Goal: Information Seeking & Learning: Learn about a topic

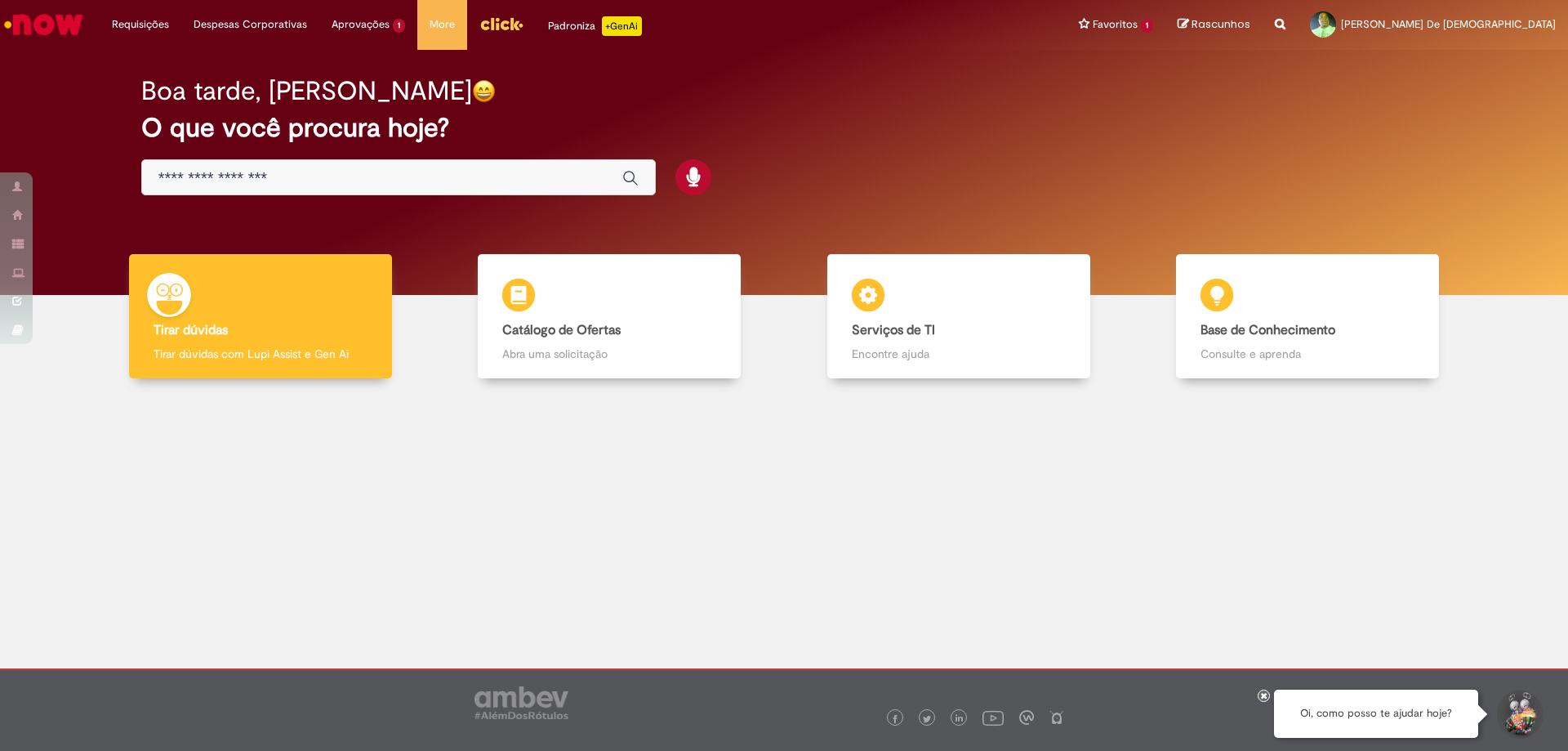
click at [370, 183] on input "Basta digitar aqui" at bounding box center [382, 178] width 448 height 19
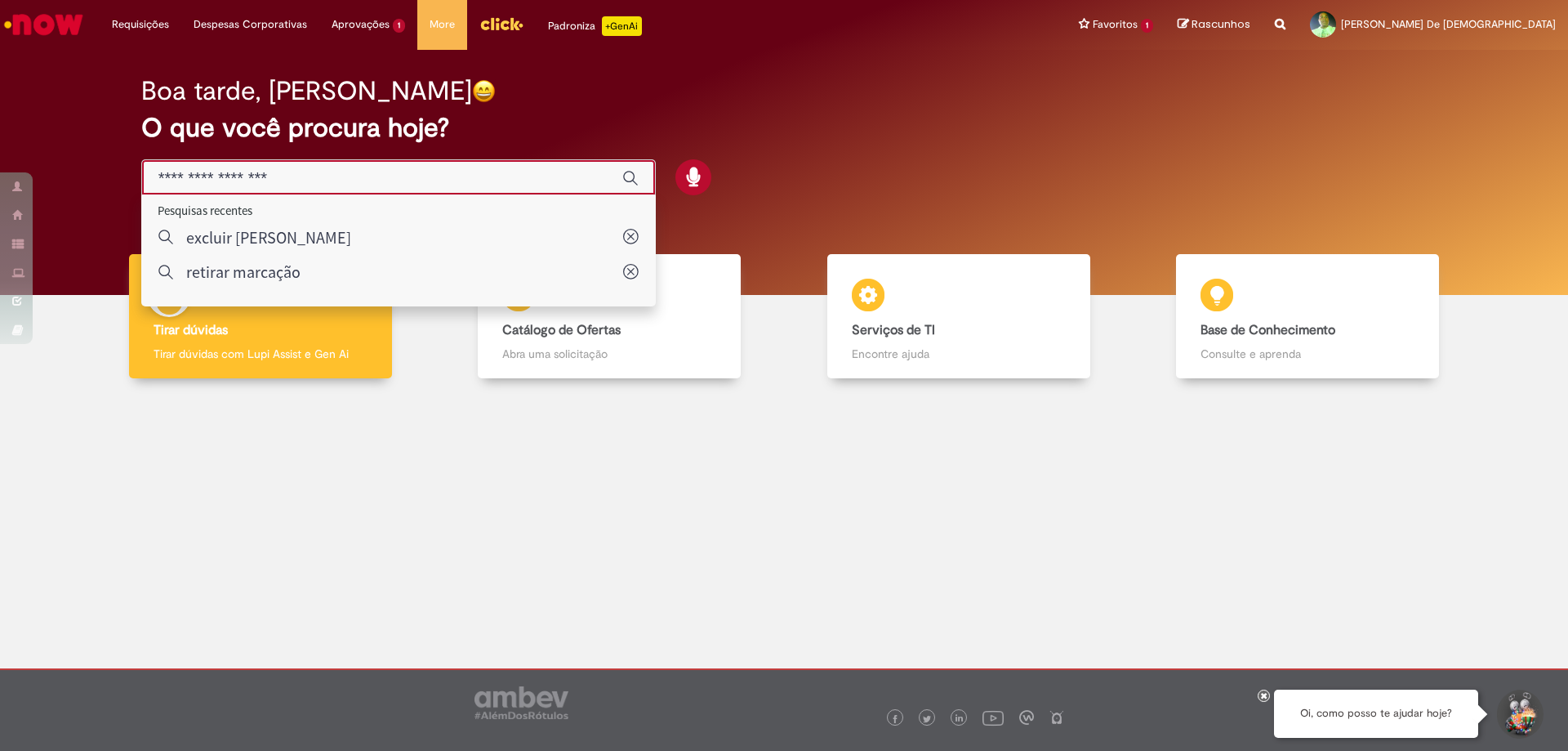
type input "**********"
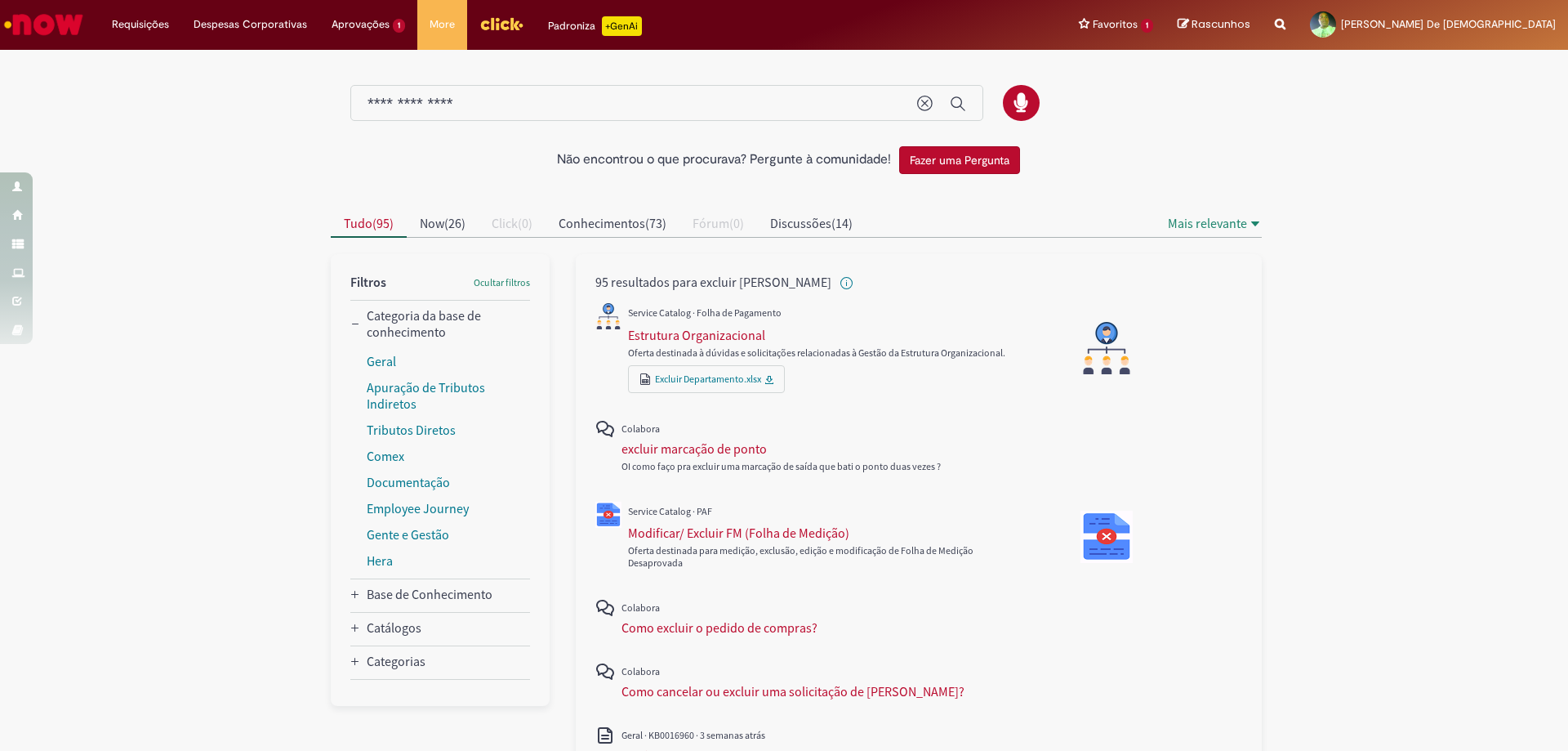
click at [484, 21] on img "Menu Cabeçalho" at bounding box center [502, 24] width 44 height 25
click at [378, 30] on li "Aprovações 1 Exibir todas as aprovações 24d atrás 24 dias atrás R13477534" at bounding box center [368, 25] width 98 height 49
click at [375, 20] on li "Aprovações 1 Exibir todas as aprovações 24d atrás 24 dias atrás R13477534" at bounding box center [368, 25] width 98 height 49
click at [392, 19] on li "Aprovações 1 Exibir todas as aprovações 24d atrás 24 dias atrás R13477534" at bounding box center [368, 25] width 98 height 49
click at [1467, 393] on div "Não encontrou o que procurava? Pergunte à comunidade! Fazer uma Pergunta Cancel…" at bounding box center [784, 700] width 1568 height 1296
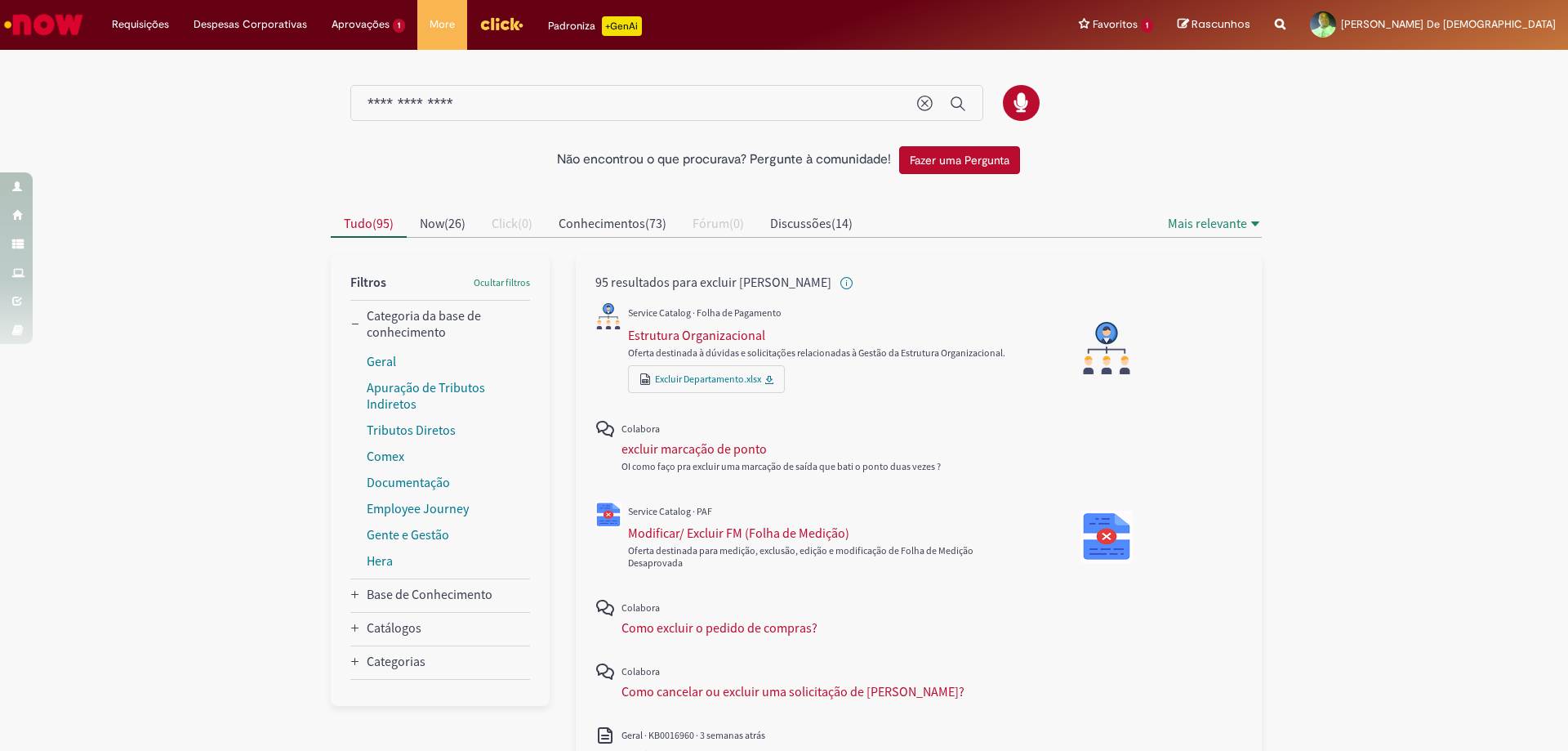
click at [1454, 394] on div "Não encontrou o que procurava? Pergunte à comunidade! Fazer uma Pergunta Cancel…" at bounding box center [784, 700] width 1568 height 1296
click at [595, 325] on img "All" at bounding box center [609, 316] width 26 height 26
drag, startPoint x: 437, startPoint y: 318, endPoint x: 411, endPoint y: 154, distance: 166.0
click at [436, 317] on conhecimento_facet_category "Categoria da base de conhecimento" at bounding box center [444, 324] width 157 height 33
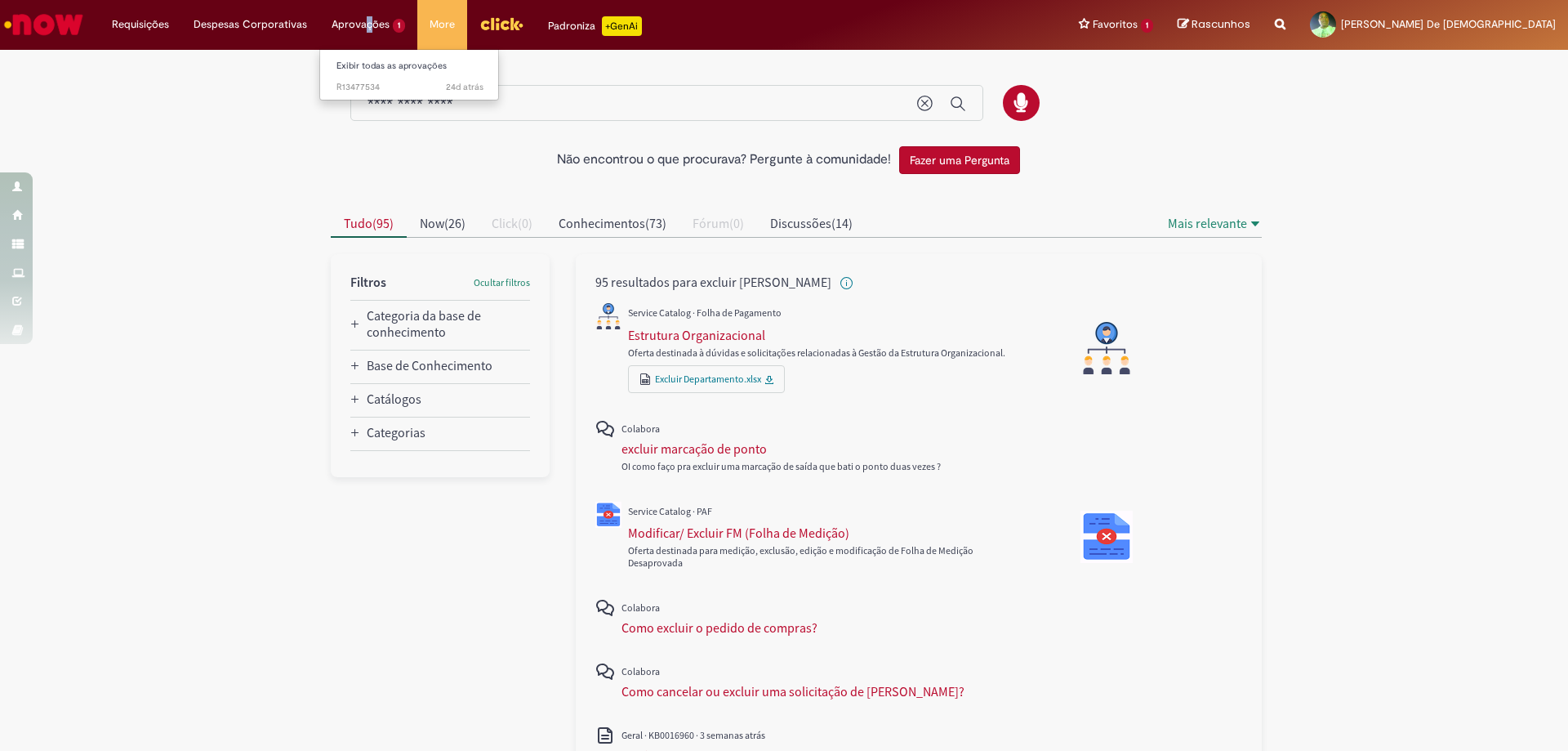
click at [367, 22] on li "Aprovações 1 Exibir todas as aprovações 24d atrás 24 dias atrás R13477534" at bounding box center [368, 25] width 98 height 49
click at [368, 21] on li "Aprovações 1 Exibir todas as aprovações 24d atrás 24 dias atrás R13477534" at bounding box center [368, 25] width 98 height 49
click at [261, 27] on li "Despesas Corporativas Minhas Despesas Solicitar Adiantamento de Viagem Solicita…" at bounding box center [251, 25] width 138 height 49
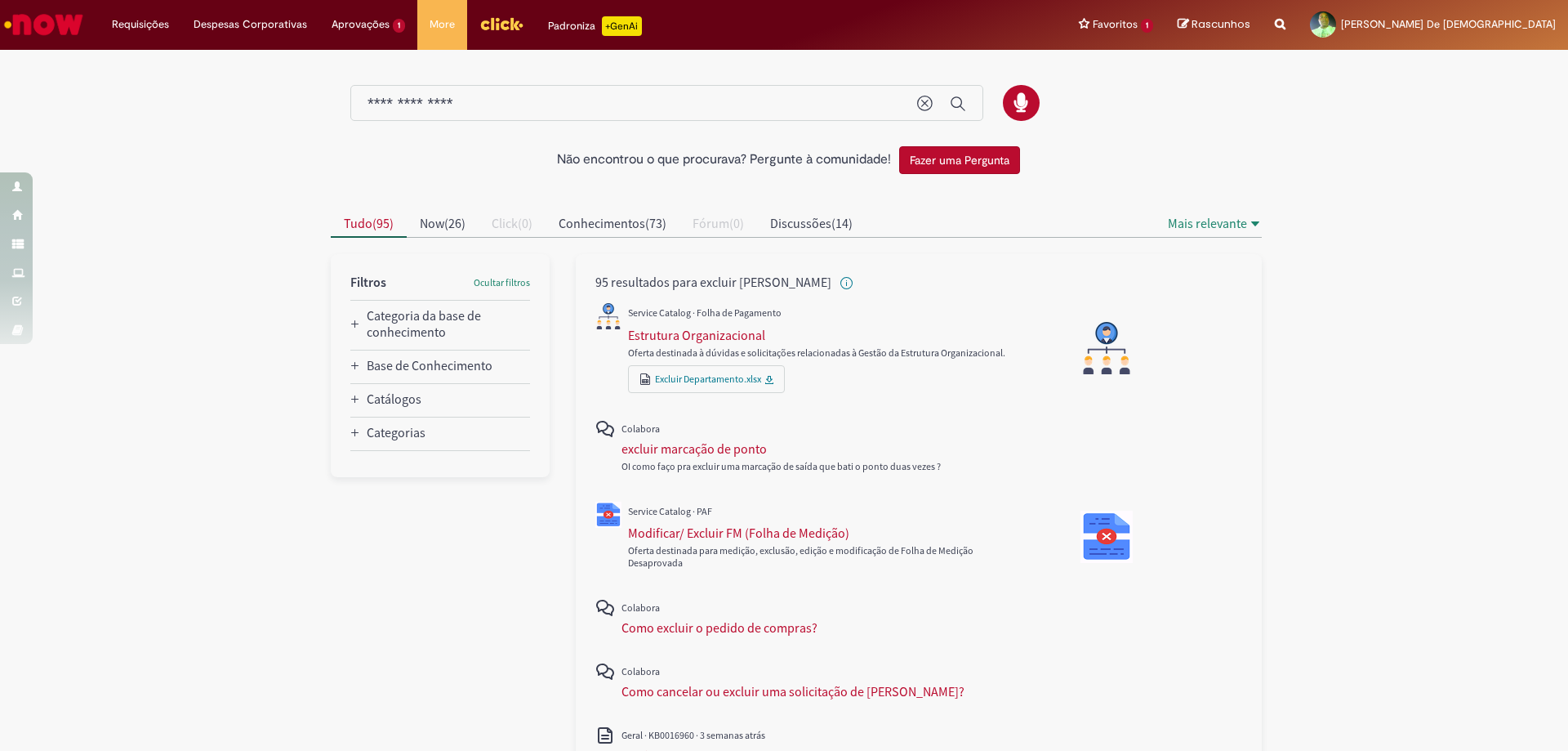
click at [134, 417] on div "Não encontrou o que procurava? Pergunte à comunidade! Fazer uma Pergunta Cancel…" at bounding box center [784, 700] width 1568 height 1296
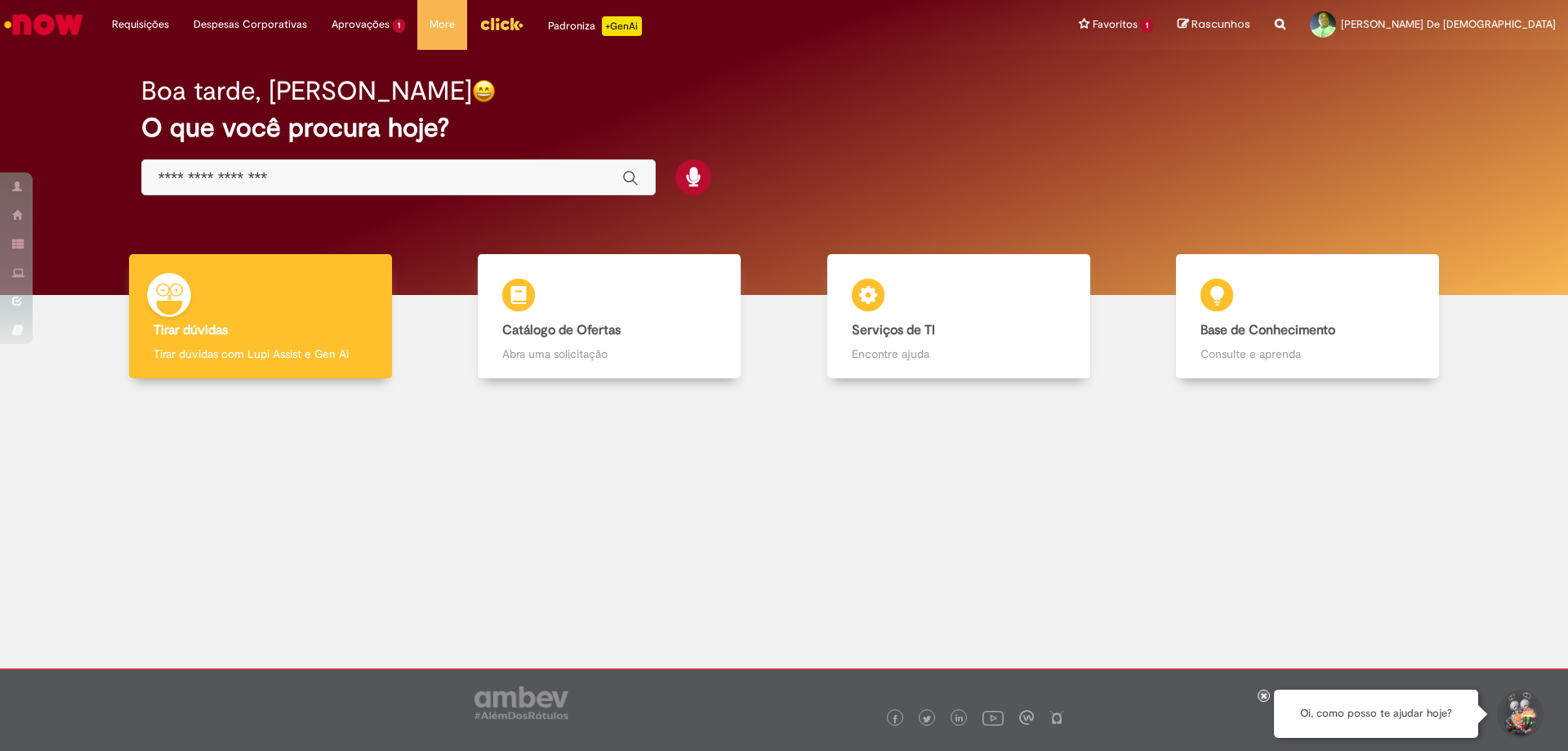
click at [563, 173] on input "Basta digitar aqui" at bounding box center [382, 178] width 448 height 19
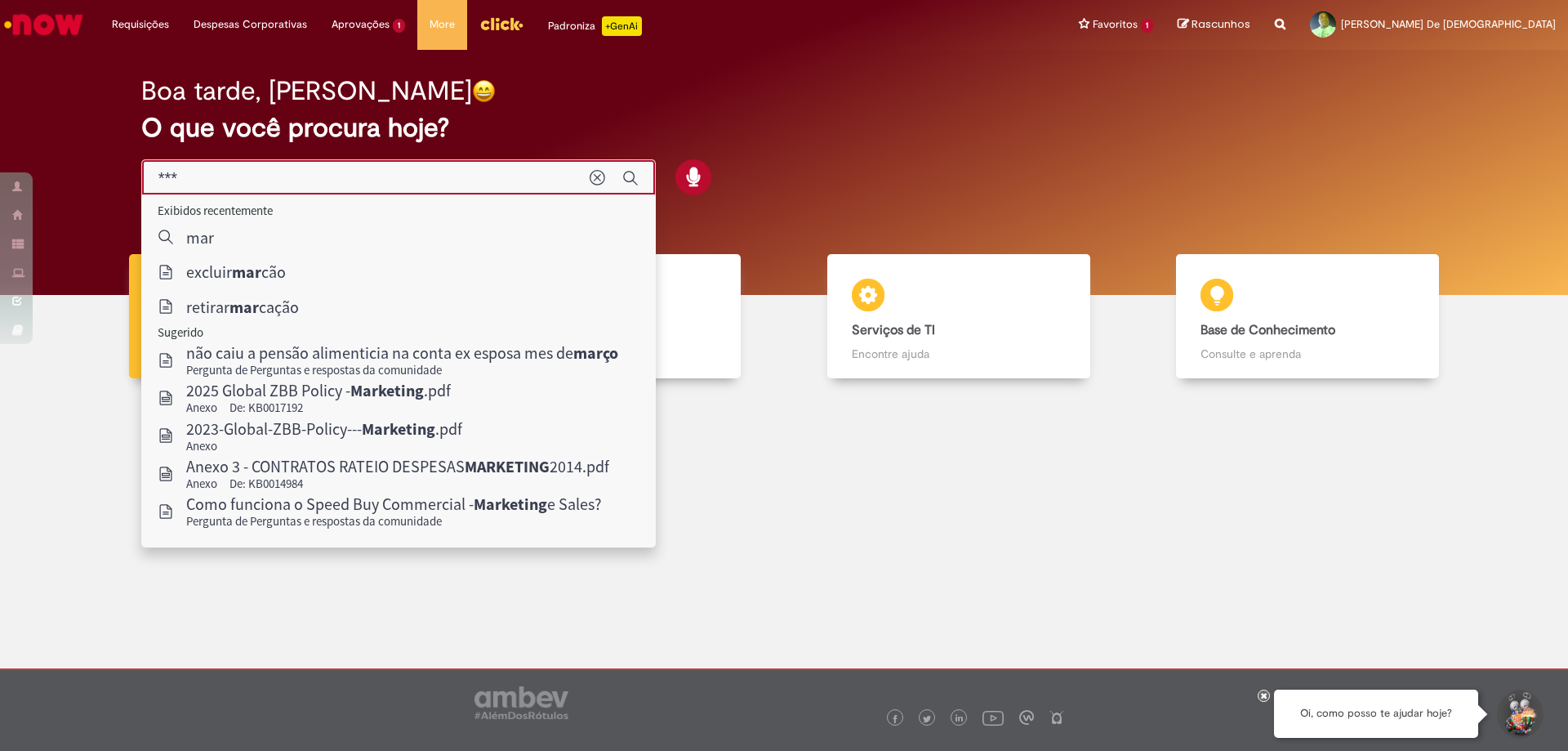
type input "***"
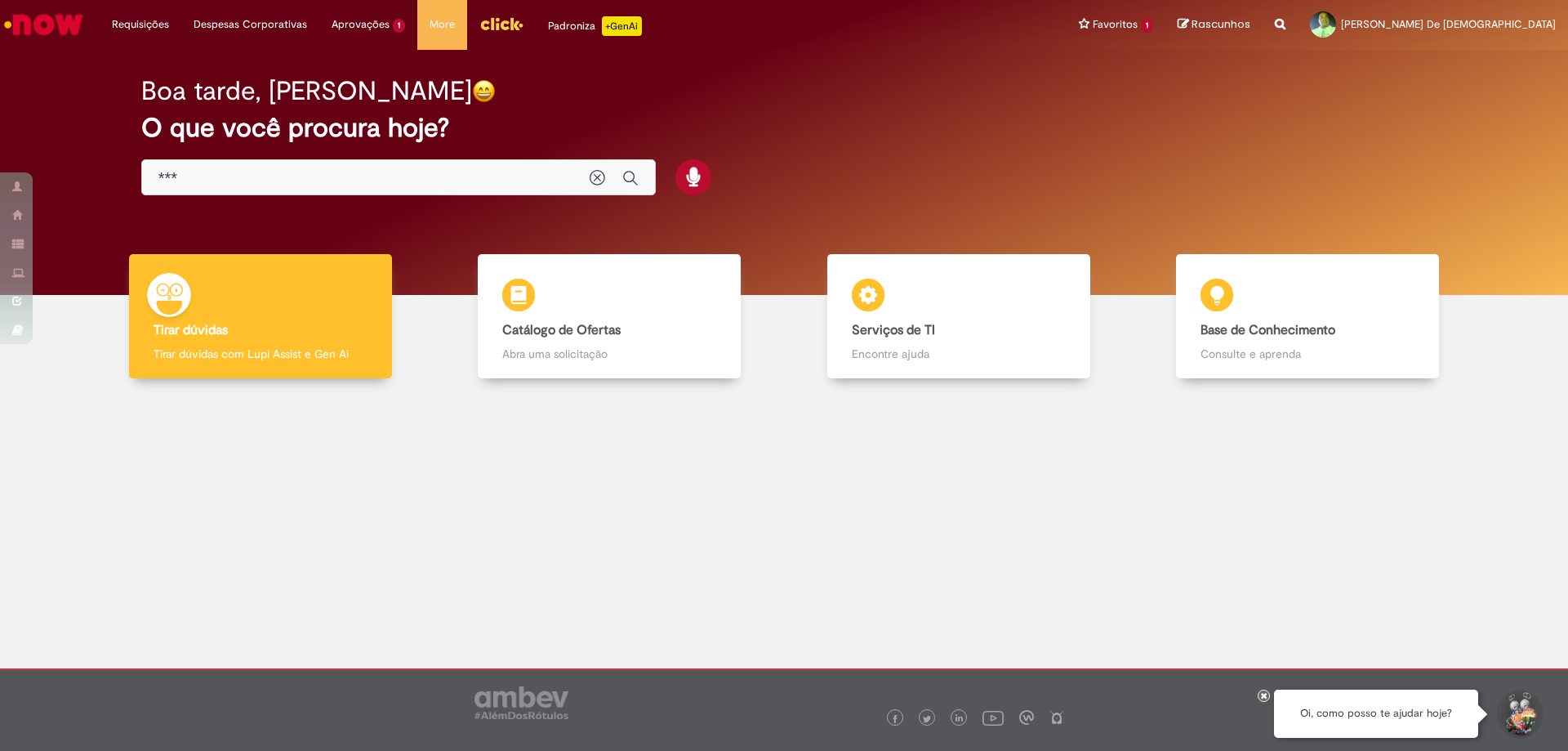
click at [480, 27] on img "Menu Cabeçalho" at bounding box center [502, 24] width 44 height 25
click at [480, 20] on img "Menu Cabeçalho" at bounding box center [502, 24] width 44 height 25
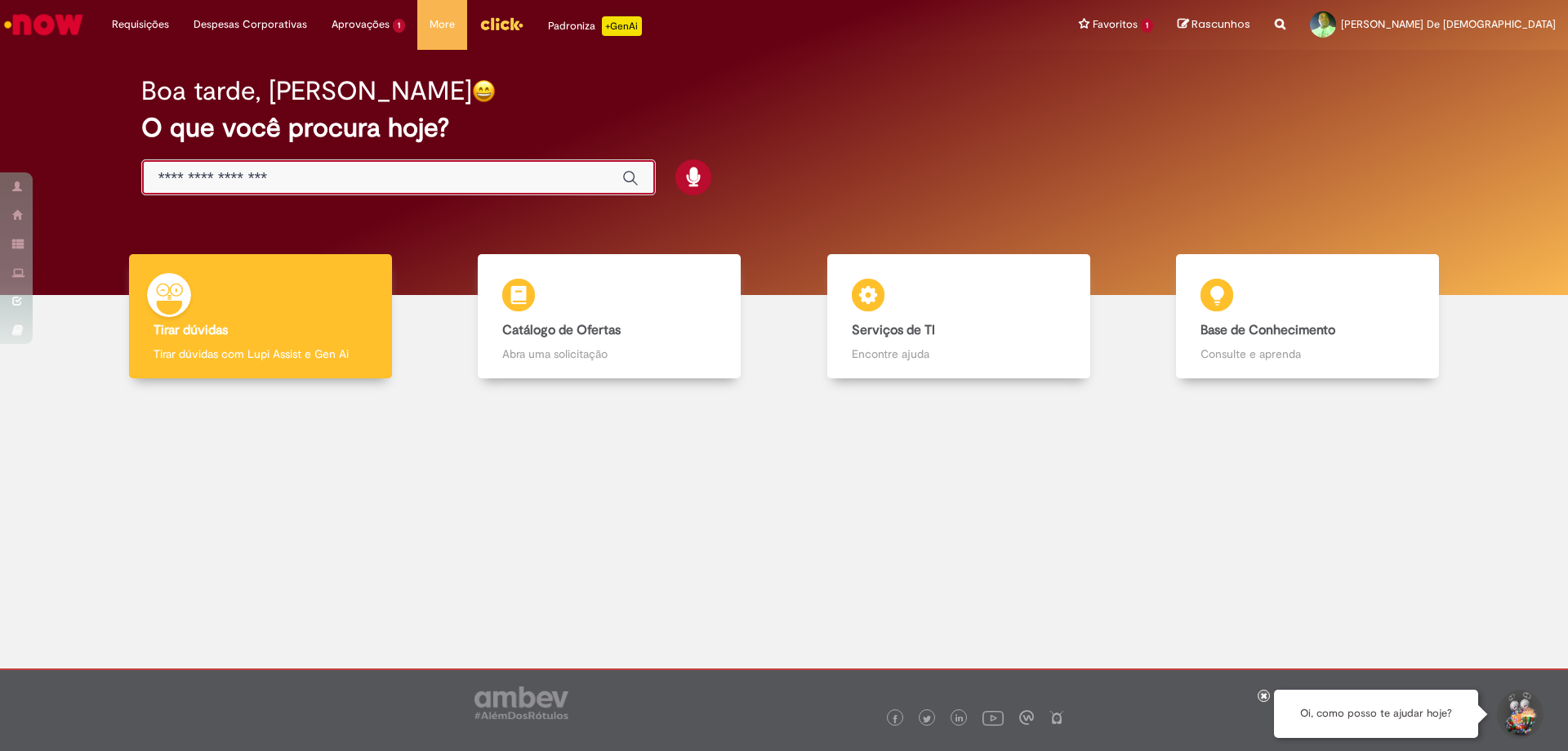
click at [444, 177] on input "Basta digitar aqui" at bounding box center [382, 178] width 448 height 19
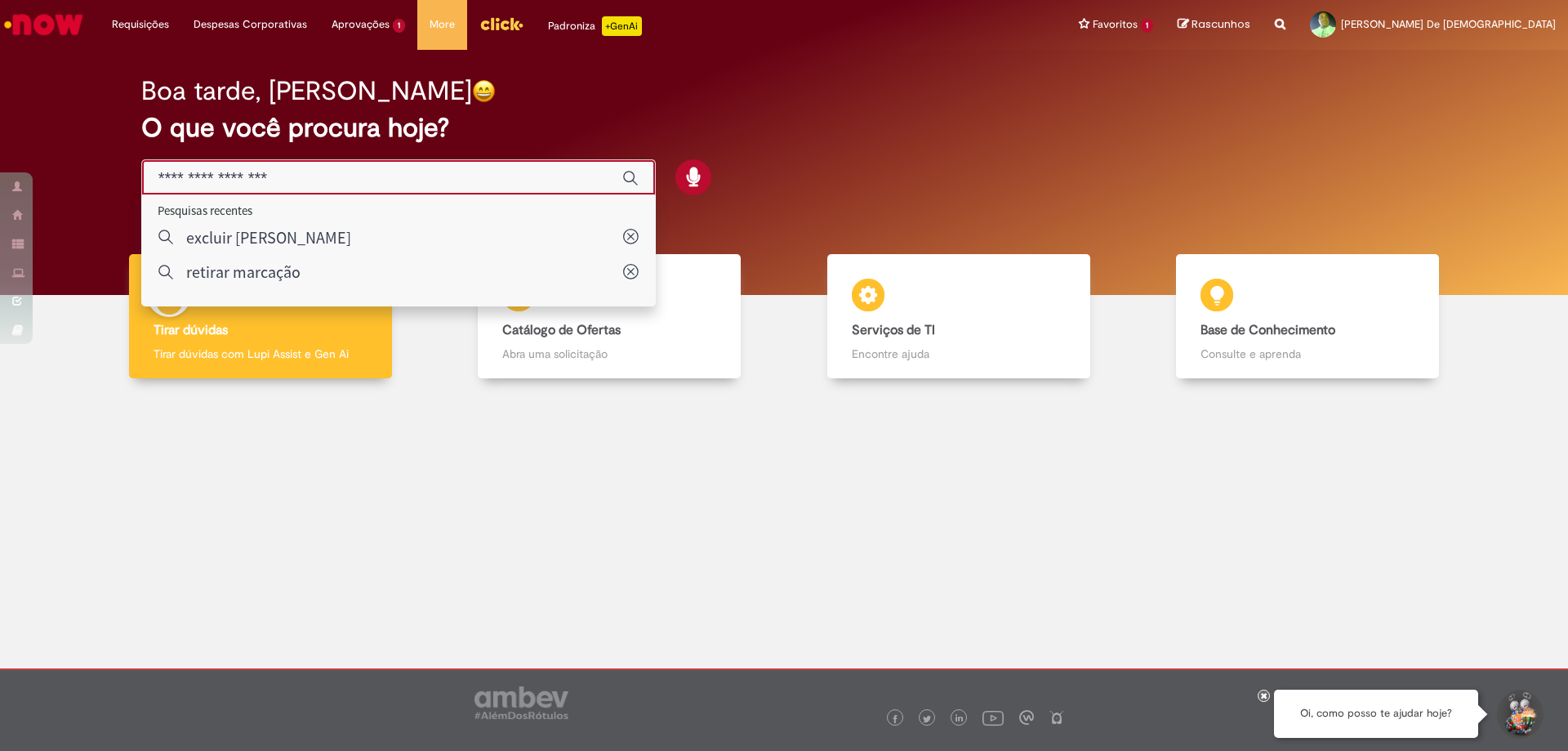
click at [858, 77] on div "Boa tarde, [PERSON_NAME]" at bounding box center [784, 90] width 1286 height 29
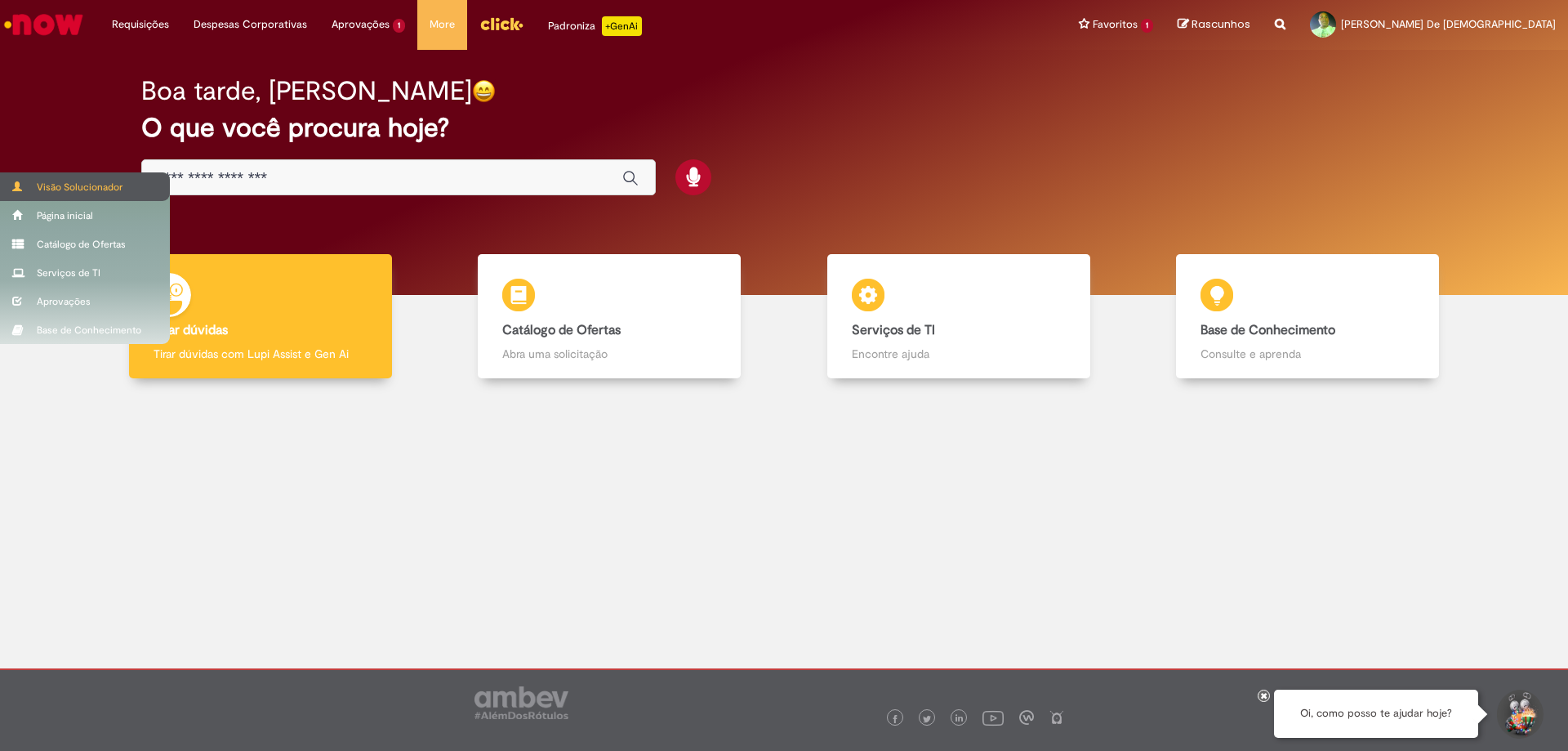
click at [73, 187] on div "Visão Solucionador" at bounding box center [85, 187] width 170 height 29
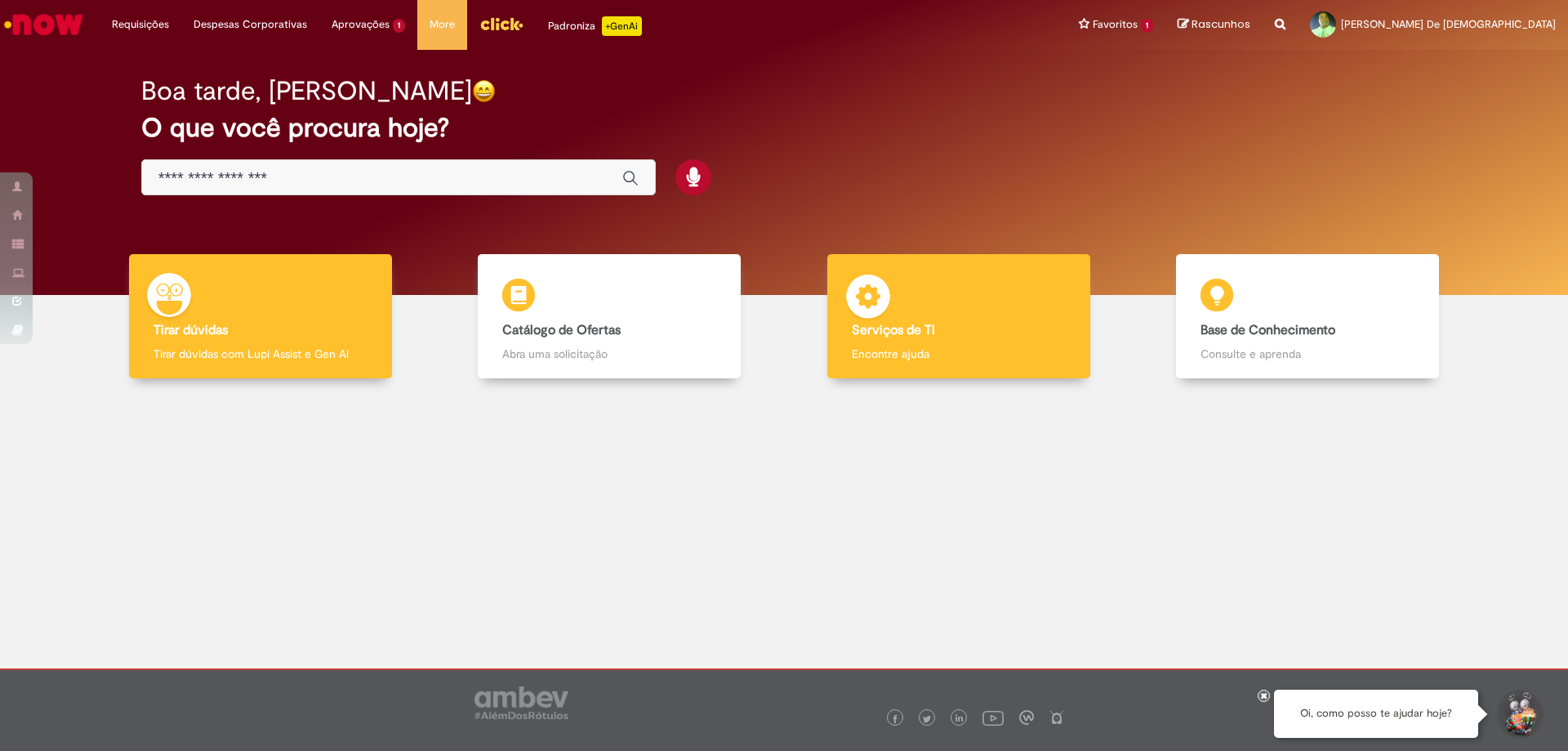
click at [917, 331] on b "Serviços de TI" at bounding box center [893, 330] width 83 height 16
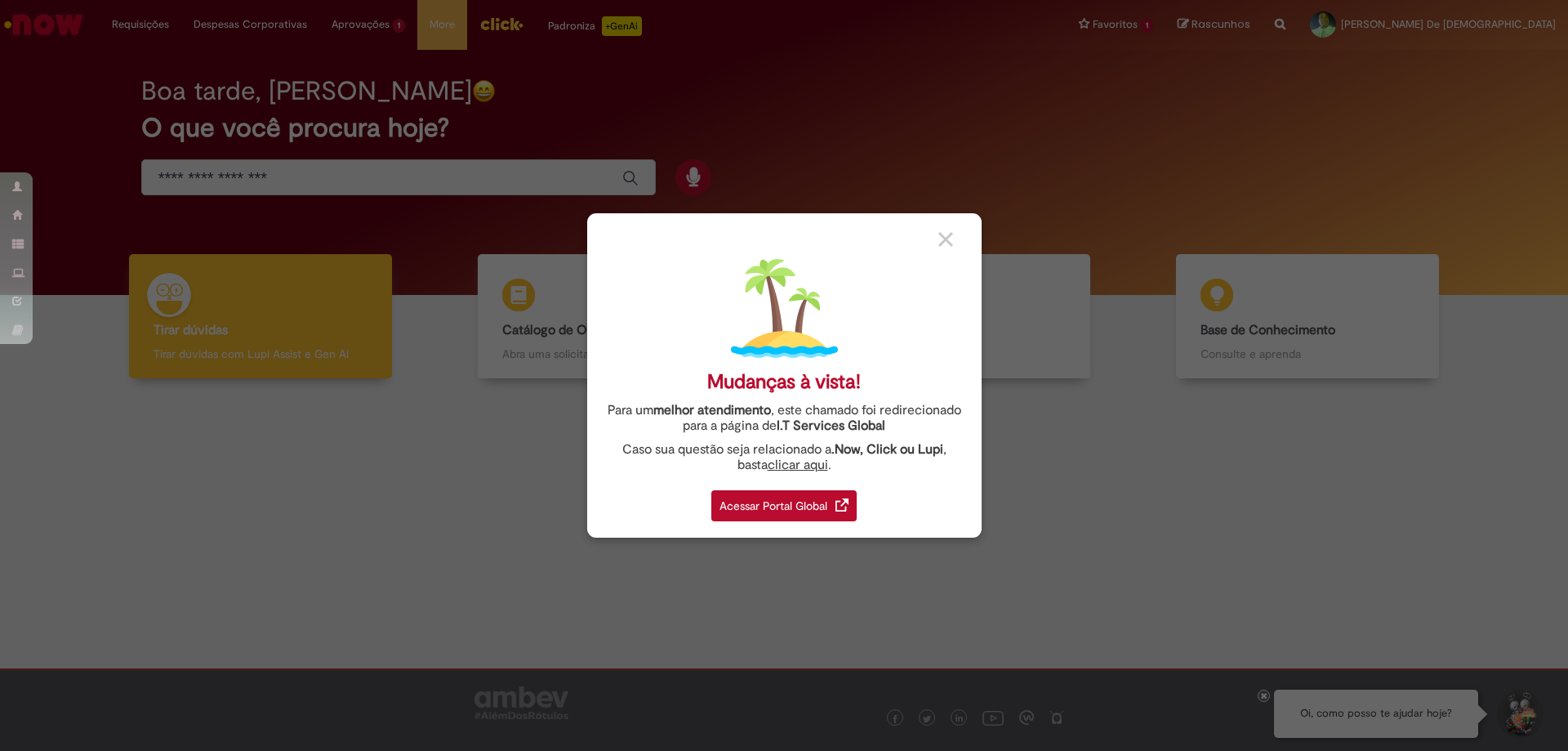
click at [1069, 534] on div "Mudanças à vista! Para um melhor atendimento , este chamado foi redirecionado p…" at bounding box center [784, 376] width 1568 height 751
click at [949, 229] on div at bounding box center [954, 237] width 31 height 17
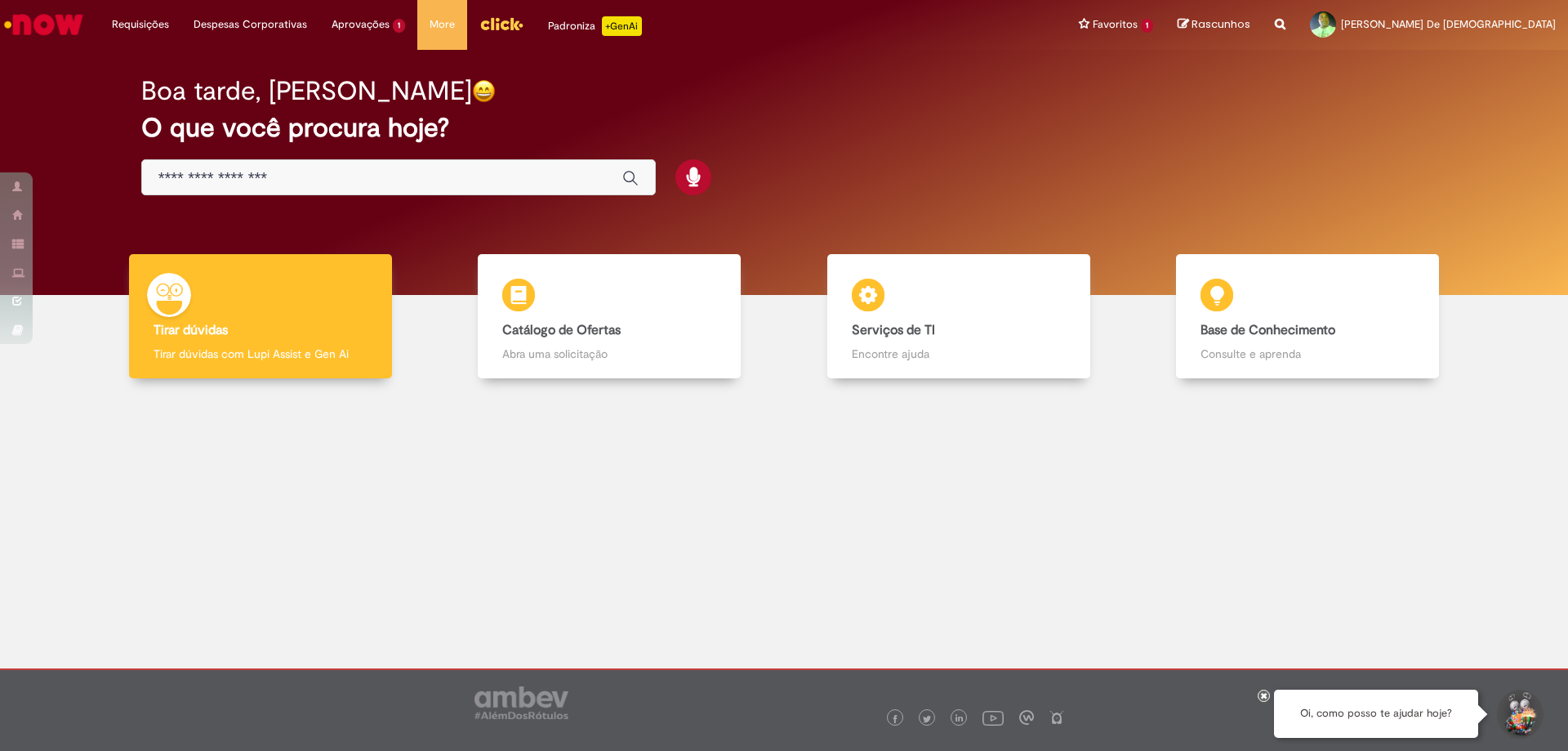
click at [458, 177] on input "Basta digitar aqui" at bounding box center [382, 178] width 448 height 19
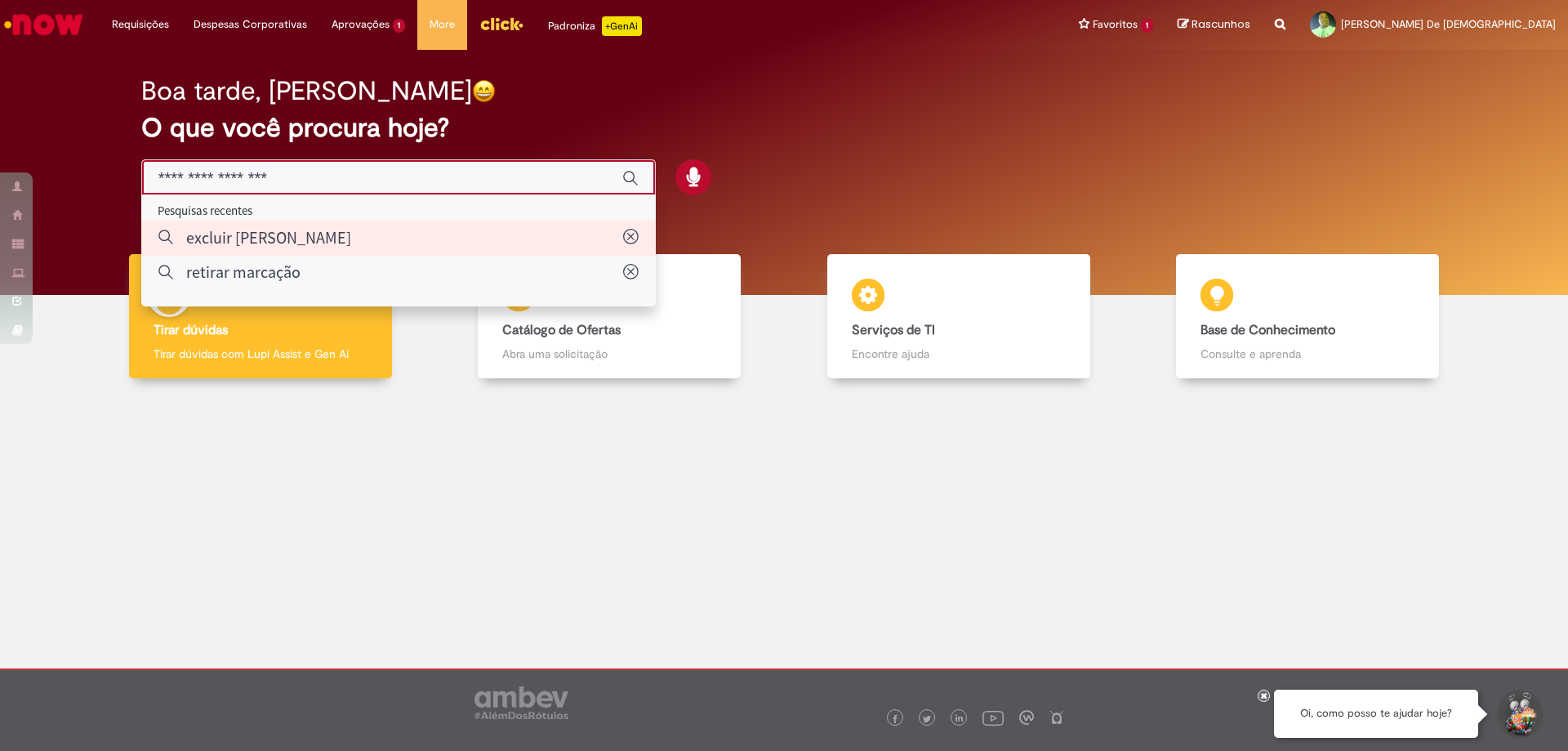
type input "**********"
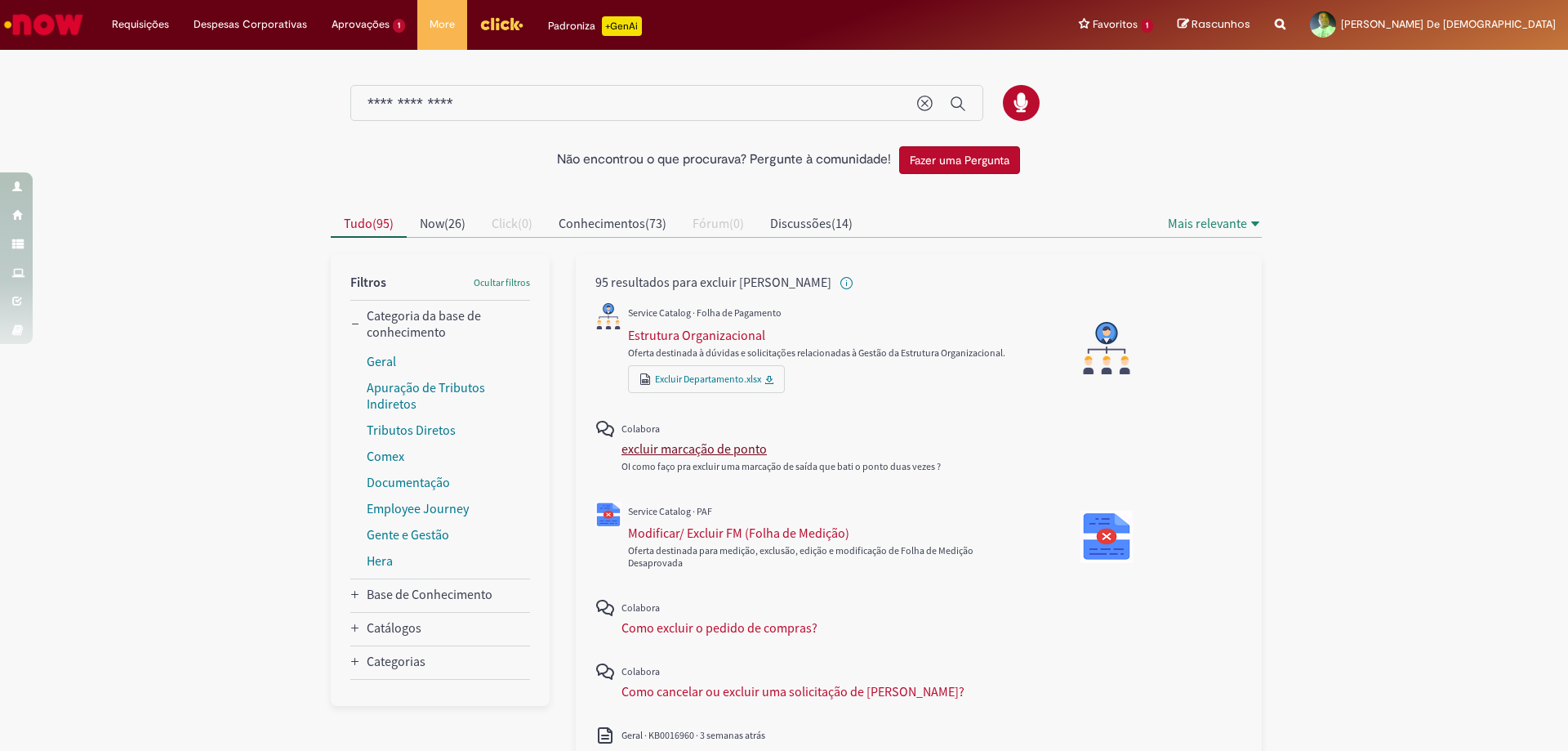
click at [732, 452] on div "excluir marcação de ponto" at bounding box center [694, 449] width 145 height 16
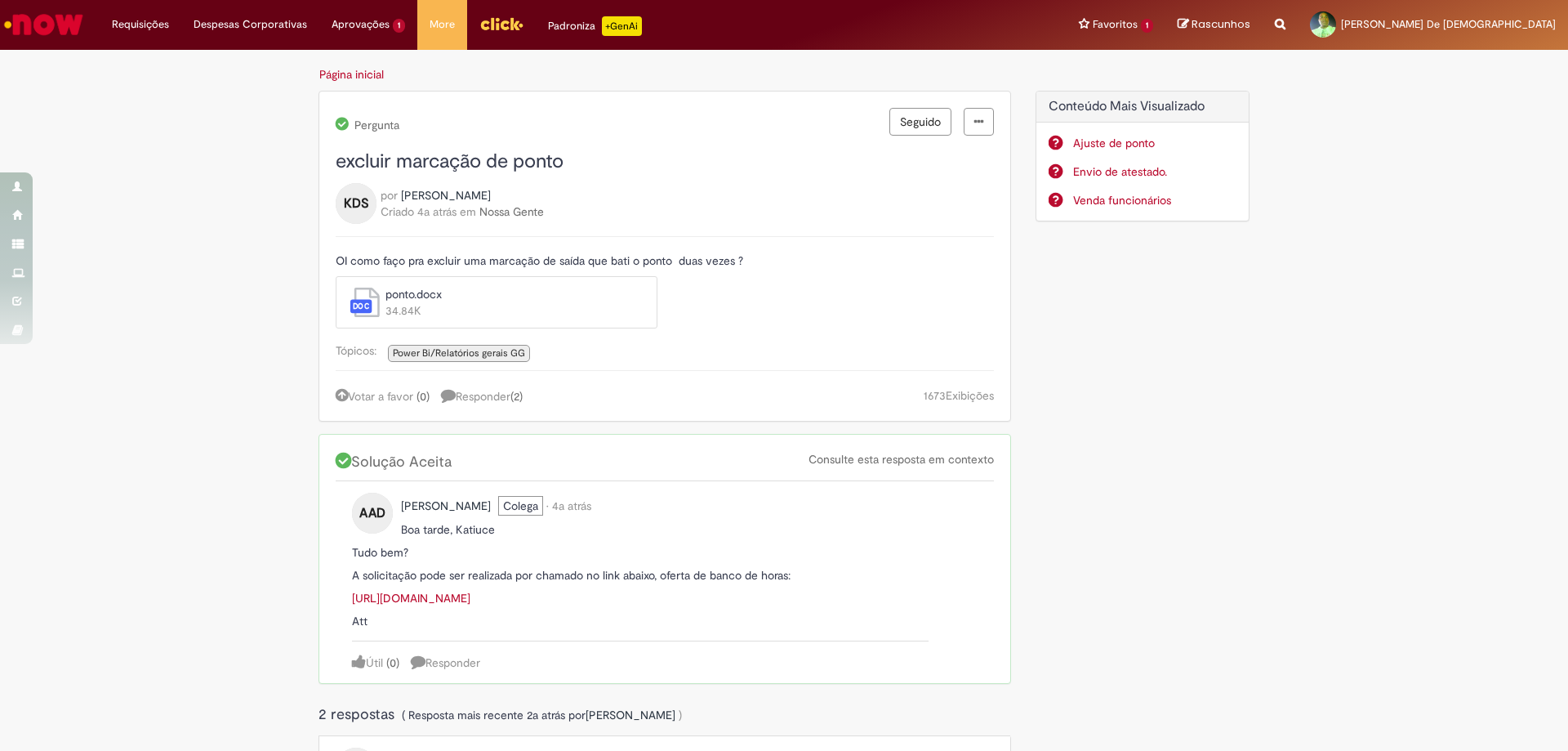
click at [471, 597] on link "[URL][DOMAIN_NAME]" at bounding box center [412, 598] width 118 height 15
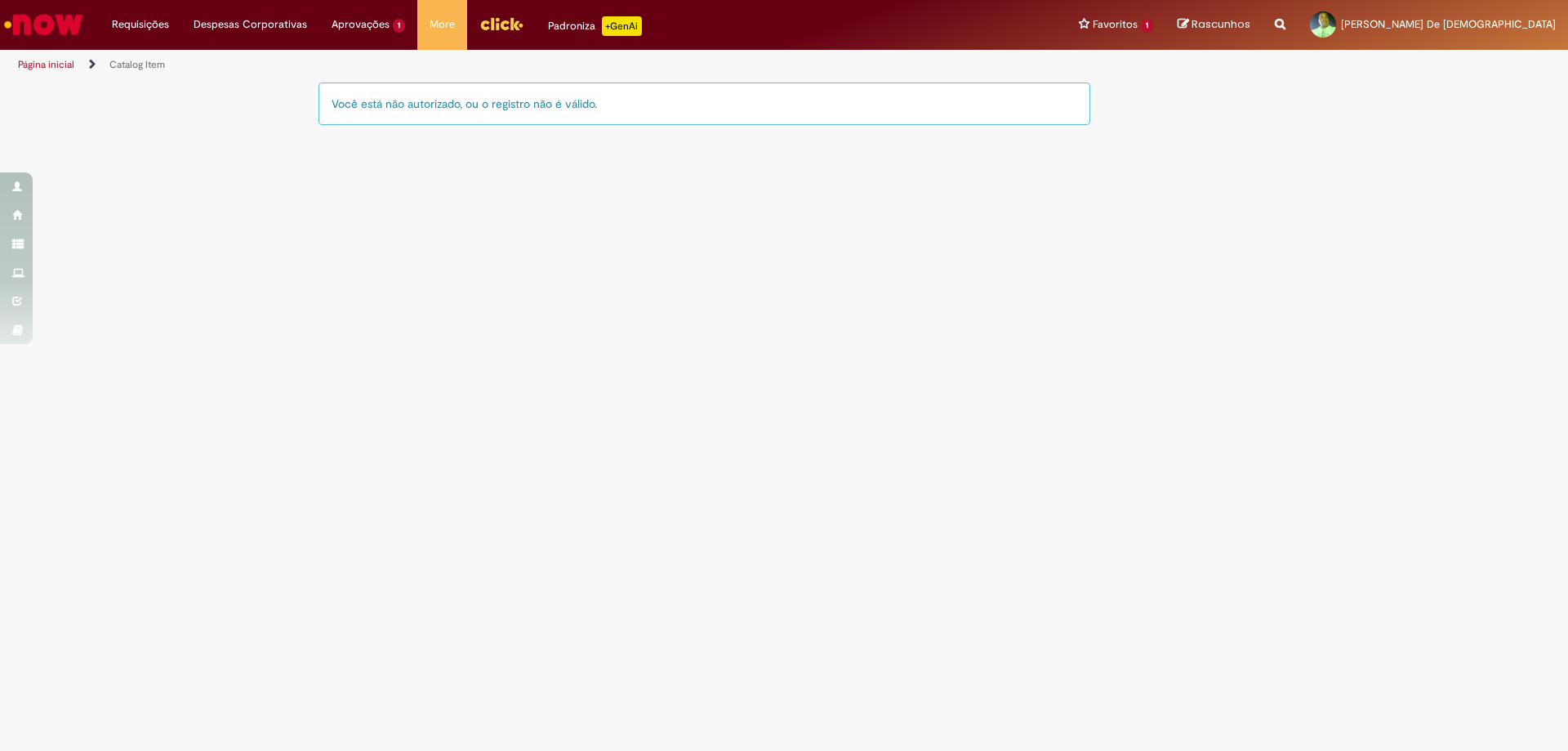
click at [671, 108] on div "Você está não autorizado, ou o registro não é válido." at bounding box center [705, 104] width 772 height 43
click at [378, 24] on li "Aprovações 1 Exibir todas as aprovações 24d atrás 24 dias atrás R13477534" at bounding box center [368, 25] width 98 height 49
click at [296, 28] on li "Despesas Corporativas Minhas Despesas Solicitar Adiantamento de Viagem Solicita…" at bounding box center [251, 25] width 138 height 49
click at [227, 61] on link "Minhas Despesas" at bounding box center [292, 67] width 218 height 18
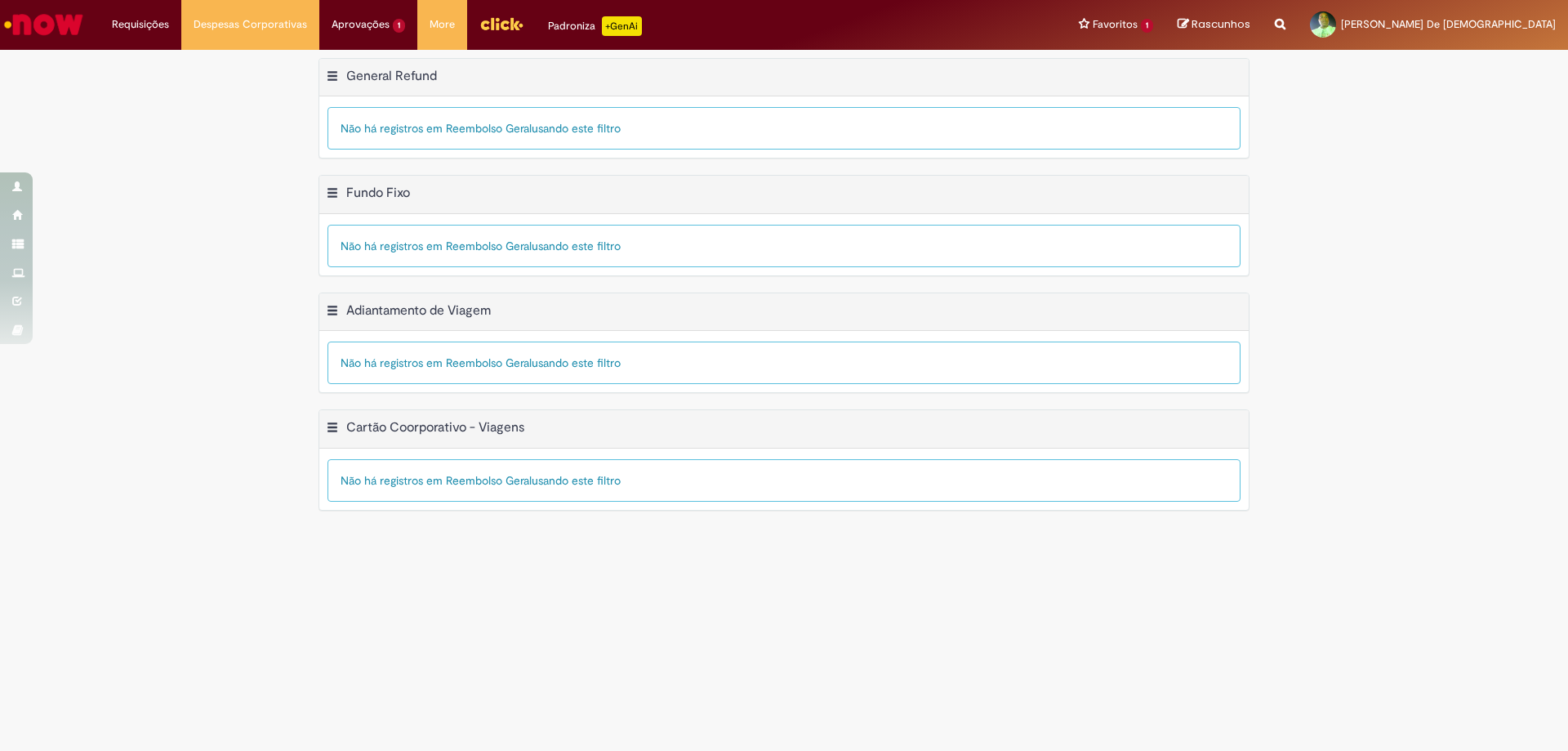
click at [286, 176] on div "Exportar como PDF Exportar como Excel Exportar como CSV Fundo Fixo Tabela - Pág…" at bounding box center [784, 233] width 1568 height 117
click at [145, 21] on li "Requisições Exibir Todas as Solicitações" at bounding box center [140, 25] width 81 height 49
click at [150, 62] on link "Exibir Todas as Solicitações" at bounding box center [190, 67] width 180 height 18
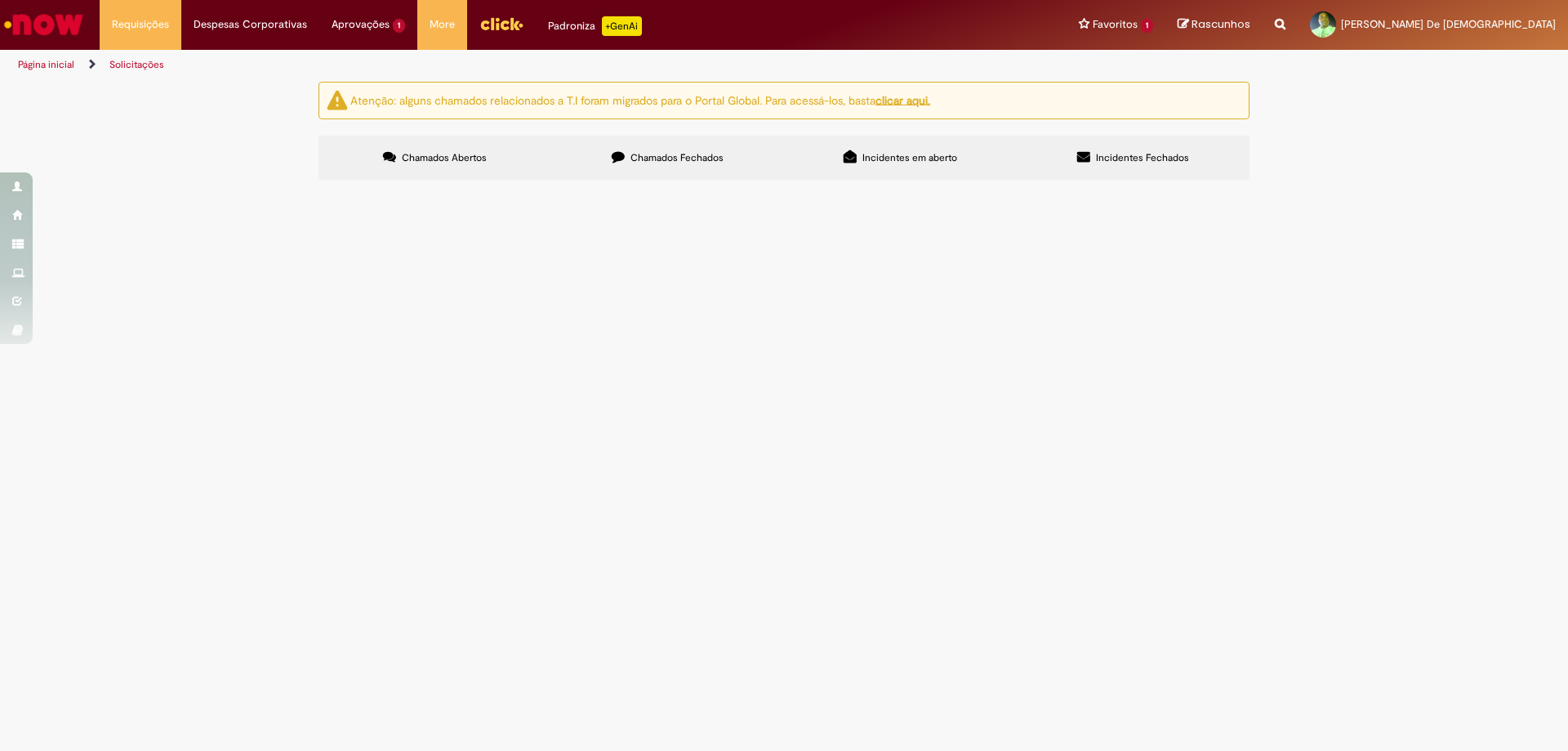
click at [486, 12] on img "Menu Cabeçalho" at bounding box center [502, 24] width 44 height 25
click at [0, 0] on div "Não há registros em Item solicitado usando este filtro" at bounding box center [0, 0] width 0 height 0
click at [679, 160] on span "Chamados Fechados" at bounding box center [677, 158] width 93 height 13
click at [674, 113] on div "Atenção: alguns chamados relacionados a T.I foram migrados para o Portal Global…" at bounding box center [784, 100] width 931 height 38
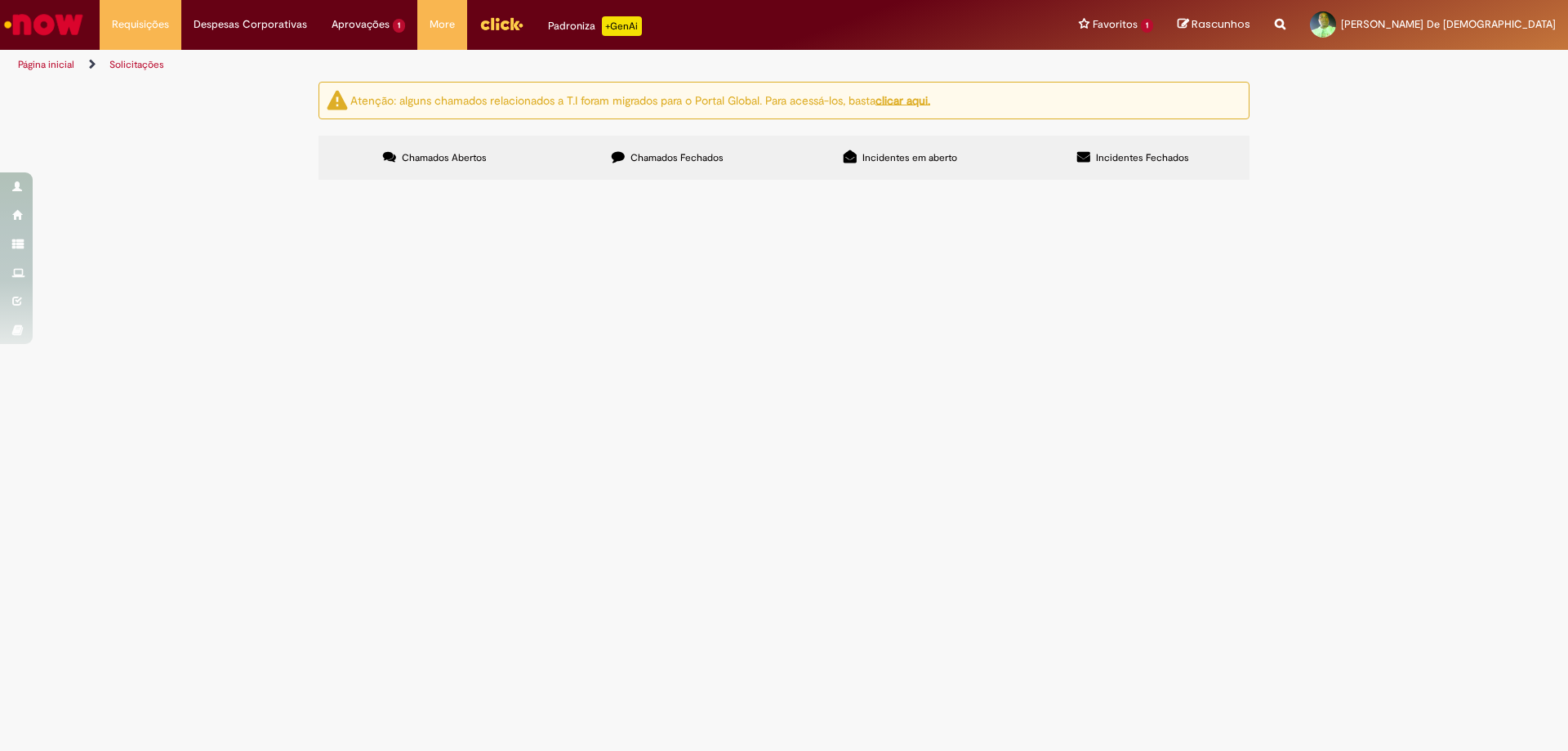
click at [678, 99] on ng-bind-html "Atenção: alguns chamados relacionados a T.I foram migrados para o Portal Global…" at bounding box center [641, 99] width 580 height 15
click at [897, 159] on span "Incidentes em aberto" at bounding box center [909, 158] width 94 height 13
click at [1134, 154] on span "Incidentes Fechados" at bounding box center [1142, 158] width 93 height 13
click at [695, 149] on label "Chamados Fechados" at bounding box center [667, 158] width 232 height 44
click at [145, 67] on link "Solicitações" at bounding box center [136, 65] width 55 height 13
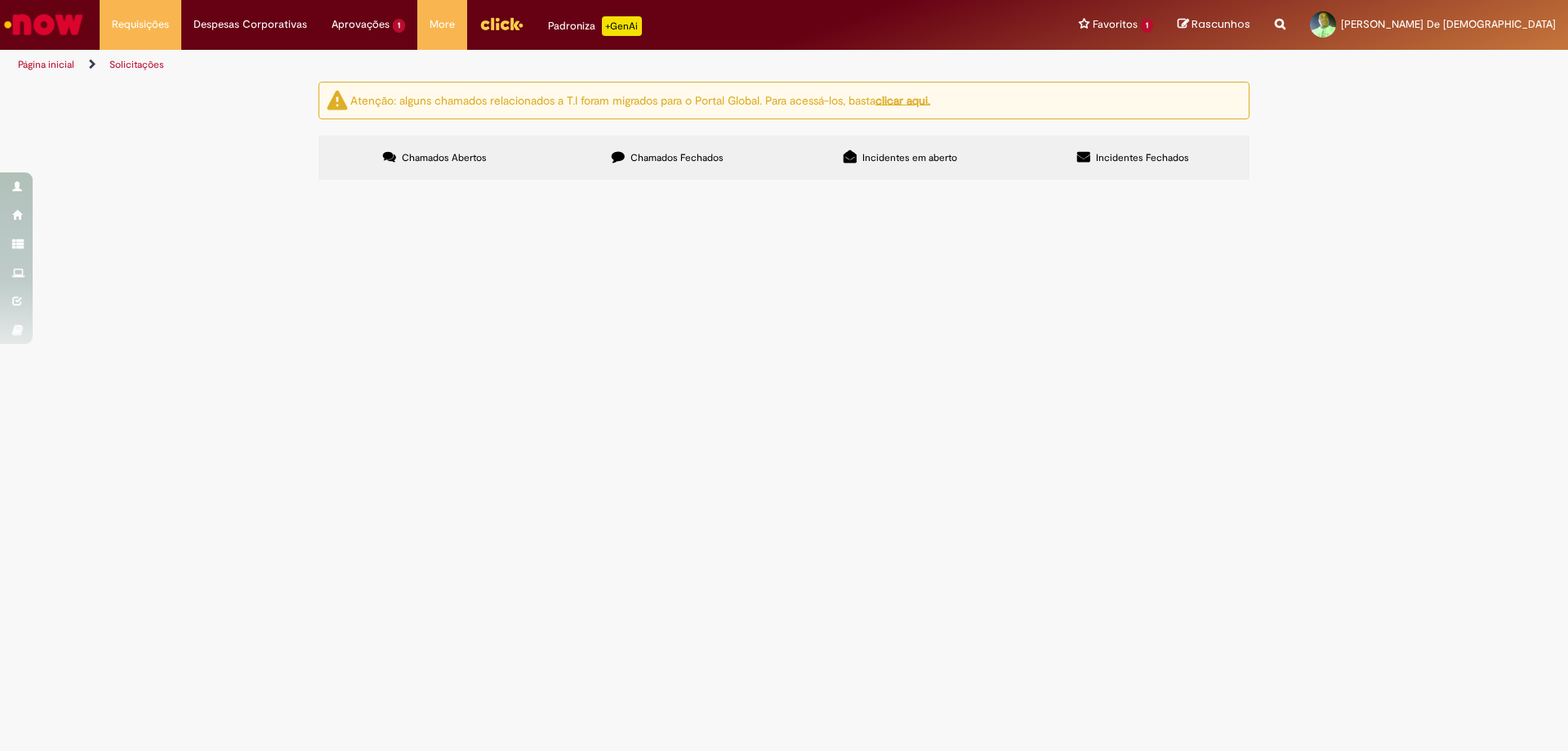
click at [147, 66] on link "Solicitações" at bounding box center [136, 65] width 55 height 13
click at [137, 62] on link "Solicitações" at bounding box center [136, 65] width 55 height 13
click at [138, 62] on link "Solicitações" at bounding box center [136, 65] width 55 height 13
click at [451, 159] on span "Chamados Abertos" at bounding box center [444, 158] width 85 height 13
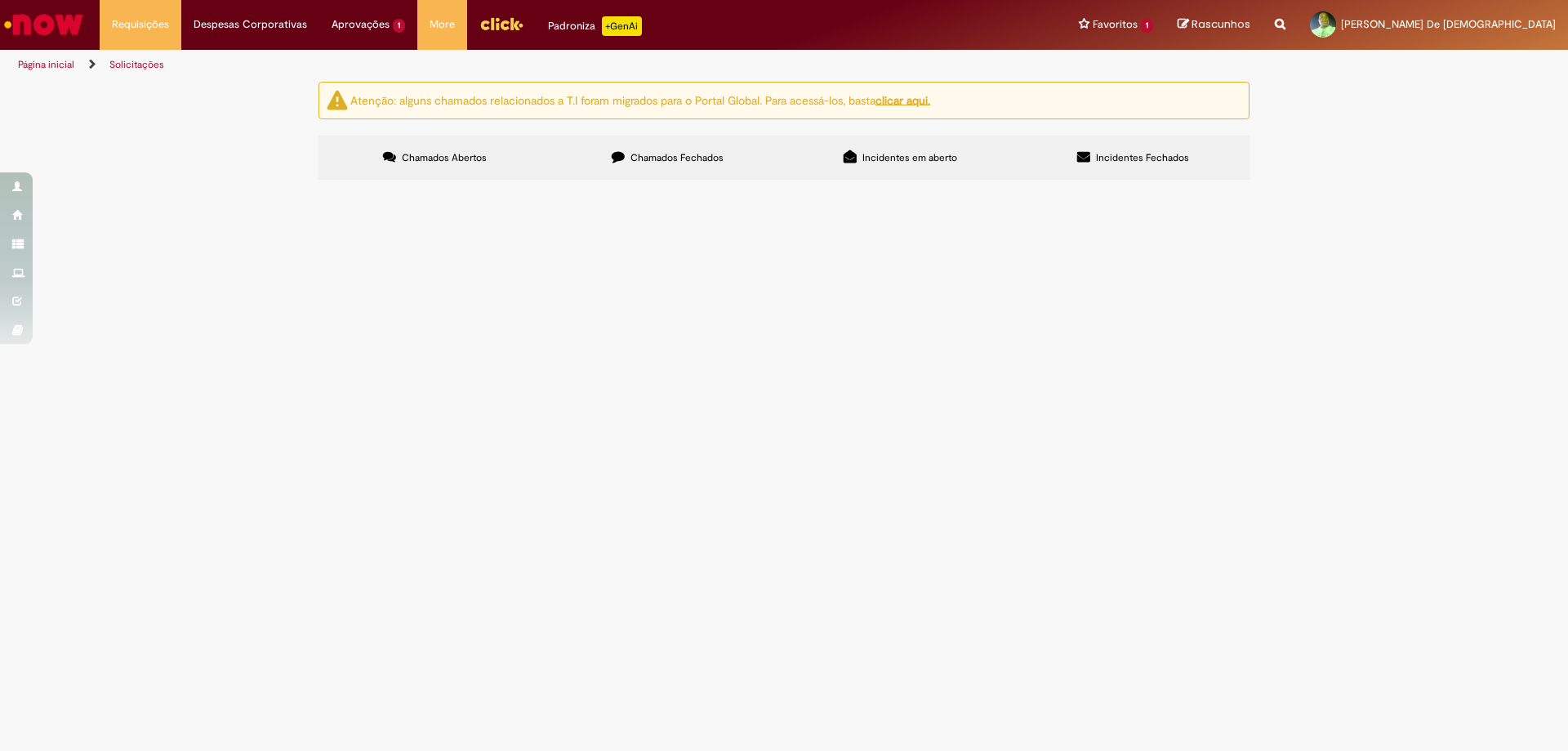
click at [140, 62] on link "Solicitações" at bounding box center [136, 65] width 55 height 13
click at [363, 23] on li "Aprovações 1 Exibir todas as aprovações 24d atrás 24 dias atrás R13477534" at bounding box center [368, 25] width 98 height 49
click at [137, 23] on li "Requisições Exibir Todas as Solicitações" at bounding box center [140, 25] width 81 height 49
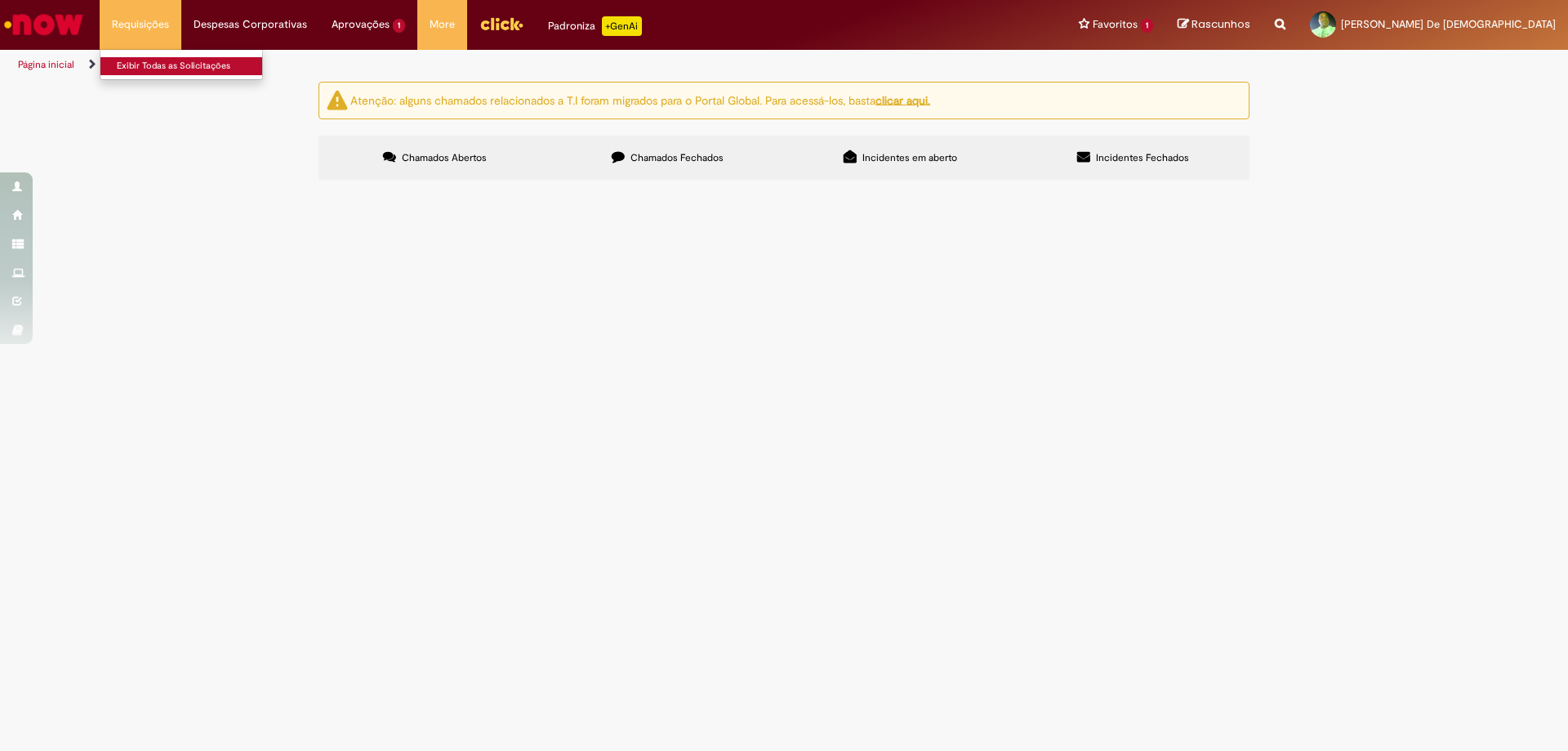
click at [154, 67] on link "Exibir Todas as Solicitações" at bounding box center [190, 67] width 180 height 18
click at [193, 62] on link "Exibir Todas as Solicitações" at bounding box center [190, 67] width 180 height 18
click at [642, 158] on span "Chamados Fechados" at bounding box center [677, 158] width 93 height 13
click at [651, 137] on label "Chamados Fechados" at bounding box center [667, 158] width 232 height 44
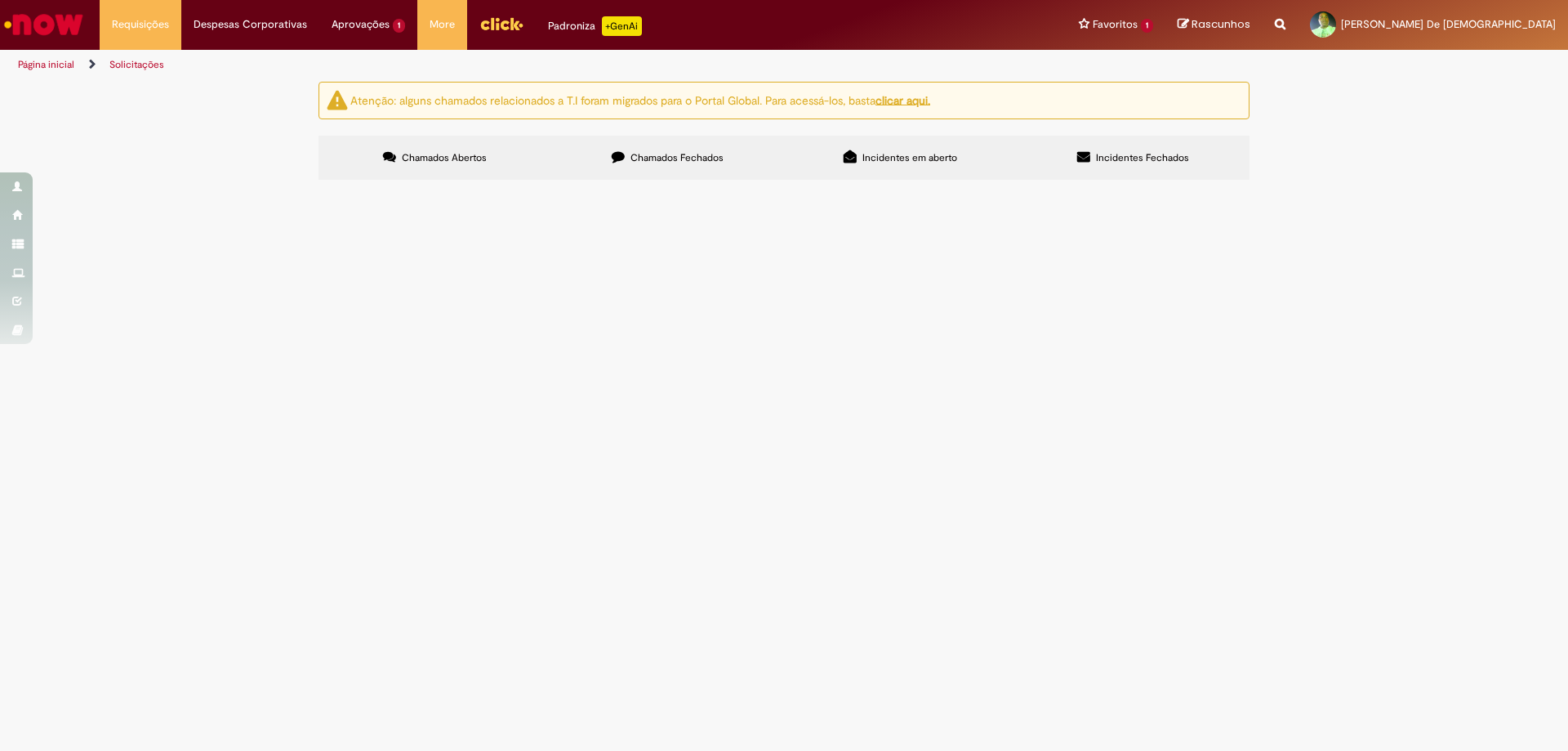
click at [408, 154] on span "Chamados Abertos" at bounding box center [444, 158] width 85 height 13
click at [149, 66] on link "Solicitações" at bounding box center [136, 65] width 55 height 13
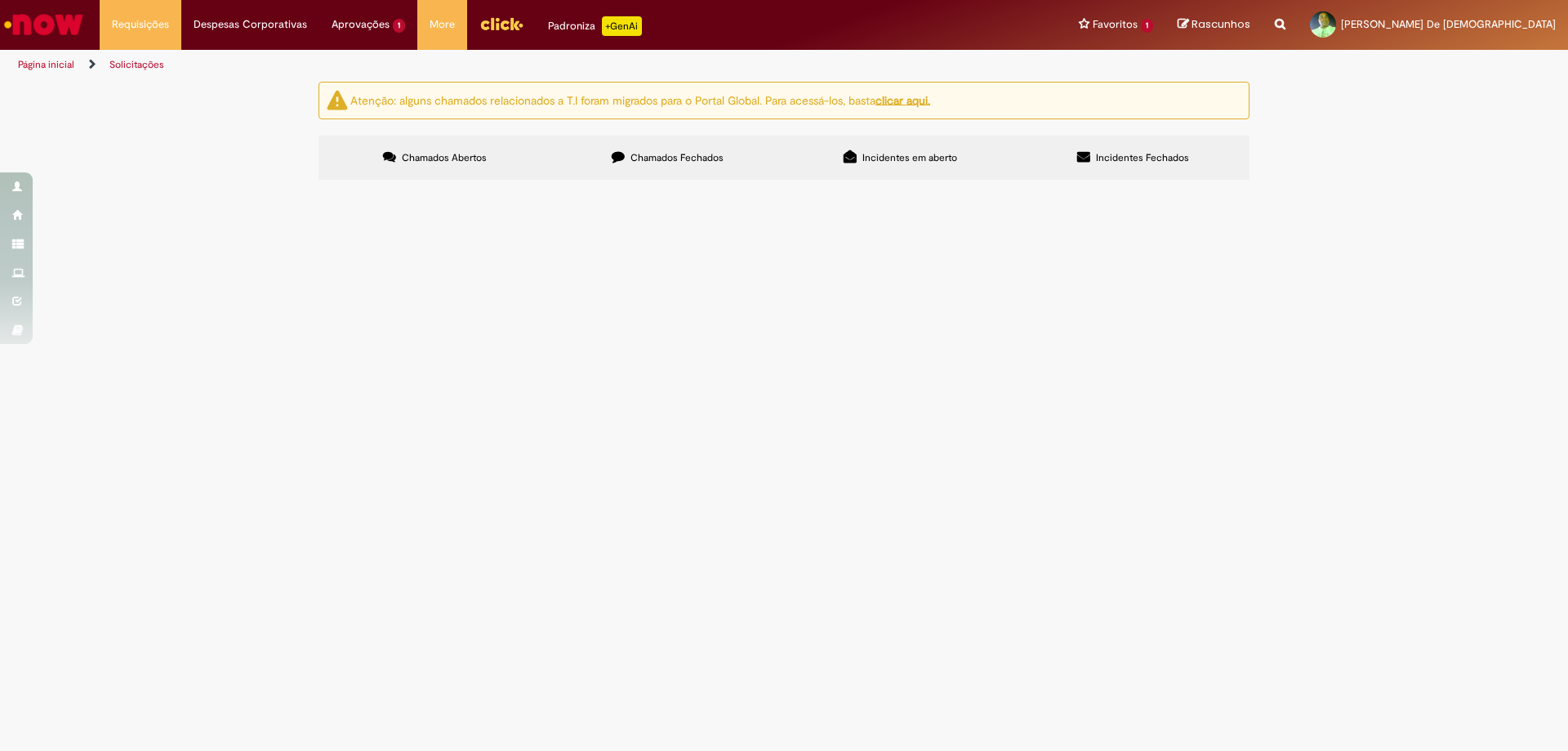
click at [149, 66] on link "Solicitações" at bounding box center [136, 65] width 55 height 13
click at [73, 27] on img "Ir para a Homepage" at bounding box center [44, 25] width 84 height 33
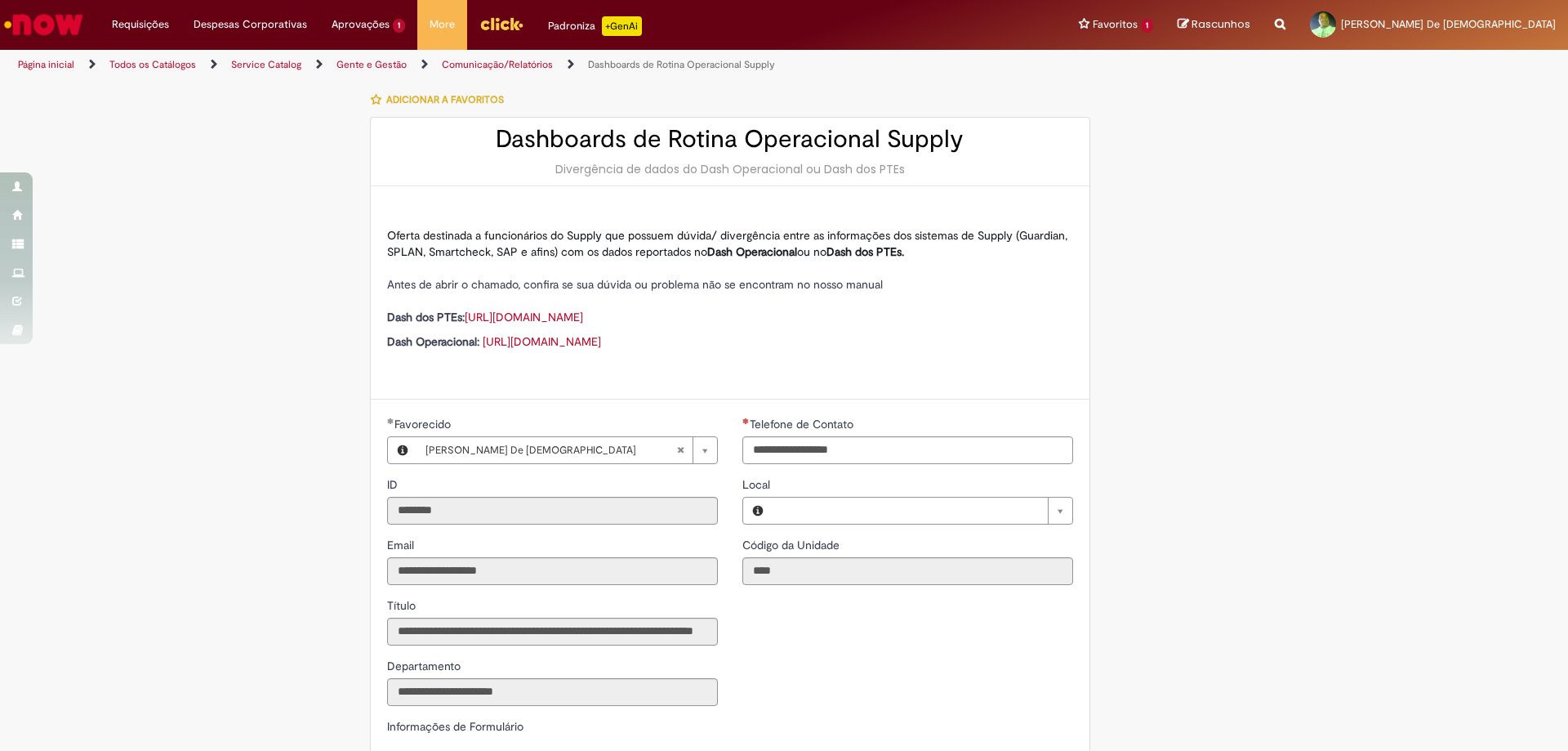
type input "**********"
click at [31, 63] on link "Página inicial" at bounding box center [46, 65] width 57 height 13
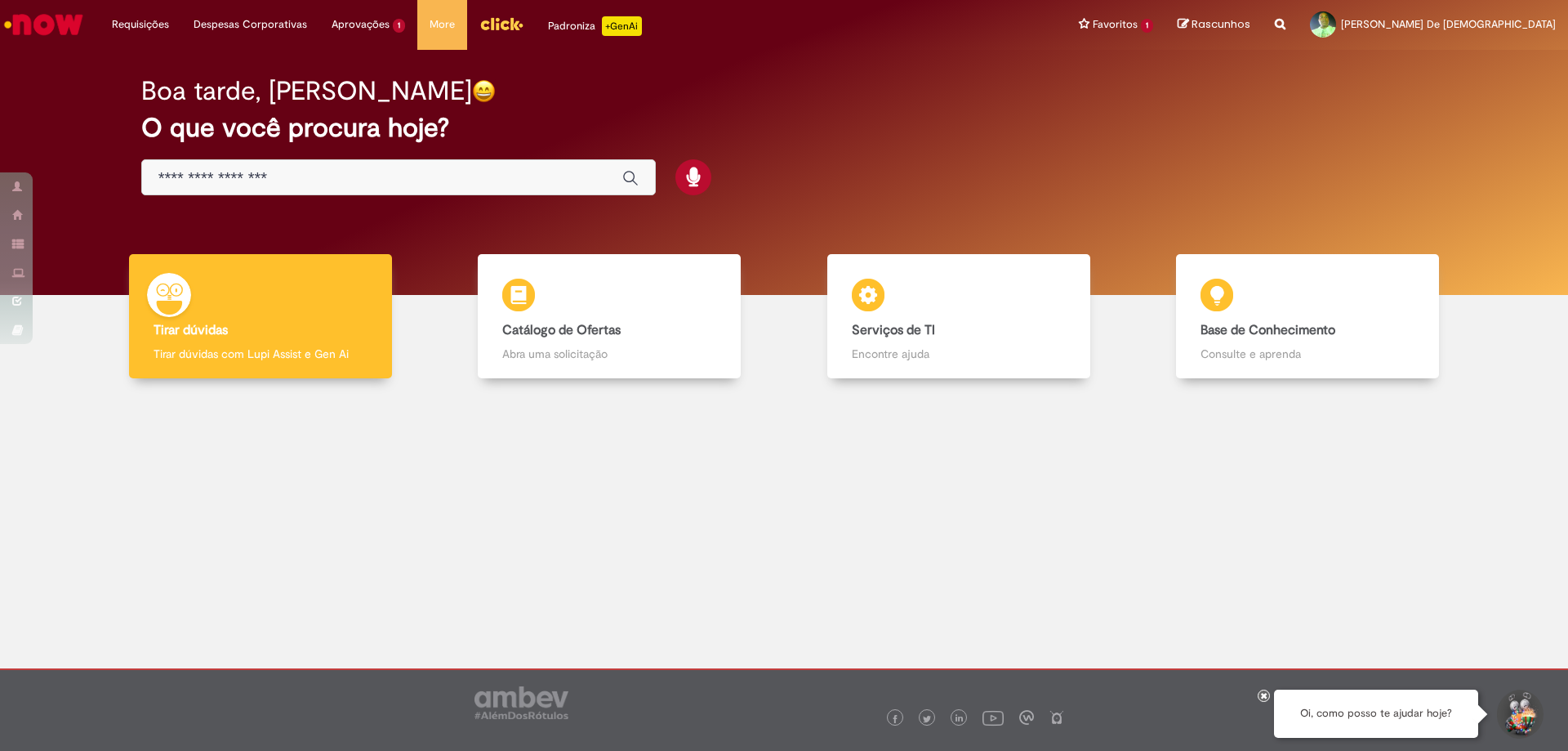
click at [1250, 20] on span "Rascunhos" at bounding box center [1221, 24] width 59 height 16
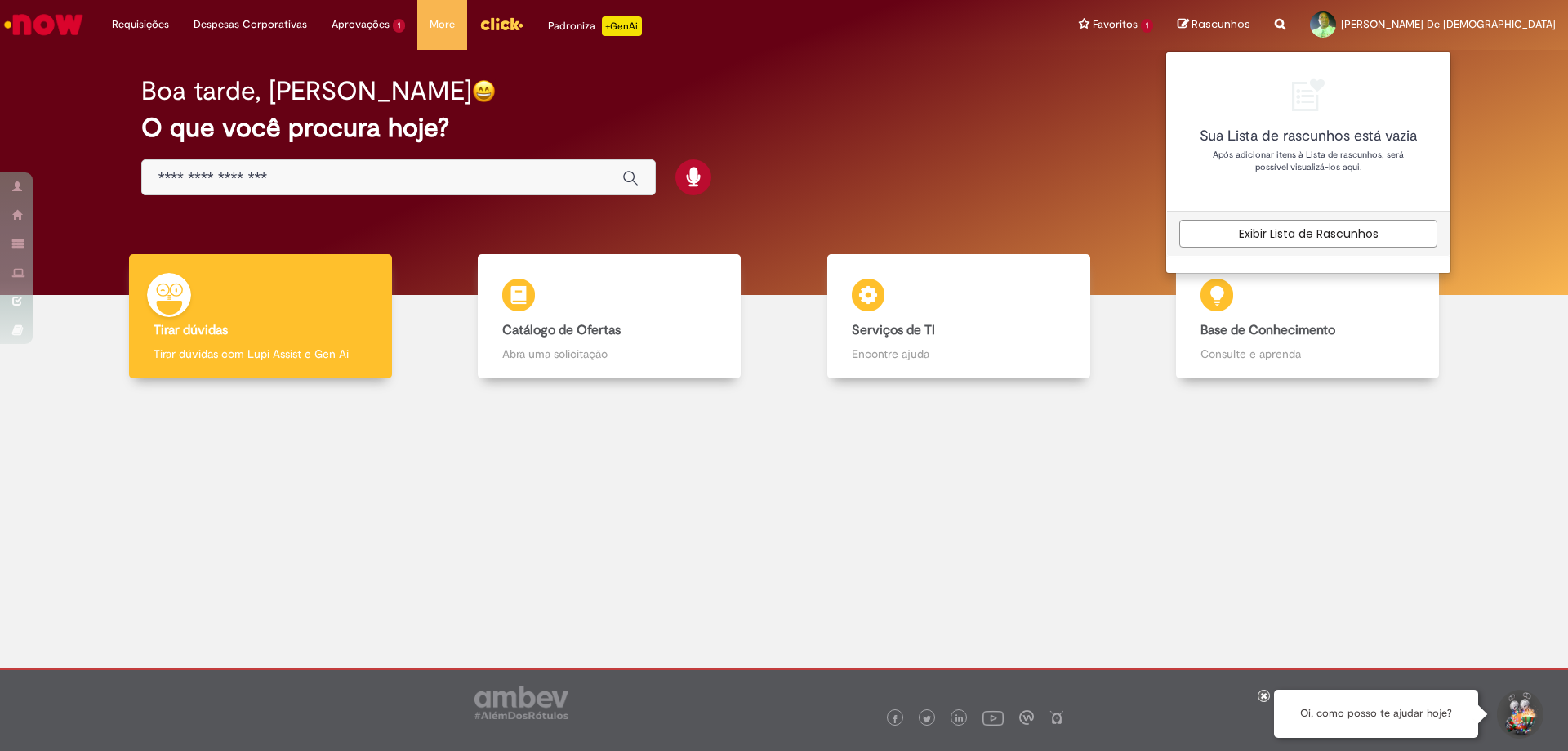
drag, startPoint x: 867, startPoint y: 106, endPoint x: 706, endPoint y: 165, distance: 171.5
click at [870, 105] on div "Boa tarde, Eraldo O que você procura hoje?" at bounding box center [784, 136] width 1344 height 139
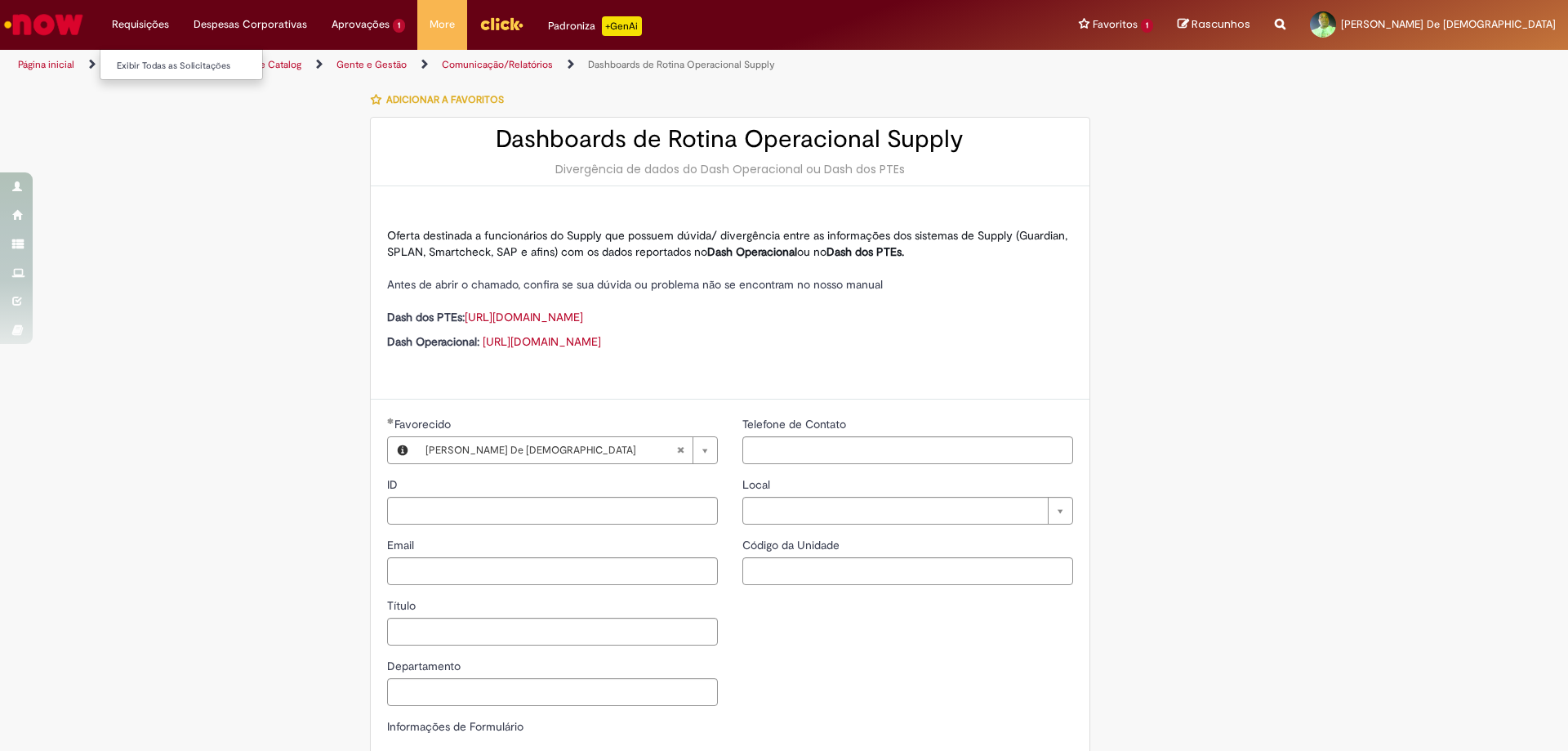
type input "********"
type input "**********"
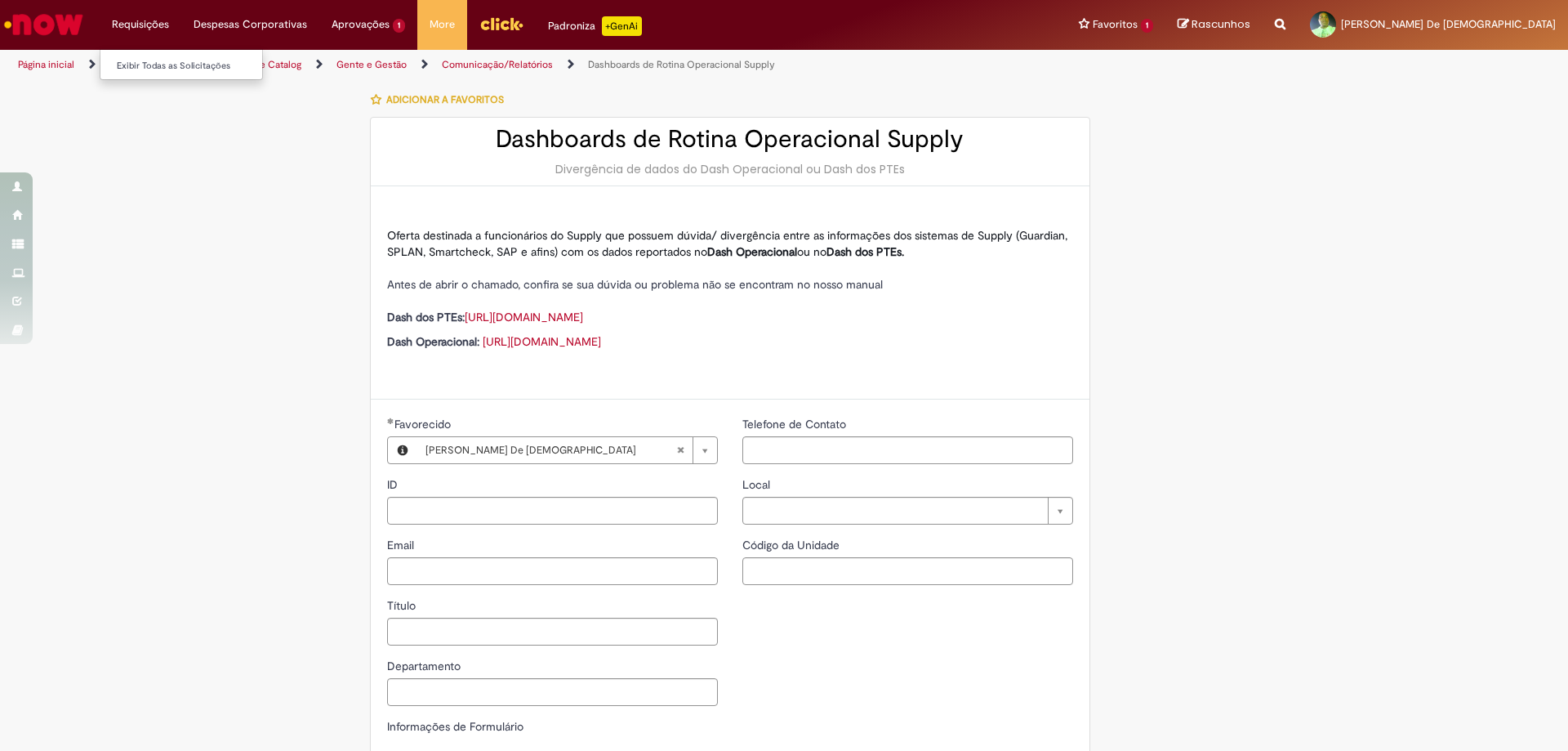
type input "****"
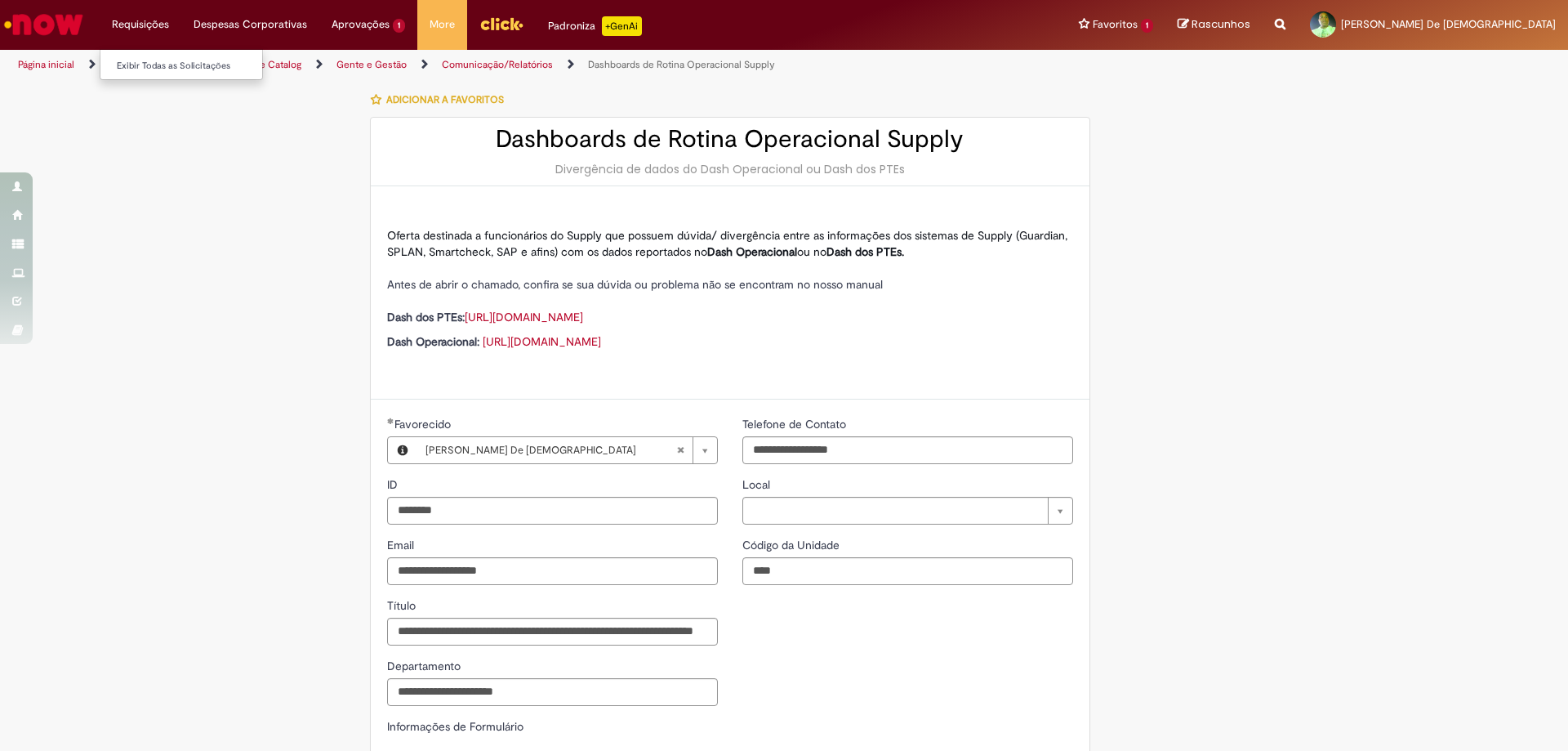
type input "**********"
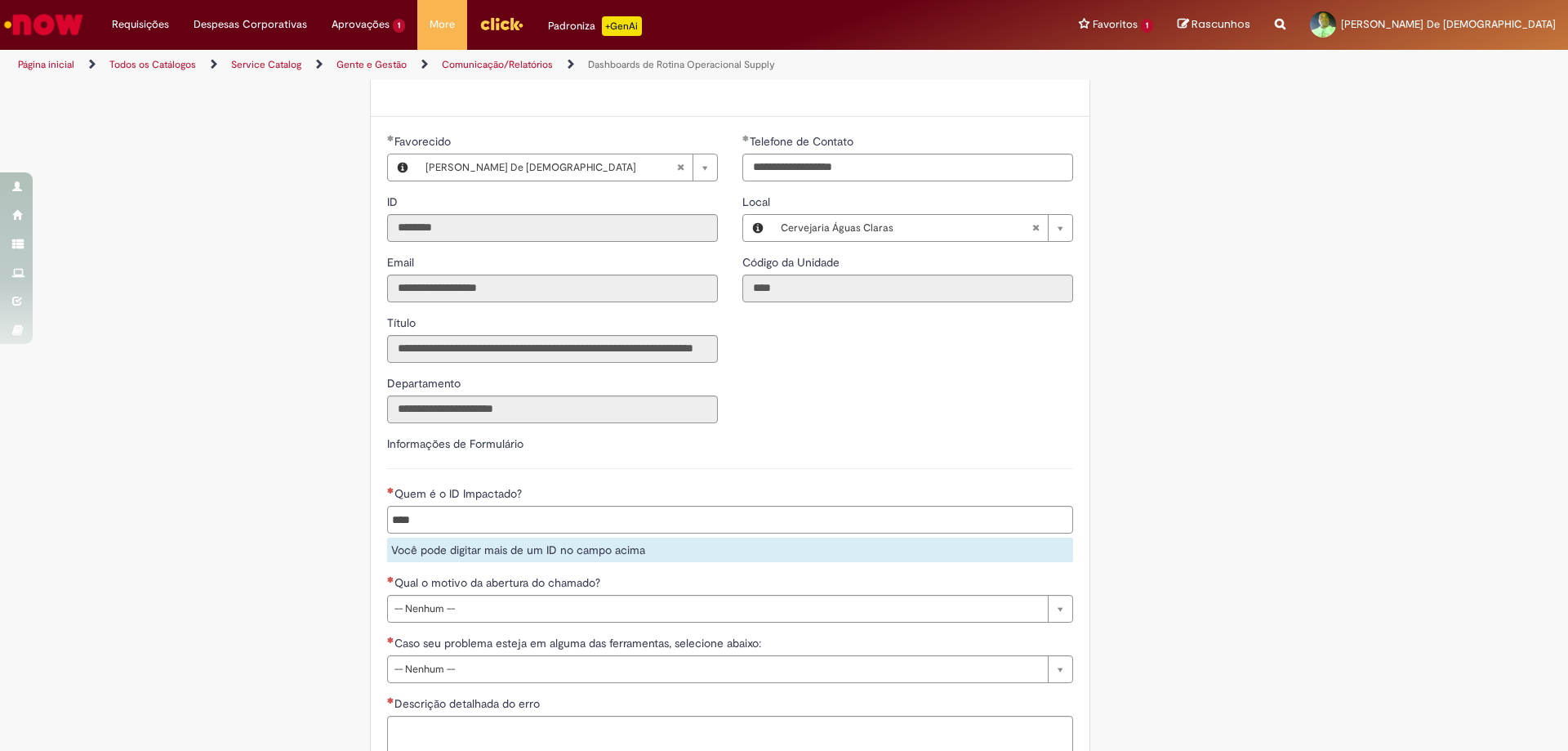
scroll to position [119, 0]
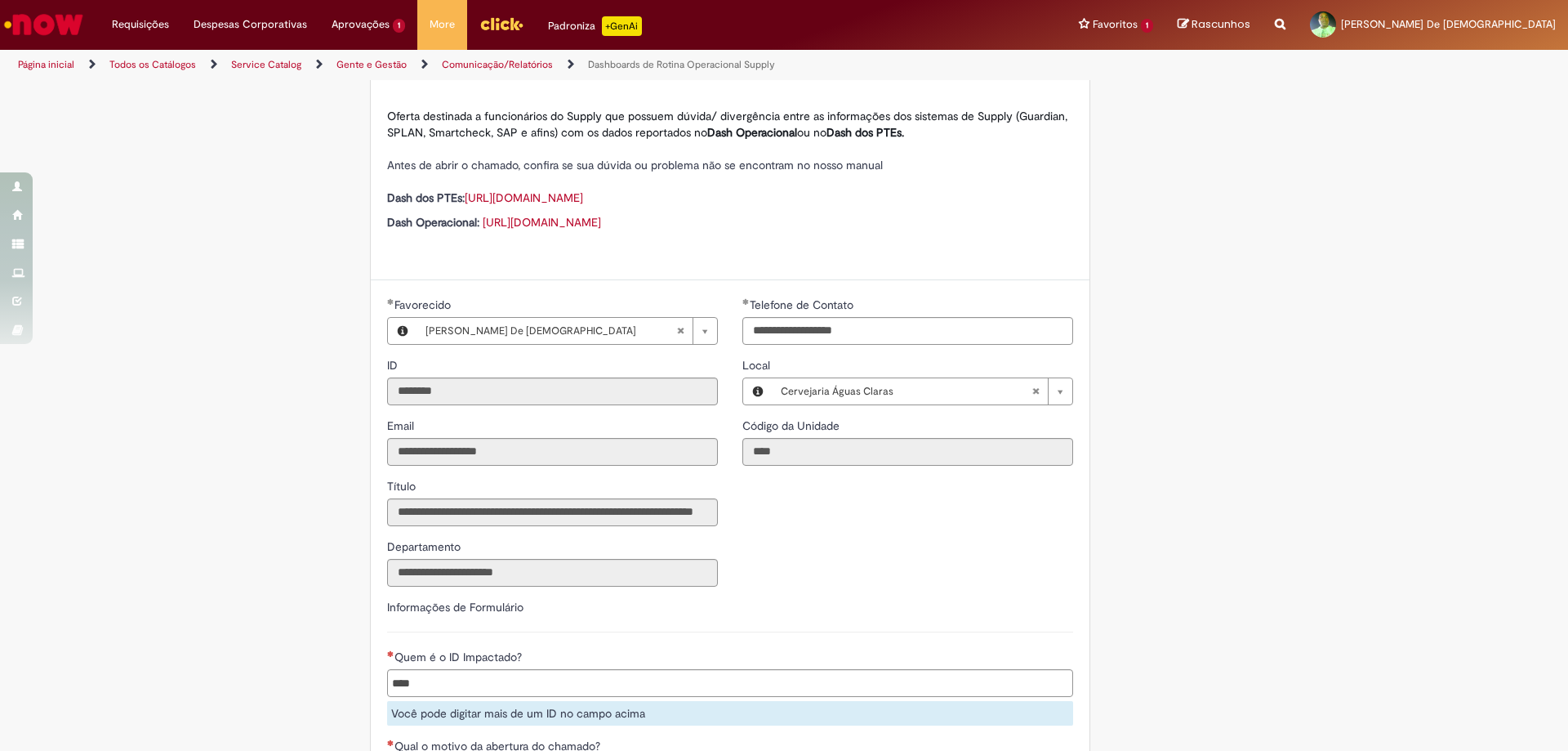
click at [601, 220] on link "https://ab-inbev.acadia.sysalli.com/browse/DGG-500010/pt" at bounding box center [542, 223] width 118 height 15
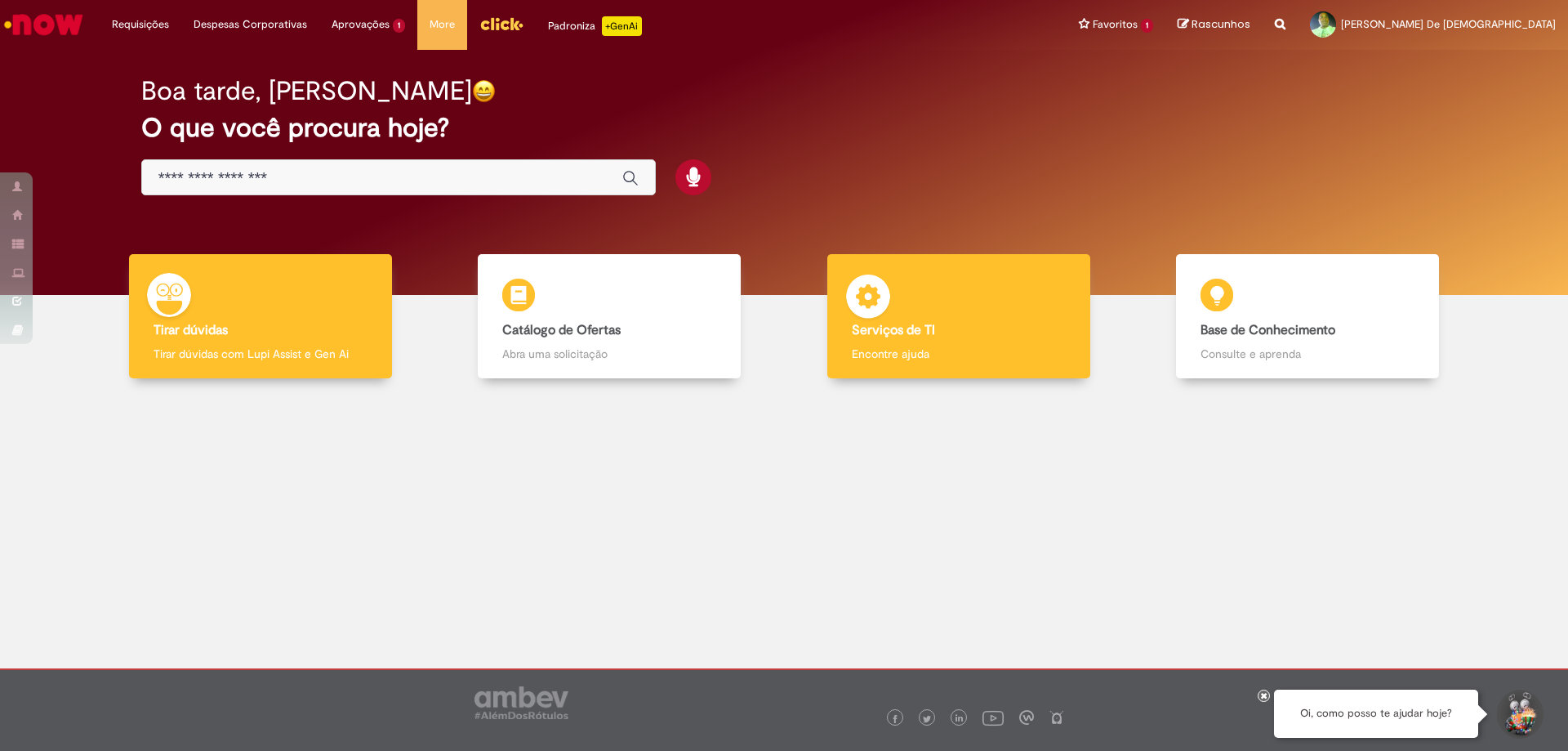
click at [897, 348] on p "Encontre ajuda" at bounding box center [959, 354] width 214 height 16
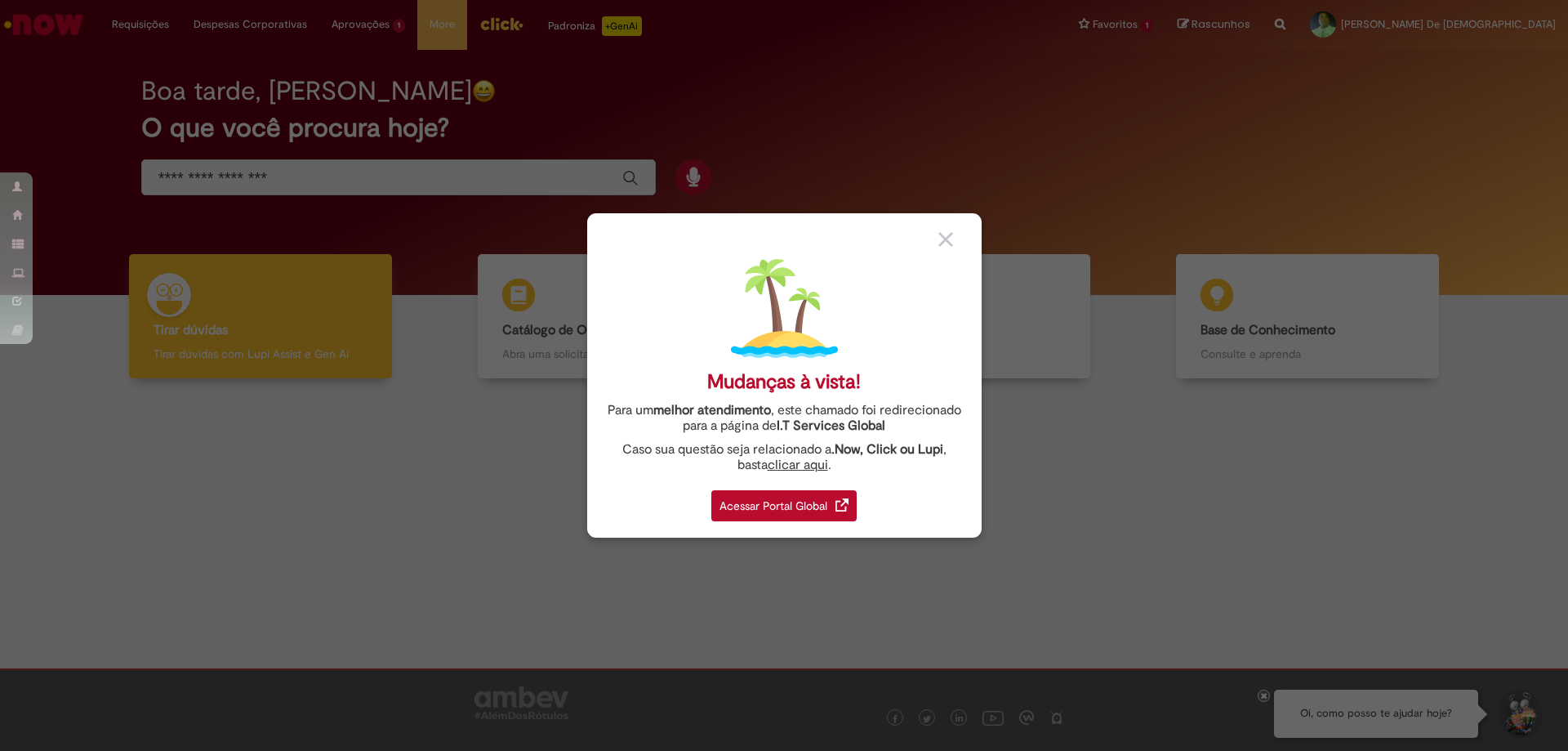
click at [793, 504] on div "Acessar Portal Global" at bounding box center [784, 506] width 145 height 31
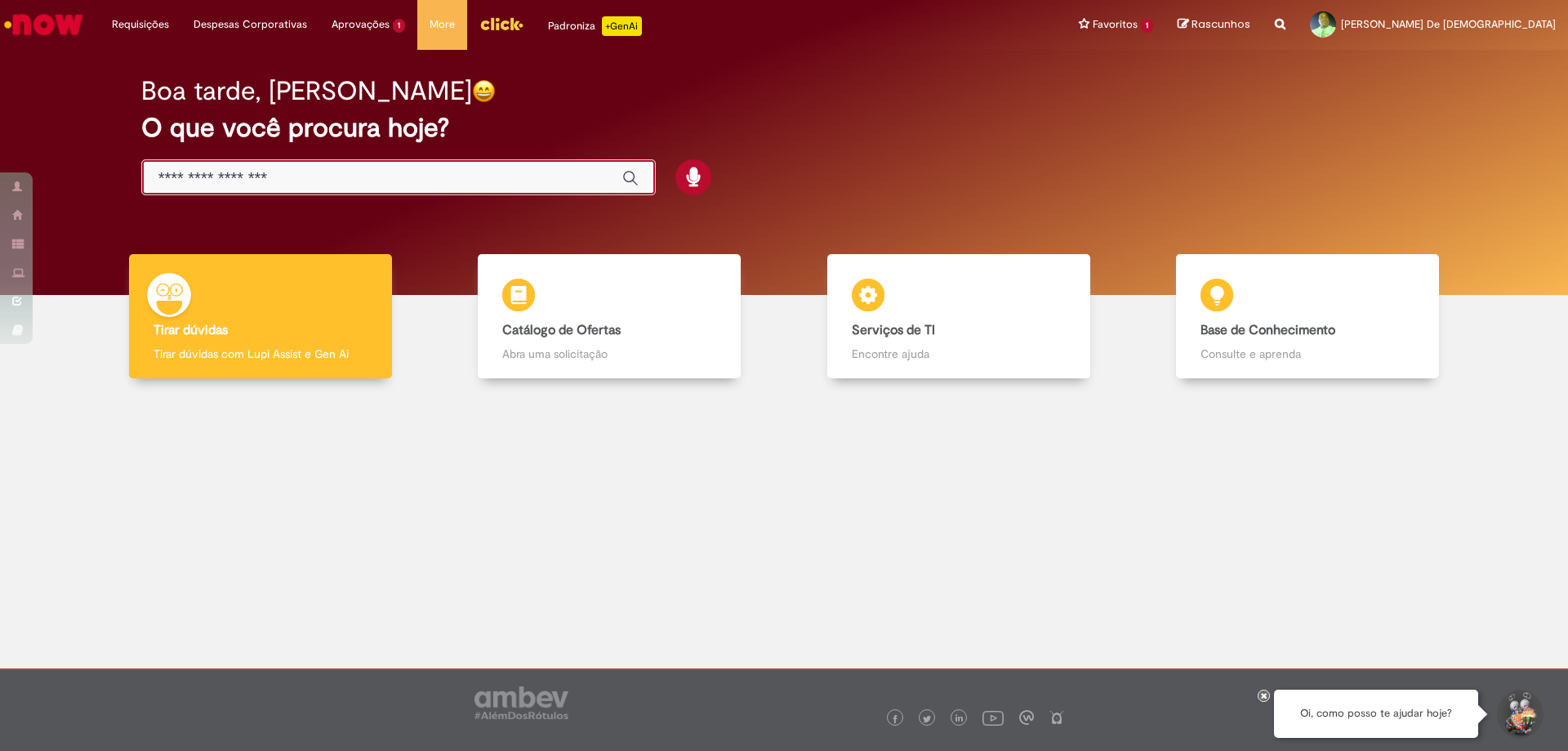
click at [572, 179] on input "Basta digitar aqui" at bounding box center [382, 178] width 448 height 19
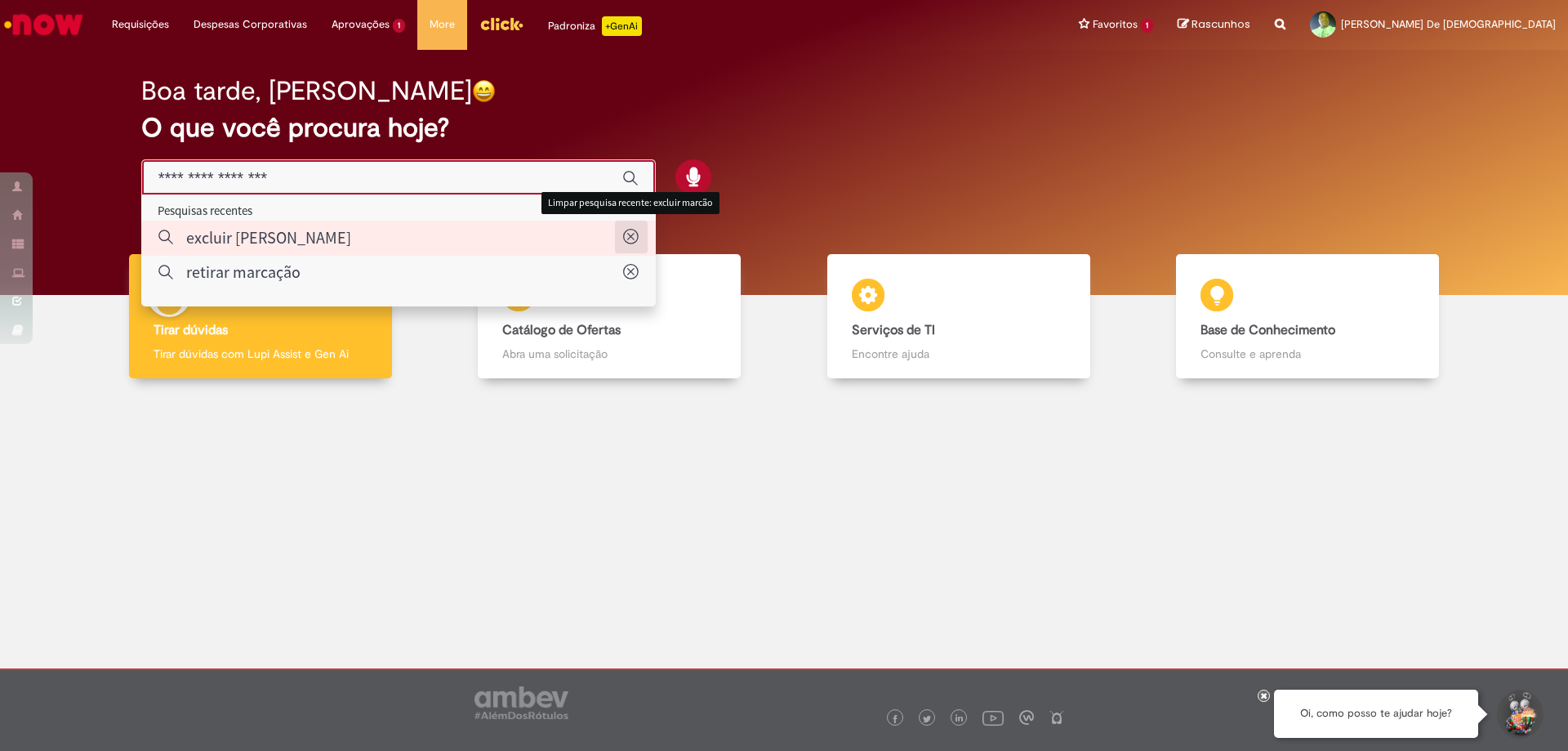
click at [628, 232] on icon "Limpar pesquisa recente: excluir marcão" at bounding box center [632, 237] width 16 height 16
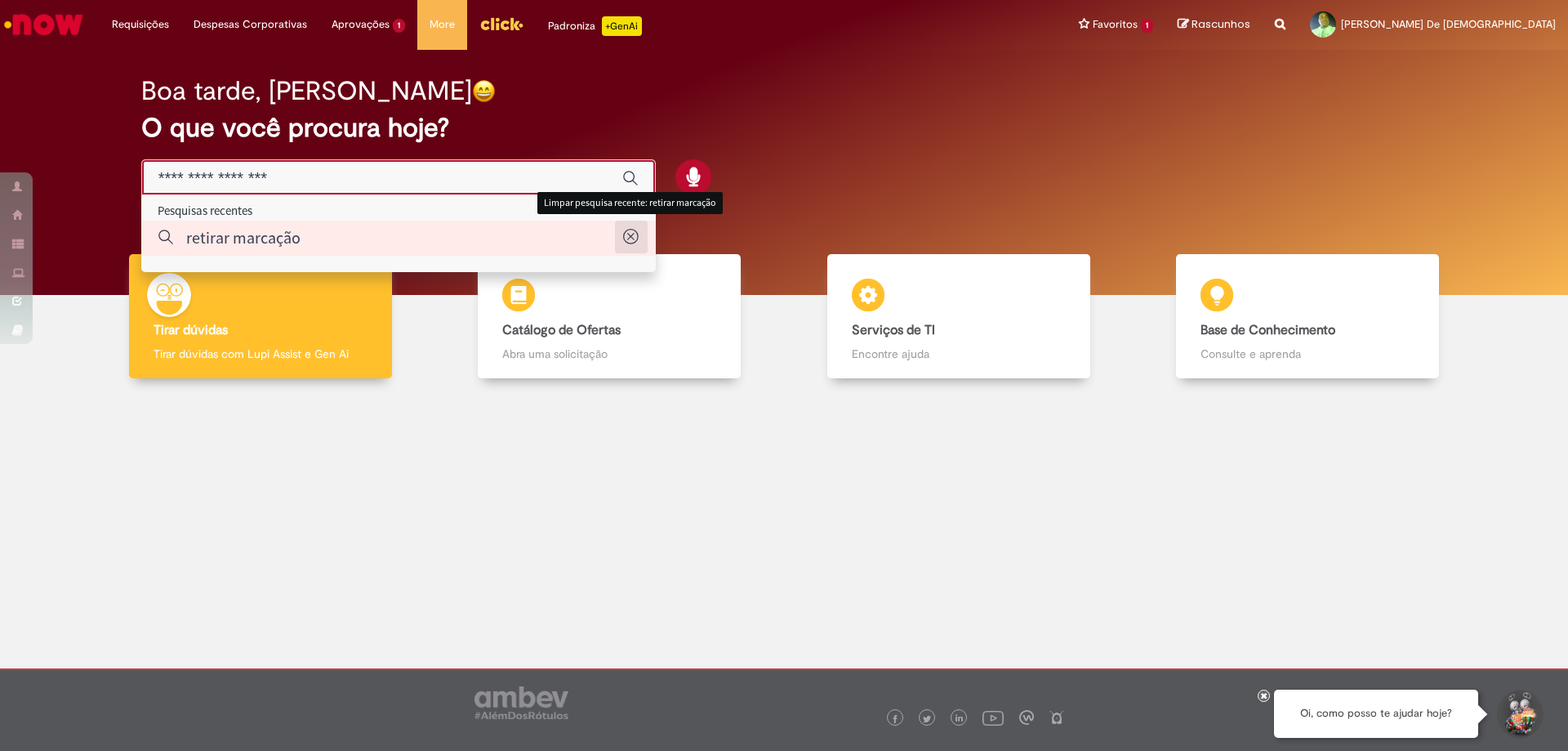
click at [628, 233] on icon "Limpar pesquisa recente: retirar marcação" at bounding box center [632, 237] width 16 height 16
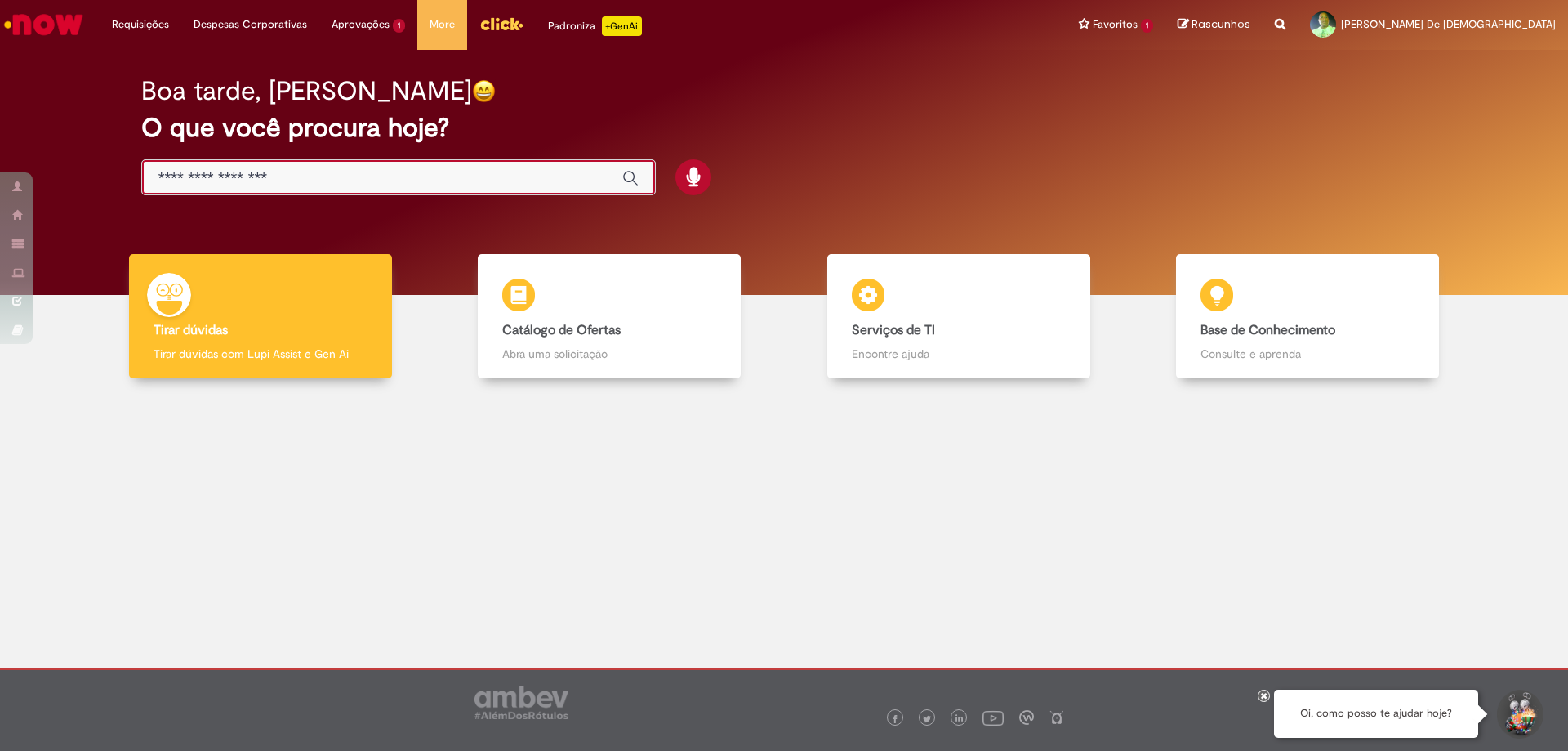
click at [381, 171] on input "Basta digitar aqui" at bounding box center [382, 178] width 448 height 19
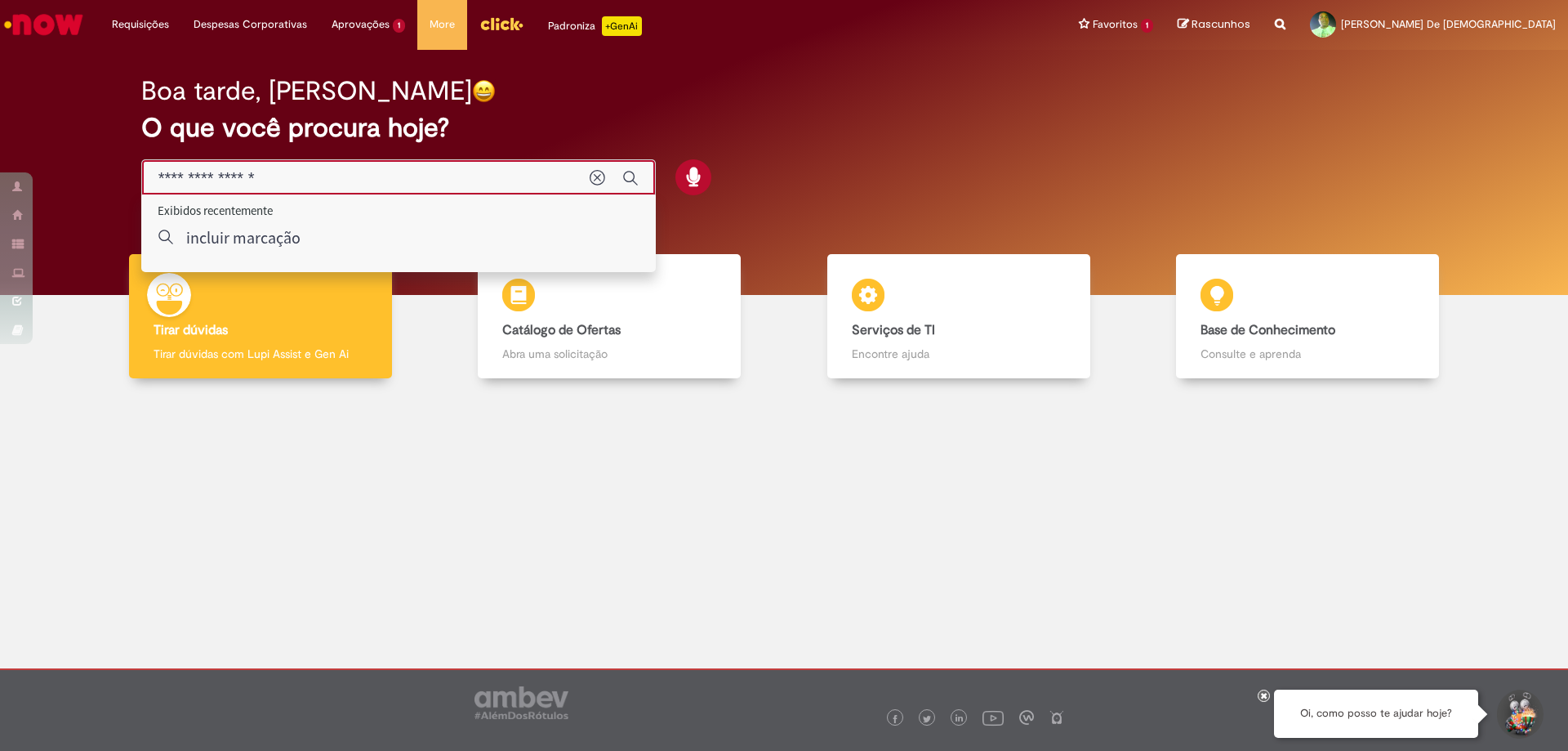
type input "**********"
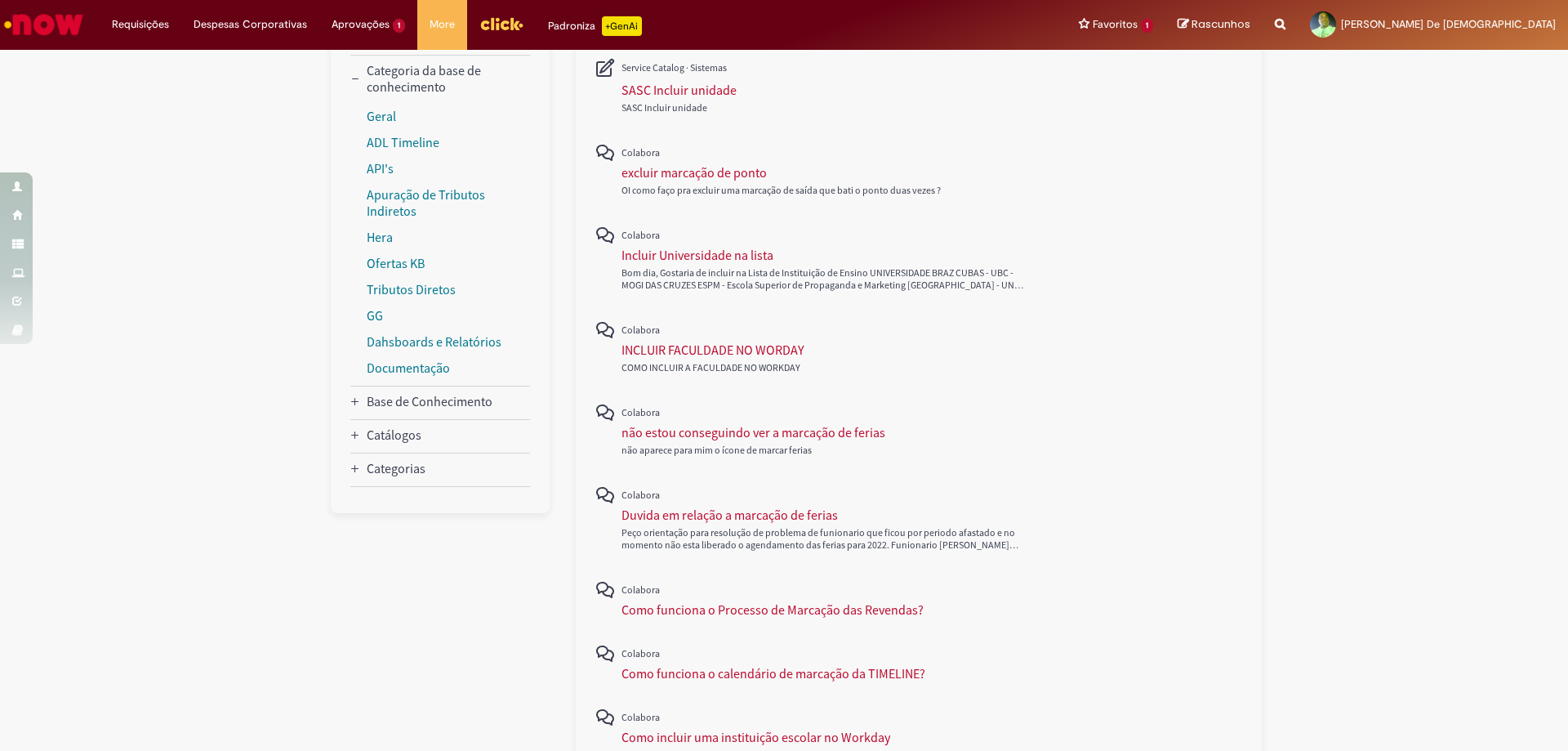
scroll to position [81, 0]
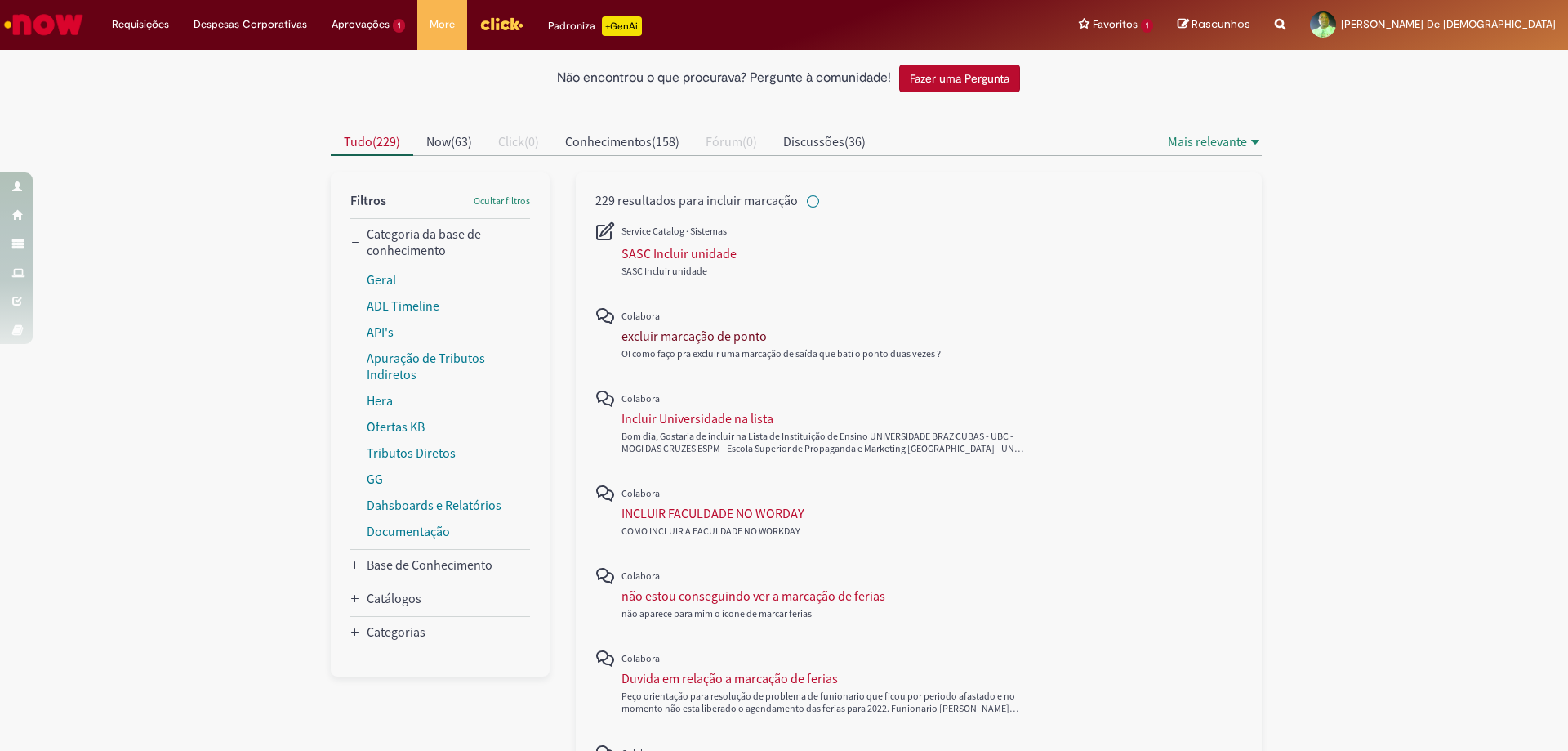
click at [682, 336] on div "excluir marcação de ponto" at bounding box center [694, 336] width 145 height 16
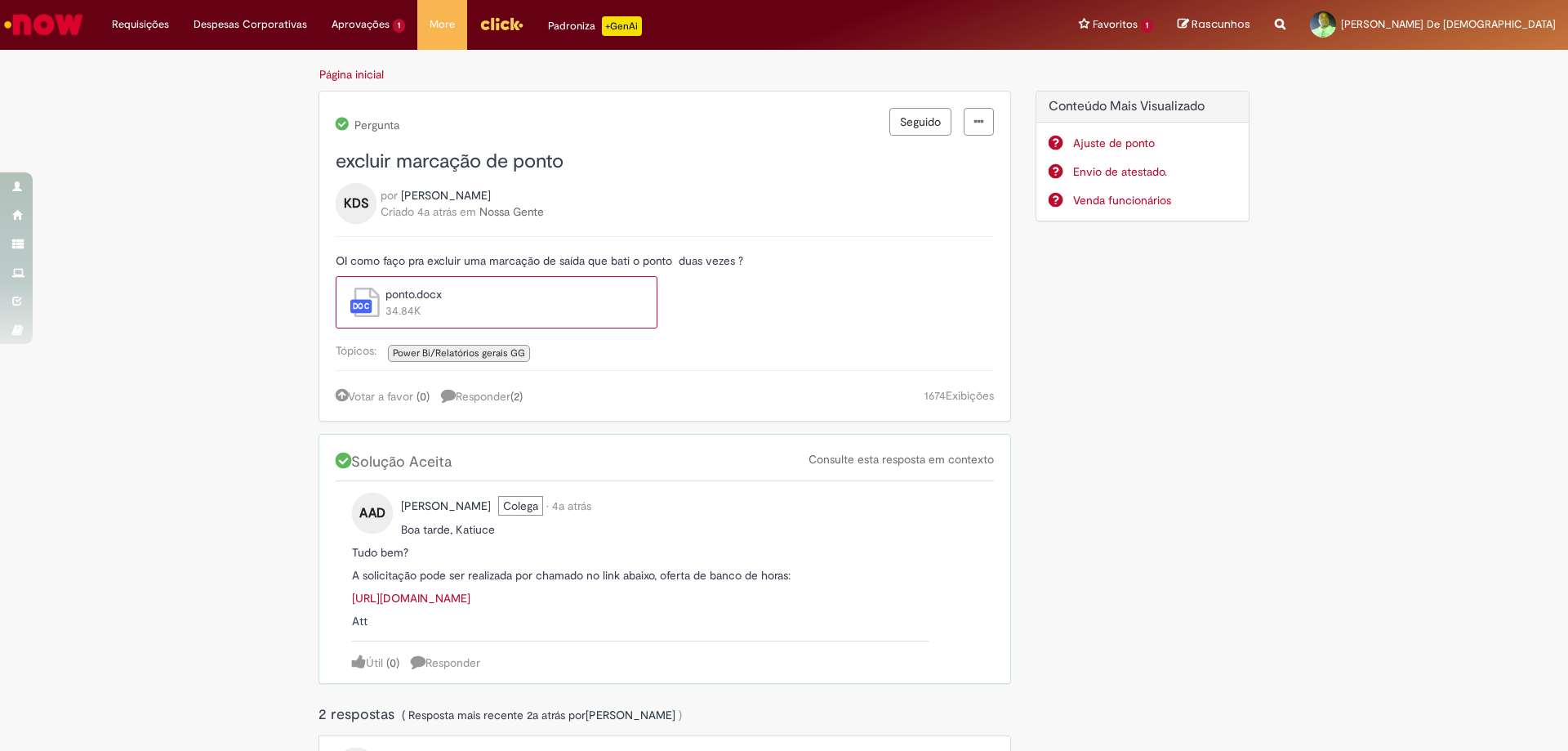
click at [381, 303] on span "ponto.docx 34.84K" at bounding box center [508, 304] width 255 height 36
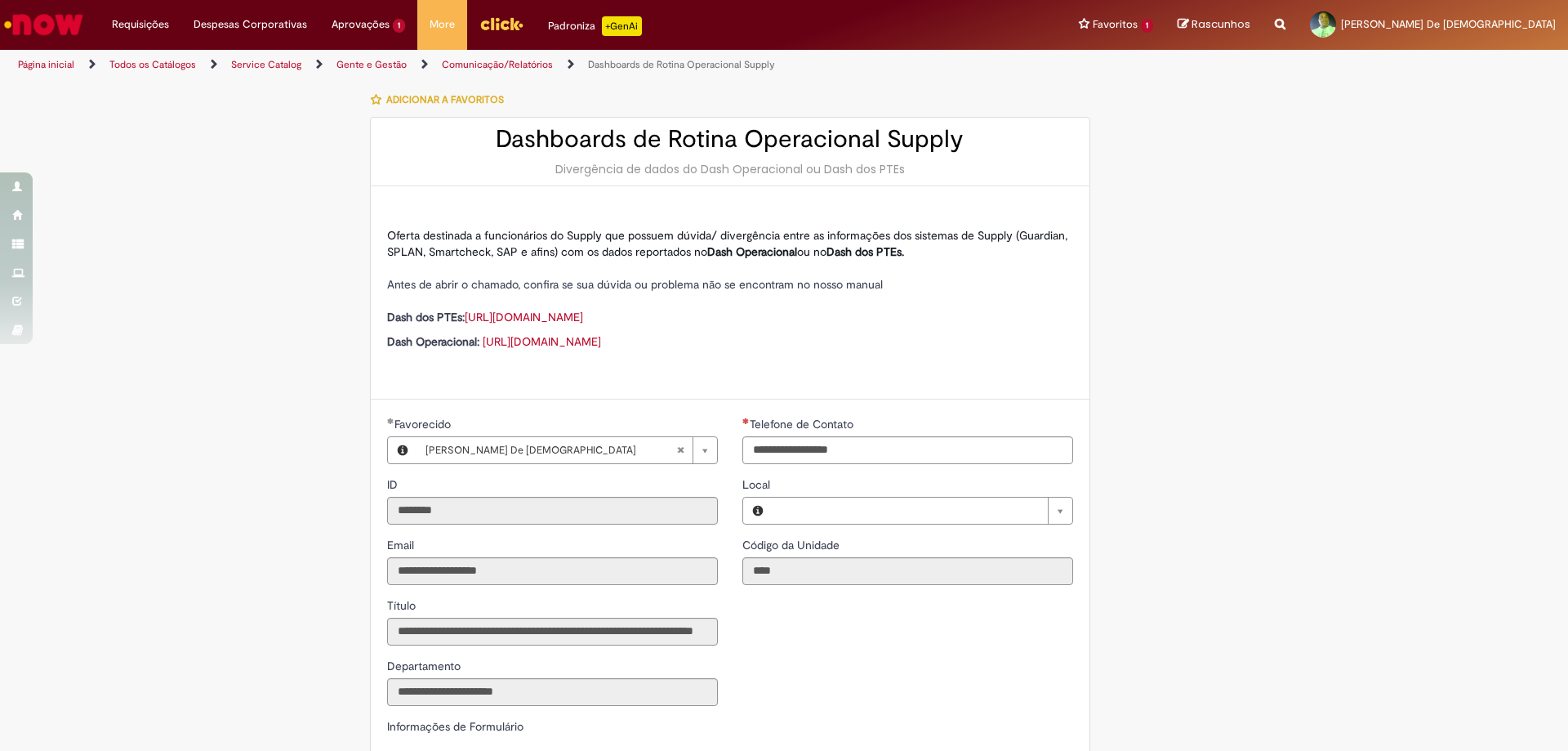
type input "**********"
click at [161, 21] on li "Requisições Exibir Todas as Solicitações" at bounding box center [140, 25] width 81 height 49
click at [151, 66] on link "Exibir Todas as Solicitações" at bounding box center [190, 67] width 180 height 18
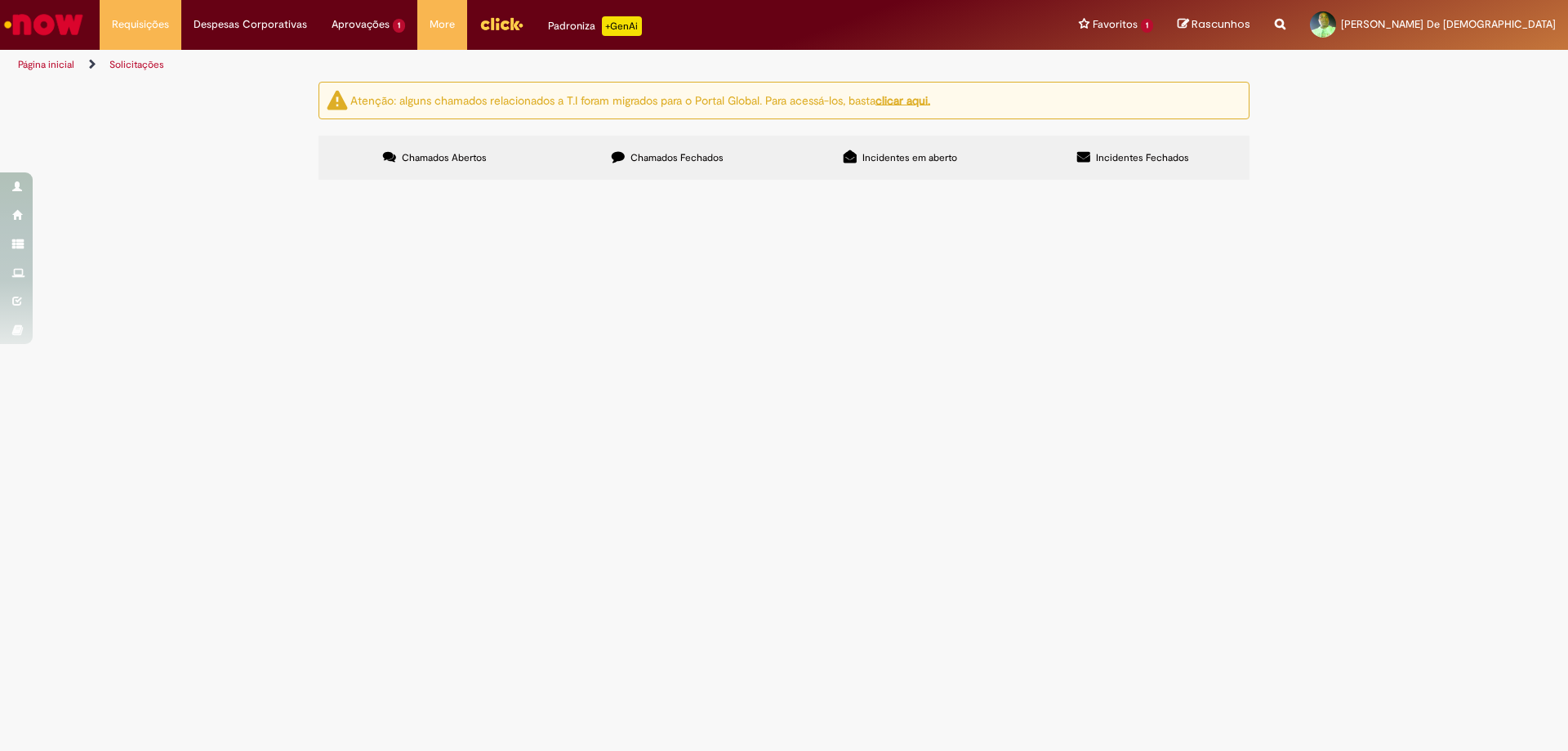
click at [143, 62] on link "Solicitações" at bounding box center [136, 65] width 55 height 13
click at [485, 17] on img "Menu Cabeçalho" at bounding box center [502, 24] width 44 height 25
click at [134, 63] on link "Solicitações" at bounding box center [136, 65] width 55 height 13
click at [143, 22] on li "Requisições Exibir Todas as Solicitações" at bounding box center [140, 25] width 81 height 49
click at [0, 0] on div "Não há registros em Item solicitado usando este filtro" at bounding box center [0, 0] width 0 height 0
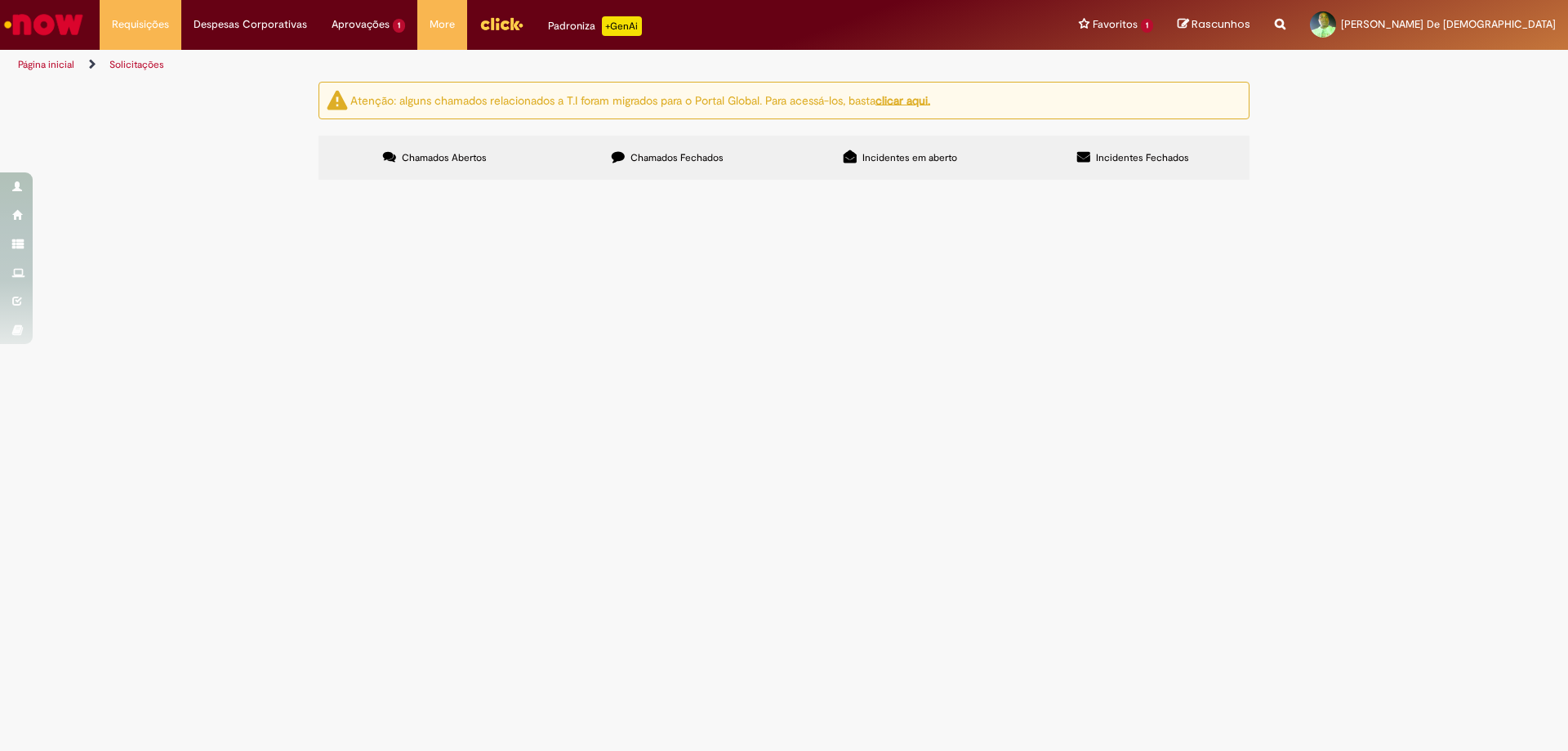
click at [0, 0] on div "Não há registros em Item solicitado usando este filtro" at bounding box center [0, 0] width 0 height 0
click at [706, 160] on span "Chamados Fechados" at bounding box center [677, 158] width 93 height 13
click at [469, 155] on span "Chamados Abertos" at bounding box center [444, 158] width 85 height 13
click at [375, 21] on li "Aprovações 1 Exibir todas as aprovações 24d atrás 24 dias atrás R13477534" at bounding box center [368, 25] width 98 height 49
click at [374, 21] on li "Aprovações 1 Exibir todas as aprovações 24d atrás 24 dias atrás R13477534" at bounding box center [368, 25] width 98 height 49
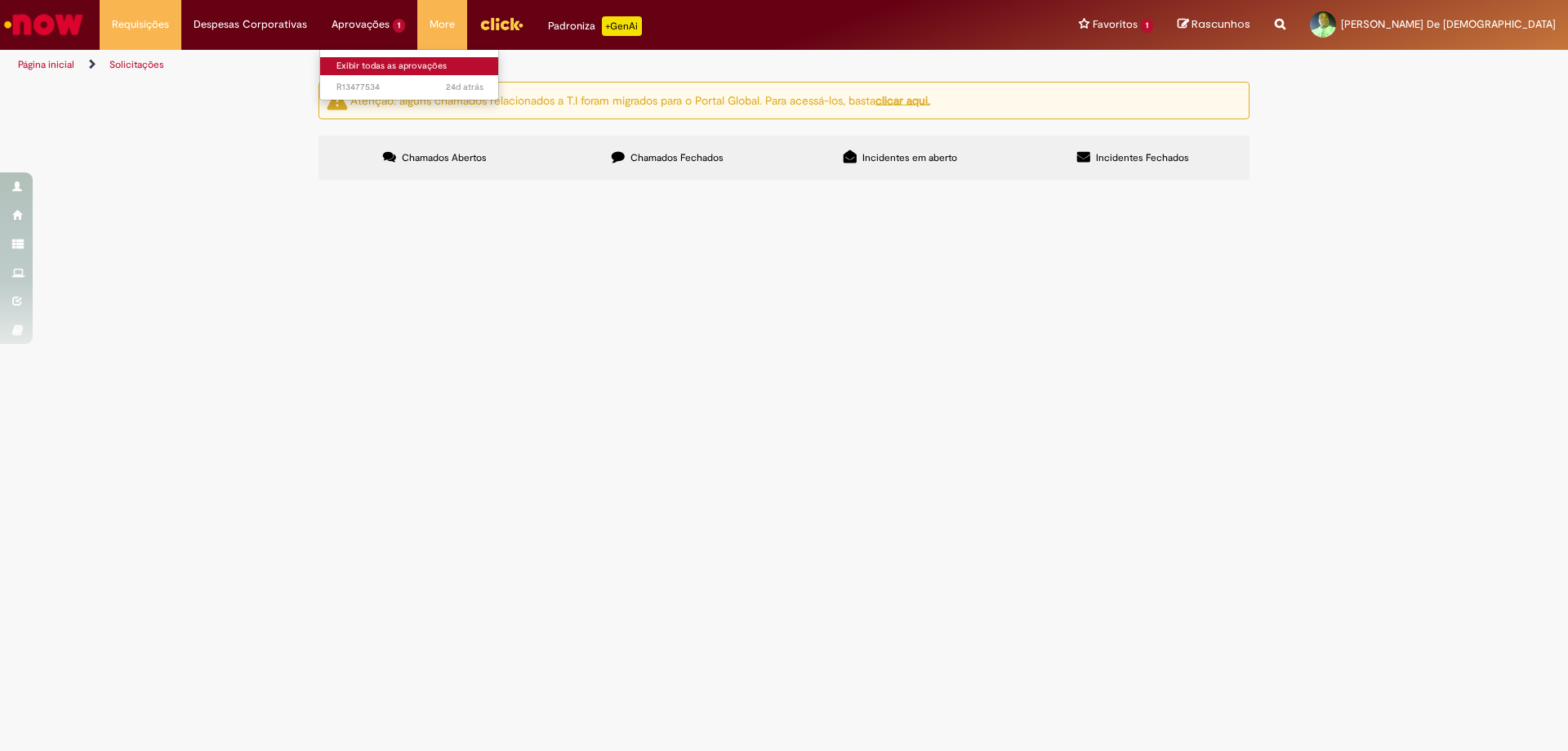
click at [388, 65] on link "Exibir todas as aprovações" at bounding box center [410, 67] width 180 height 18
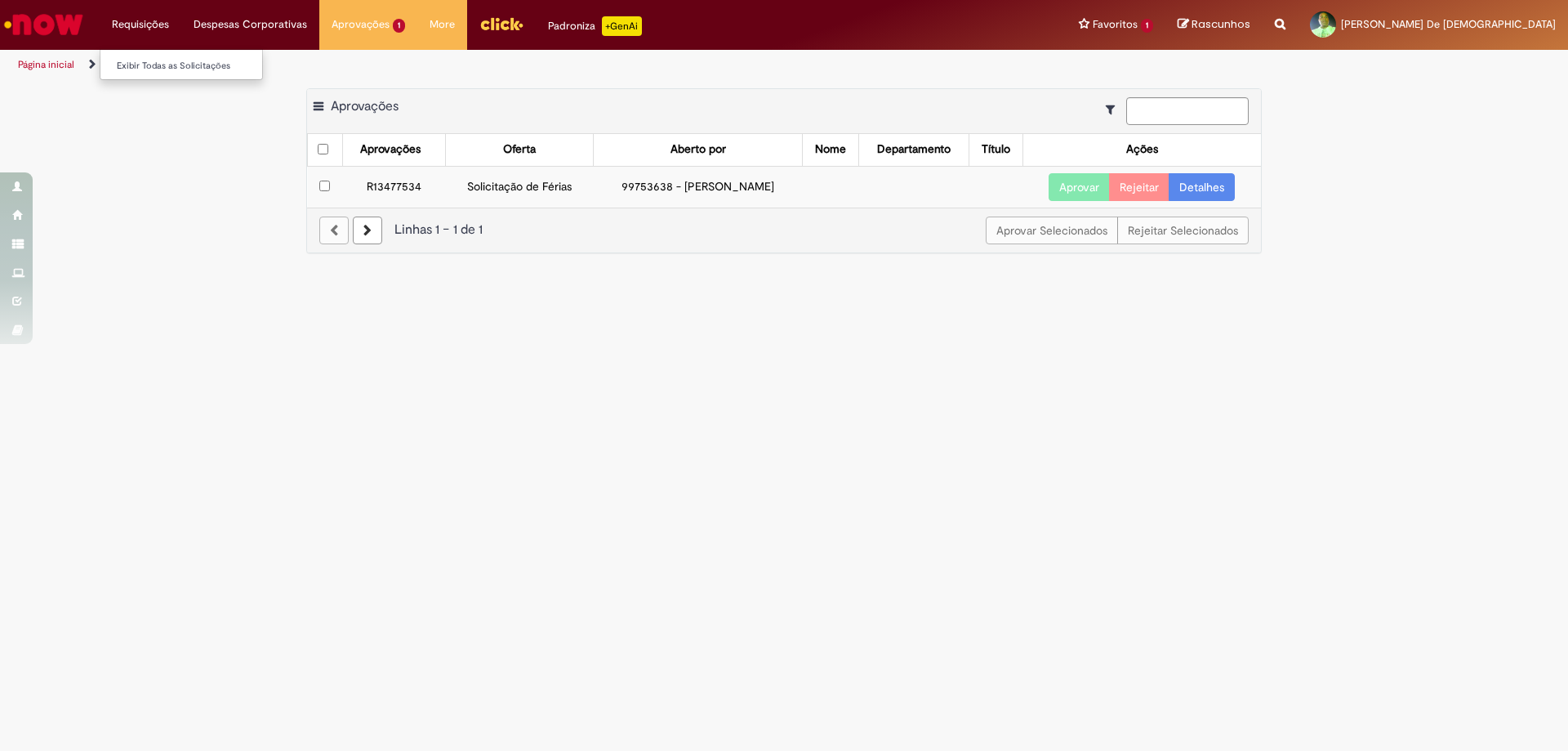
click at [152, 21] on li "Requisições Exibir Todas as Solicitações" at bounding box center [140, 25] width 81 height 49
click at [154, 66] on link "Exibir Todas as Solicitações" at bounding box center [190, 67] width 180 height 18
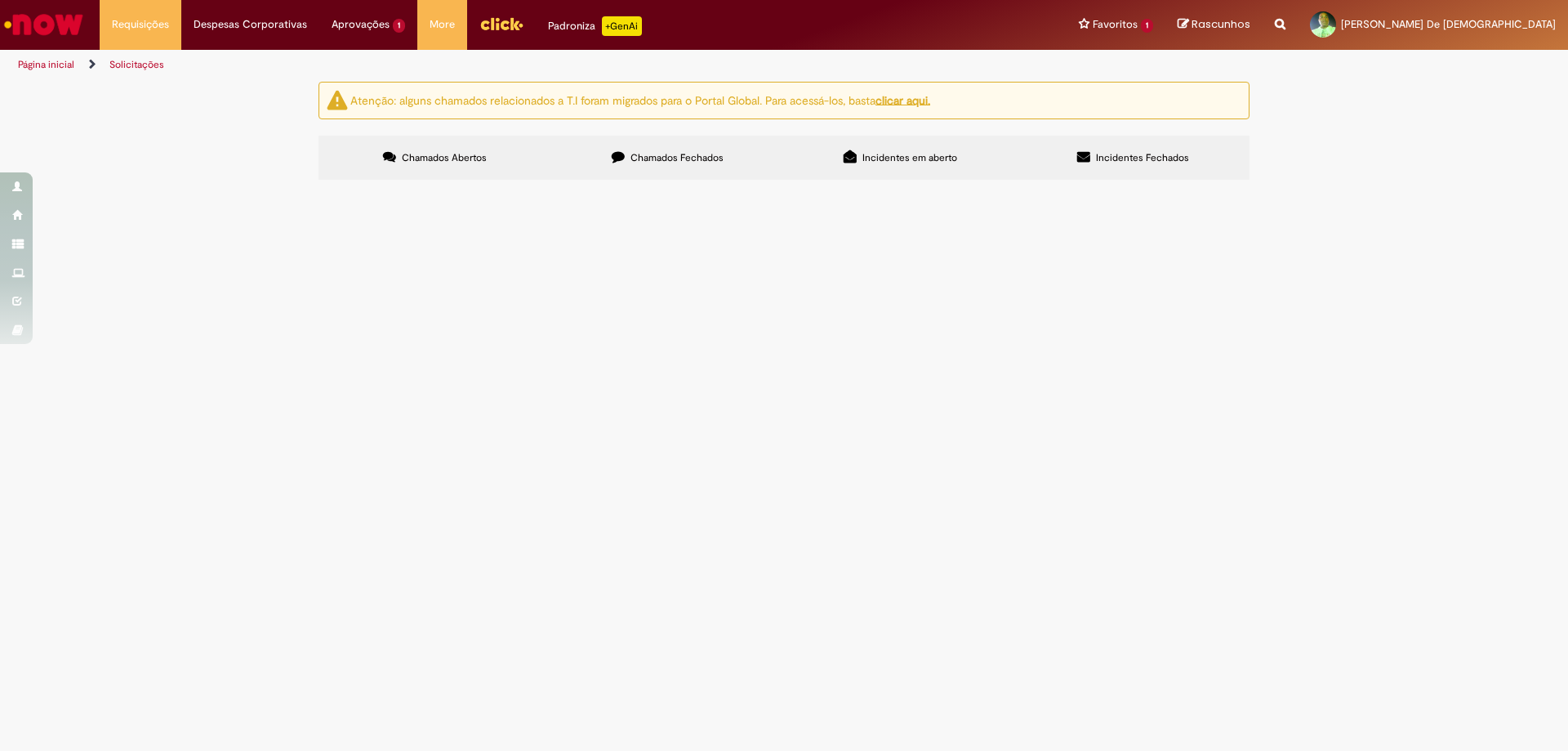
click at [31, 63] on link "Página inicial" at bounding box center [46, 65] width 57 height 13
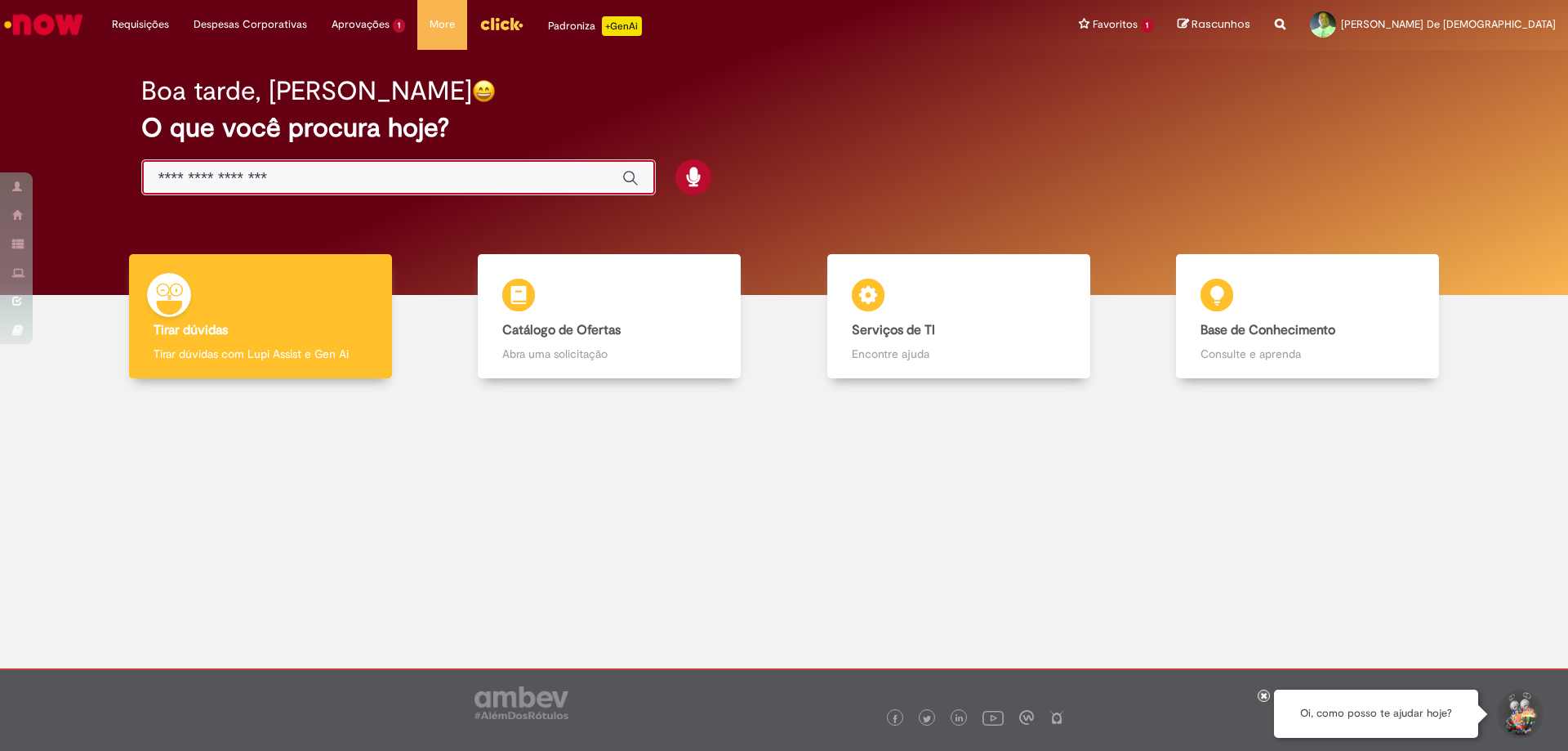
click at [386, 179] on input "Basta digitar aqui" at bounding box center [382, 178] width 448 height 19
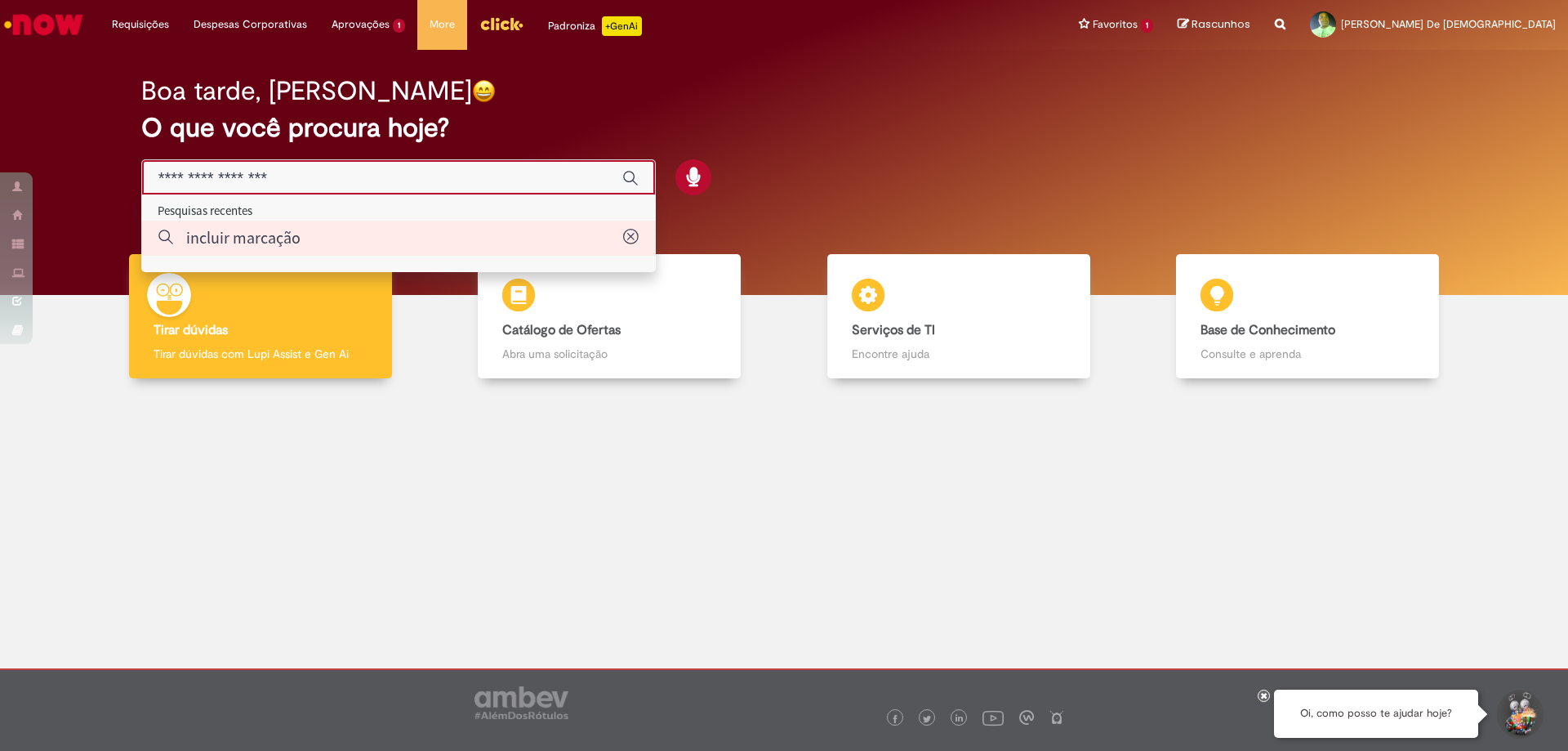
type input "**********"
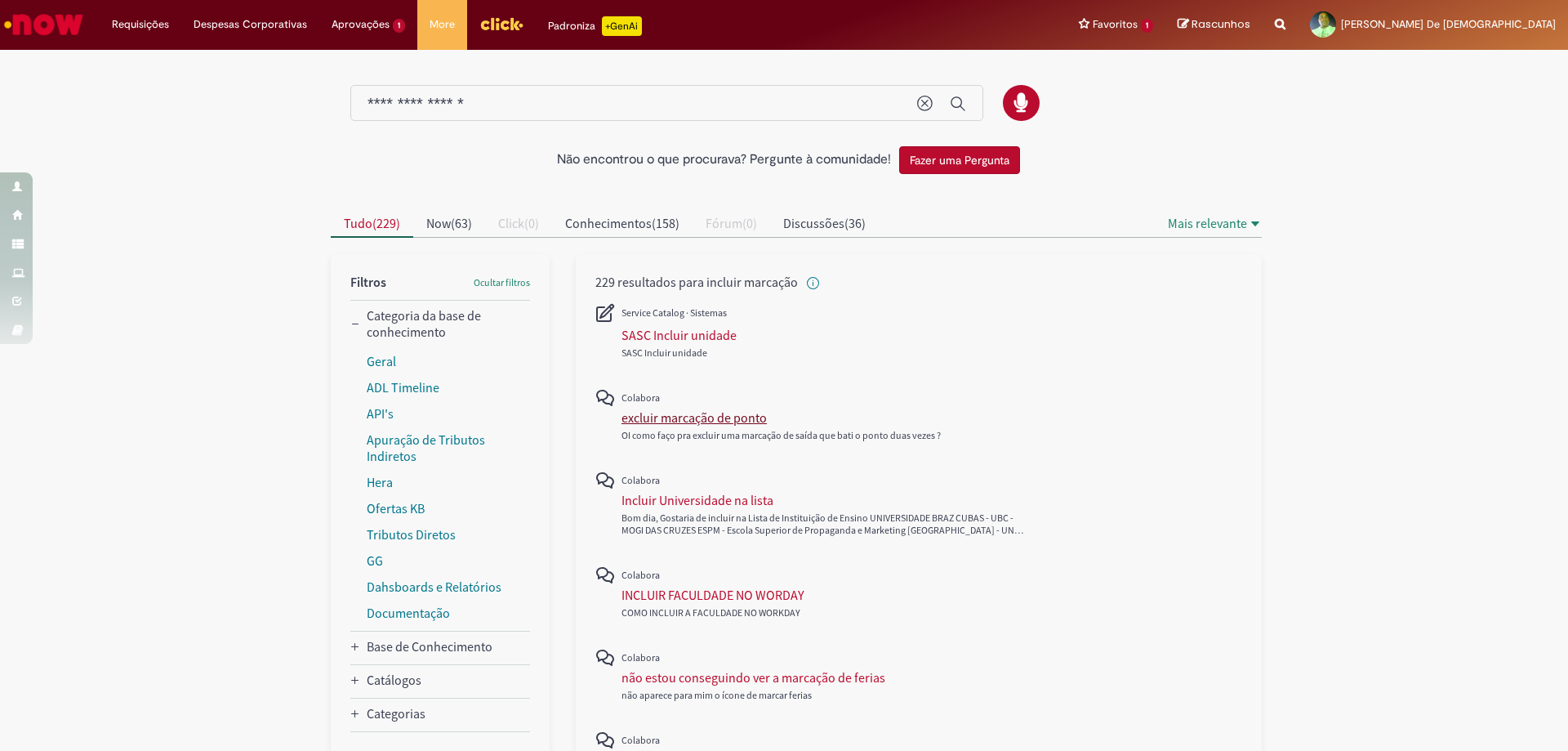
click at [746, 414] on div "excluir marcação de ponto" at bounding box center [694, 417] width 145 height 16
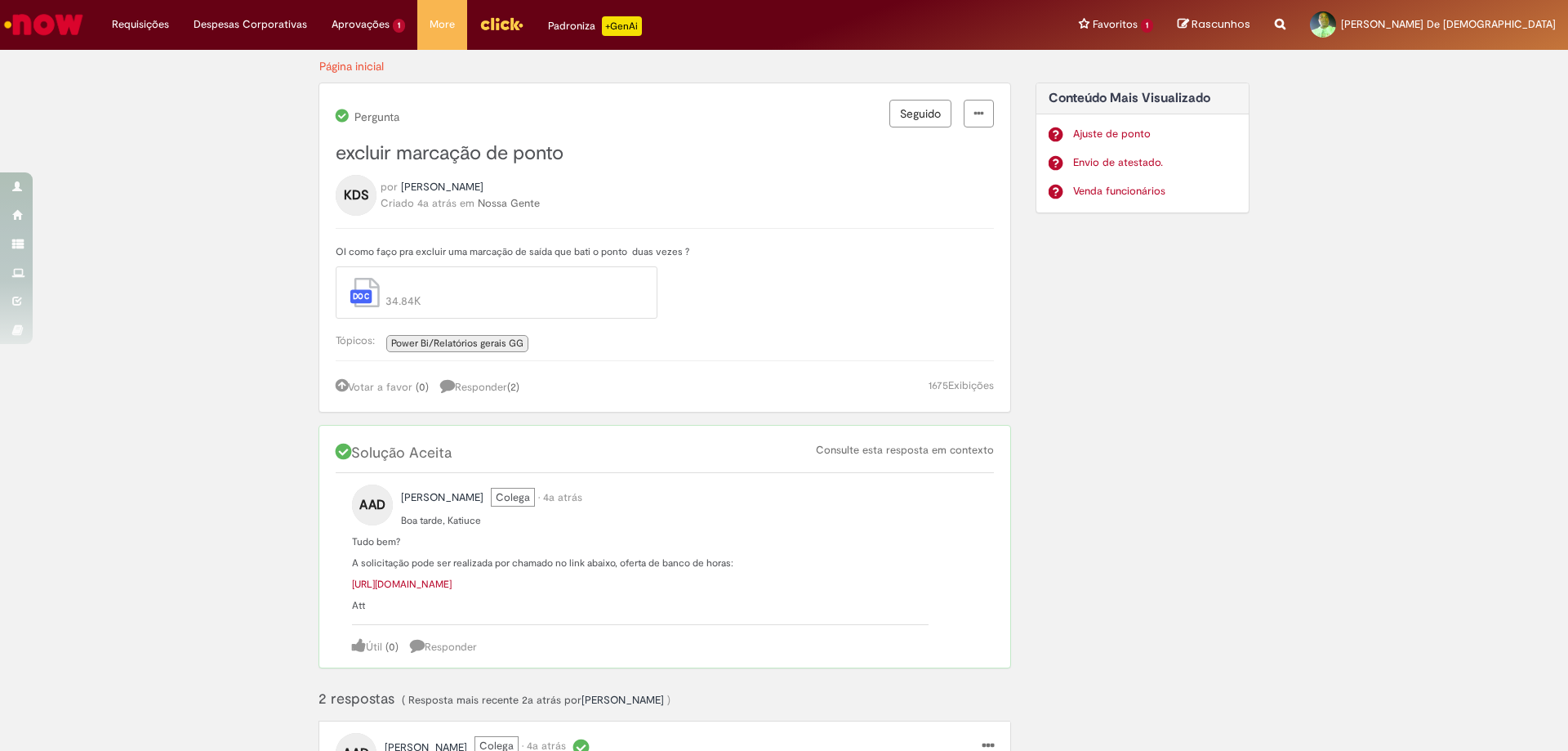
click at [452, 586] on link "[URL][DOMAIN_NAME]" at bounding box center [402, 584] width 99 height 13
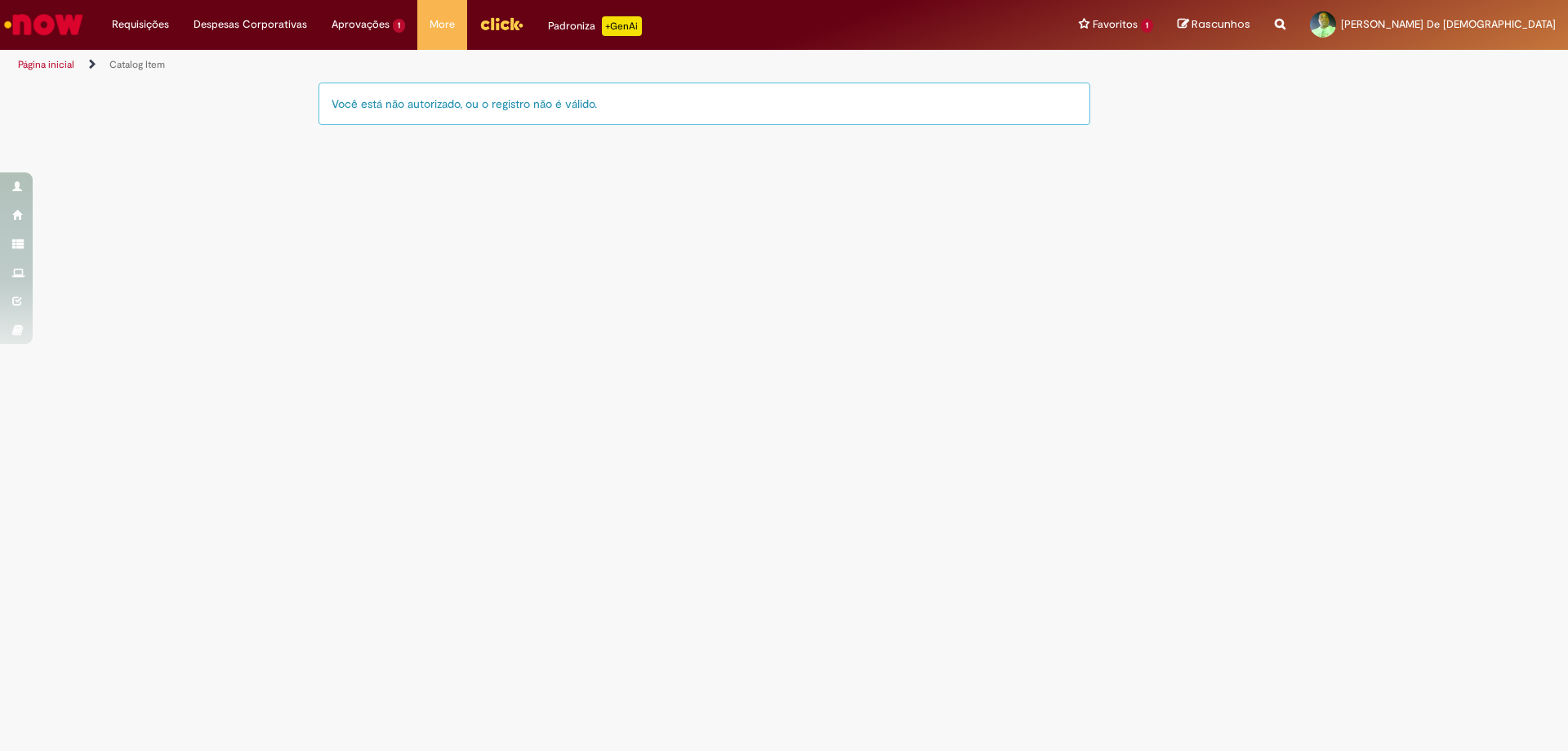
click at [569, 104] on div "Você está não autorizado, ou o registro não é válido." at bounding box center [705, 104] width 772 height 43
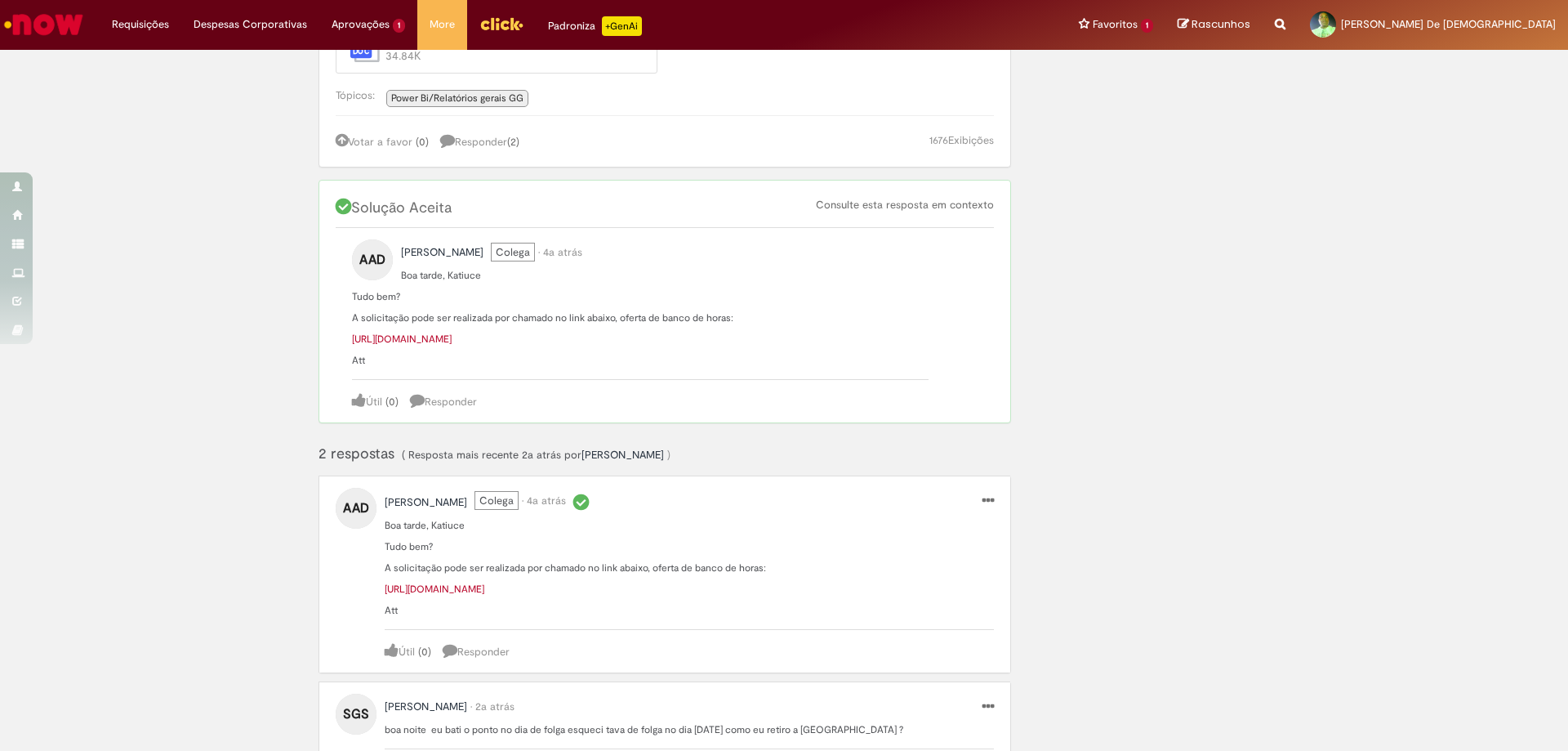
scroll to position [390, 0]
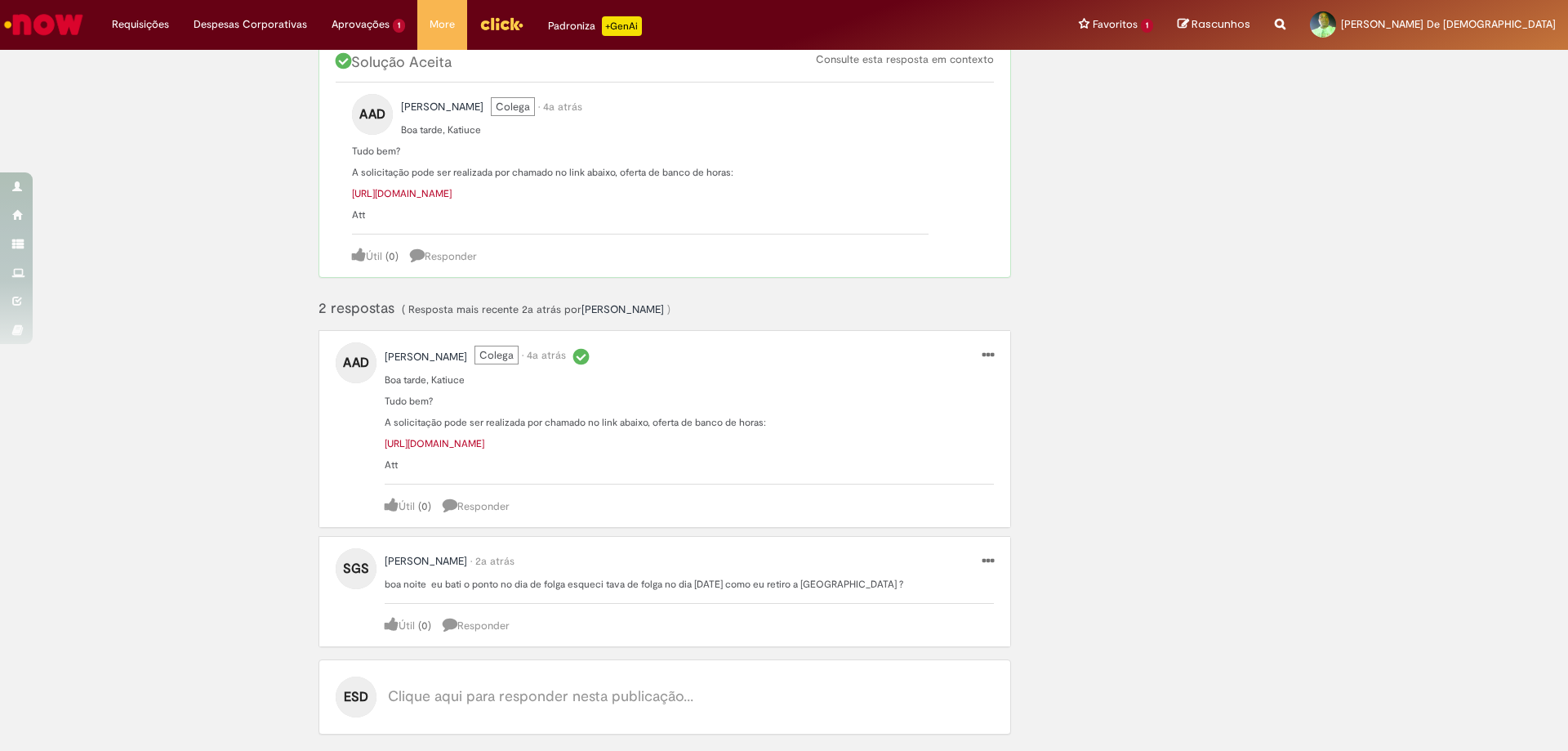
click at [485, 440] on link "[URL][DOMAIN_NAME]" at bounding box center [434, 444] width 99 height 13
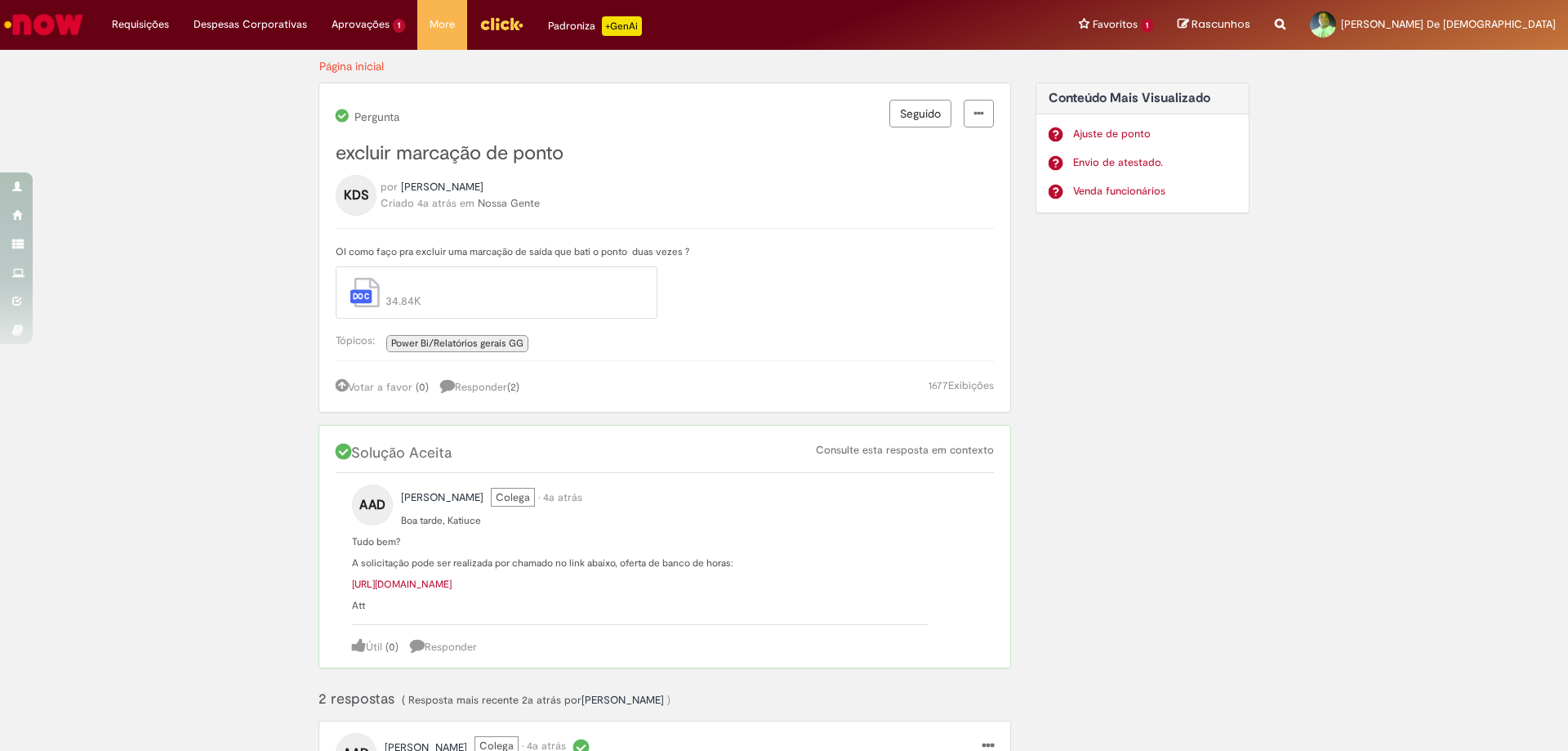
click at [1115, 131] on link "Ajuste de ponto" at bounding box center [1156, 134] width 164 height 16
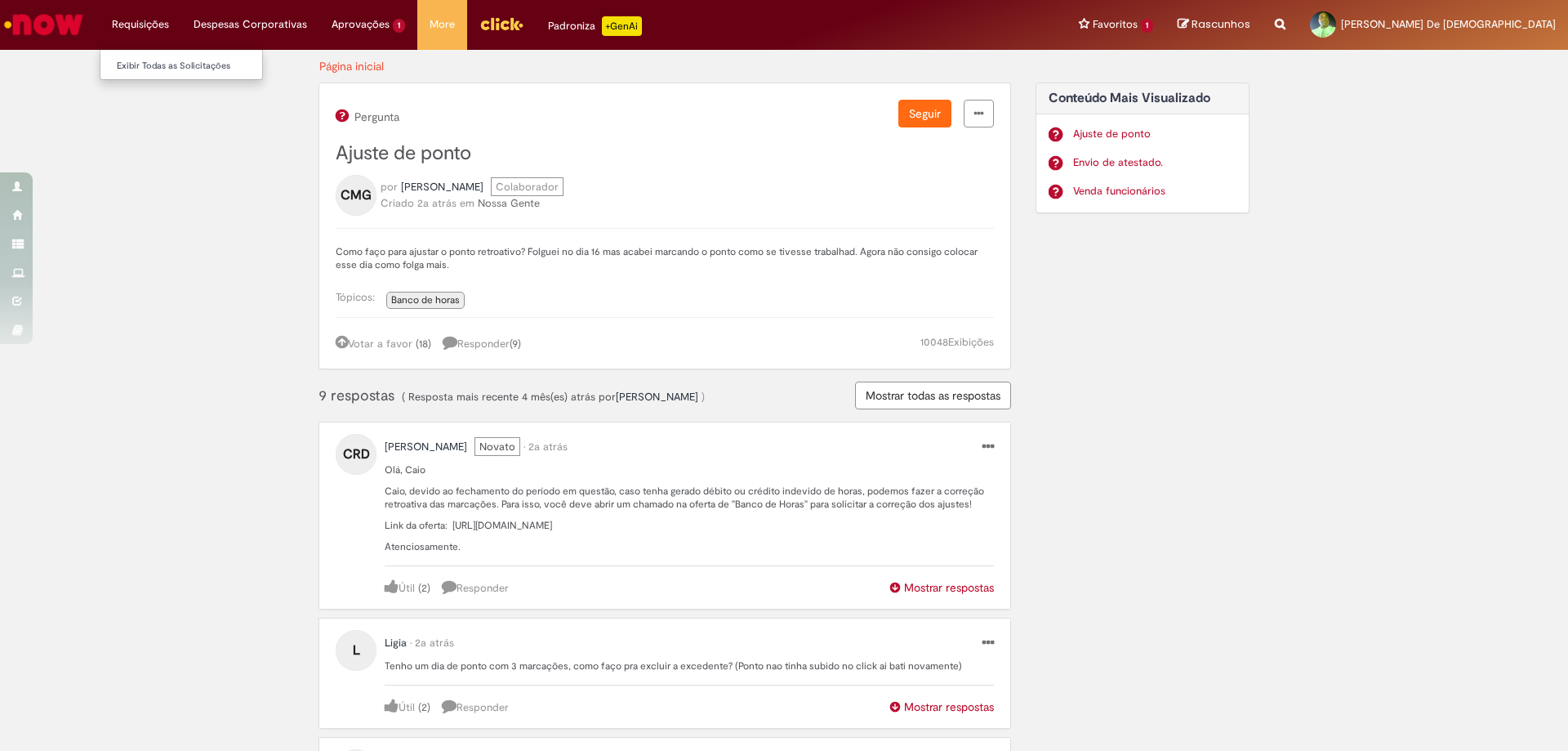
click at [154, 29] on li "Requisições Exibir Todas as Solicitações" at bounding box center [140, 25] width 81 height 49
click at [150, 63] on link "Exibir Todas as Solicitações" at bounding box center [190, 67] width 180 height 18
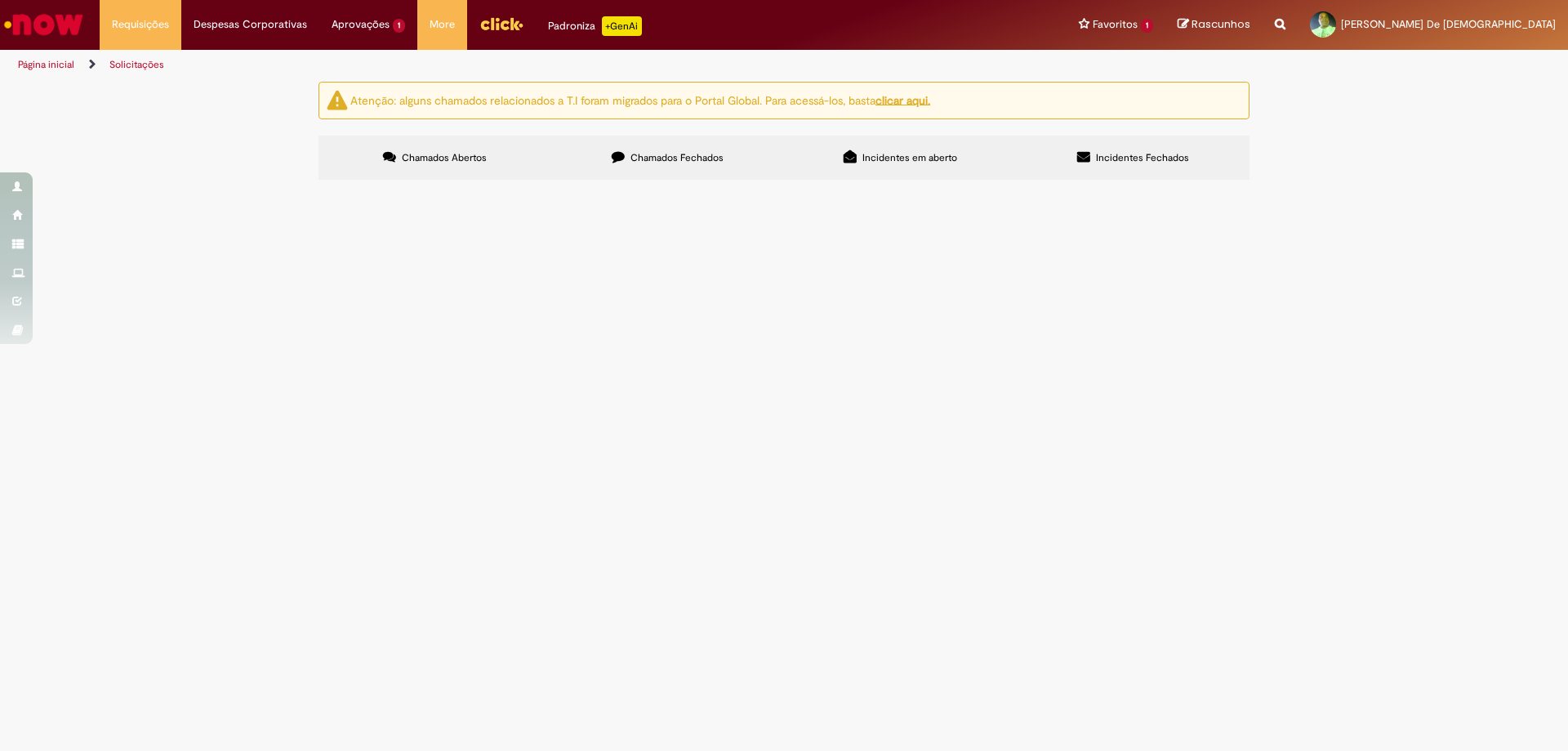
click at [0, 0] on input "Pesquisar" at bounding box center [0, 0] width 0 height 0
click at [0, 0] on div "Não há registros em Item solicitado usando este filtro" at bounding box center [0, 0] width 0 height 0
click at [143, 64] on link "Exibir Todas as Solicitações" at bounding box center [190, 67] width 180 height 18
click at [149, 25] on li "Requisições Exibir Todas as Solicitações" at bounding box center [140, 25] width 81 height 49
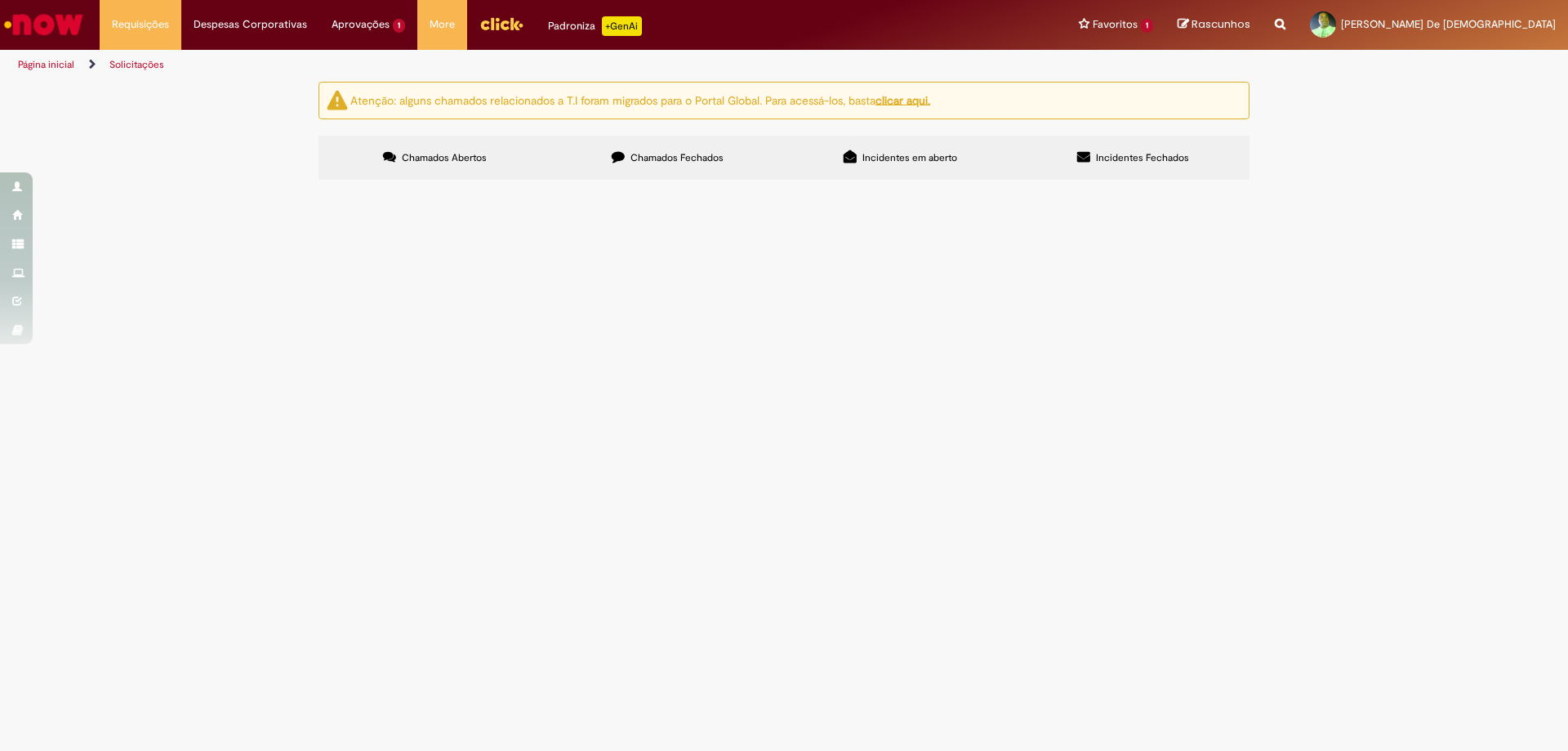
click at [682, 152] on span "Chamados Fechados" at bounding box center [677, 158] width 93 height 13
click at [888, 153] on span "Incidentes em aberto" at bounding box center [909, 158] width 94 height 13
click at [419, 155] on span "Chamados Abertos" at bounding box center [444, 158] width 85 height 13
click at [0, 0] on div "Não há registros em Item solicitado usando este filtro" at bounding box center [0, 0] width 0 height 0
click at [0, 0] on input "Pesquisar" at bounding box center [0, 0] width 0 height 0
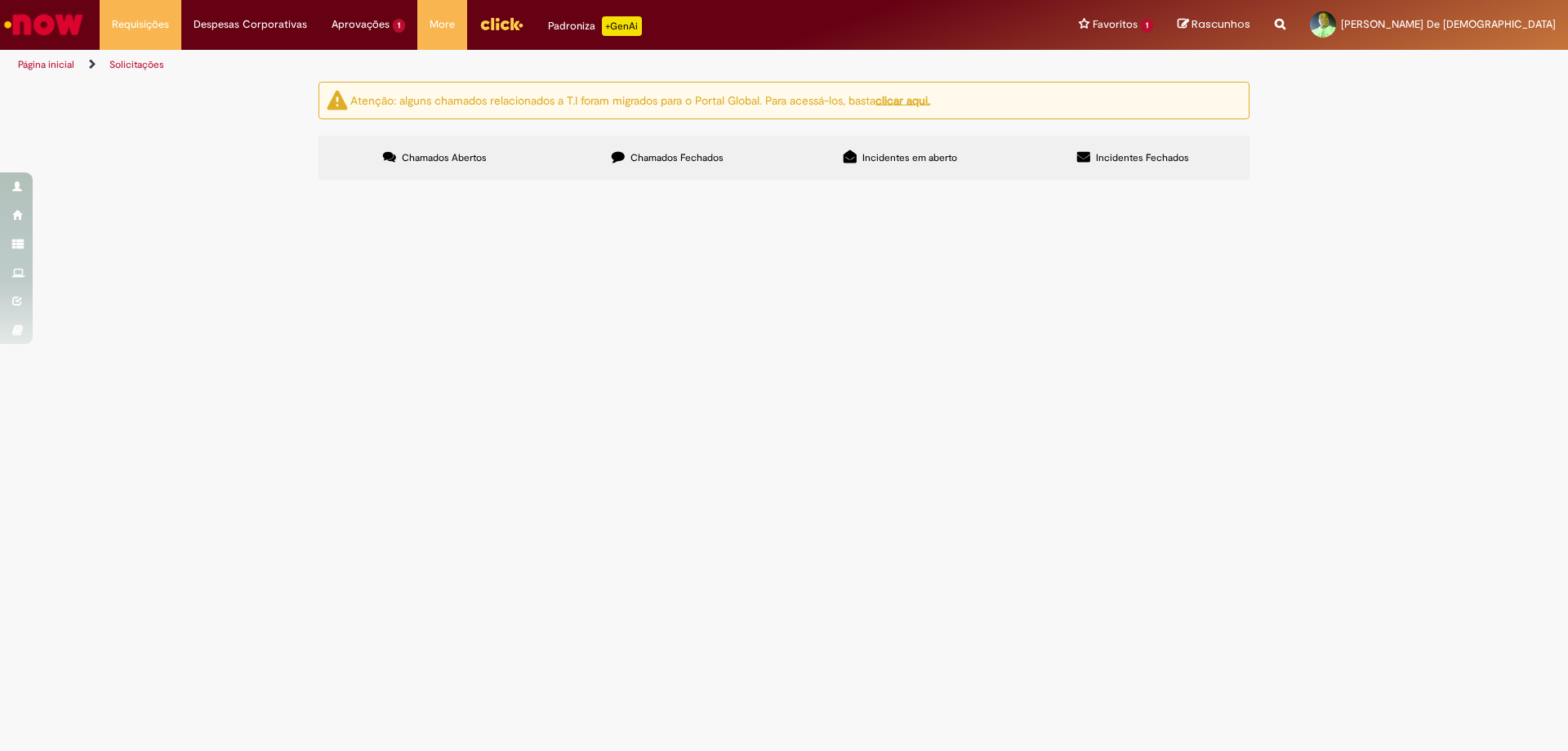
click at [0, 0] on button at bounding box center [0, 0] width 0 height 0
click at [154, 65] on link "Exibir Todas as Solicitações" at bounding box center [190, 67] width 180 height 18
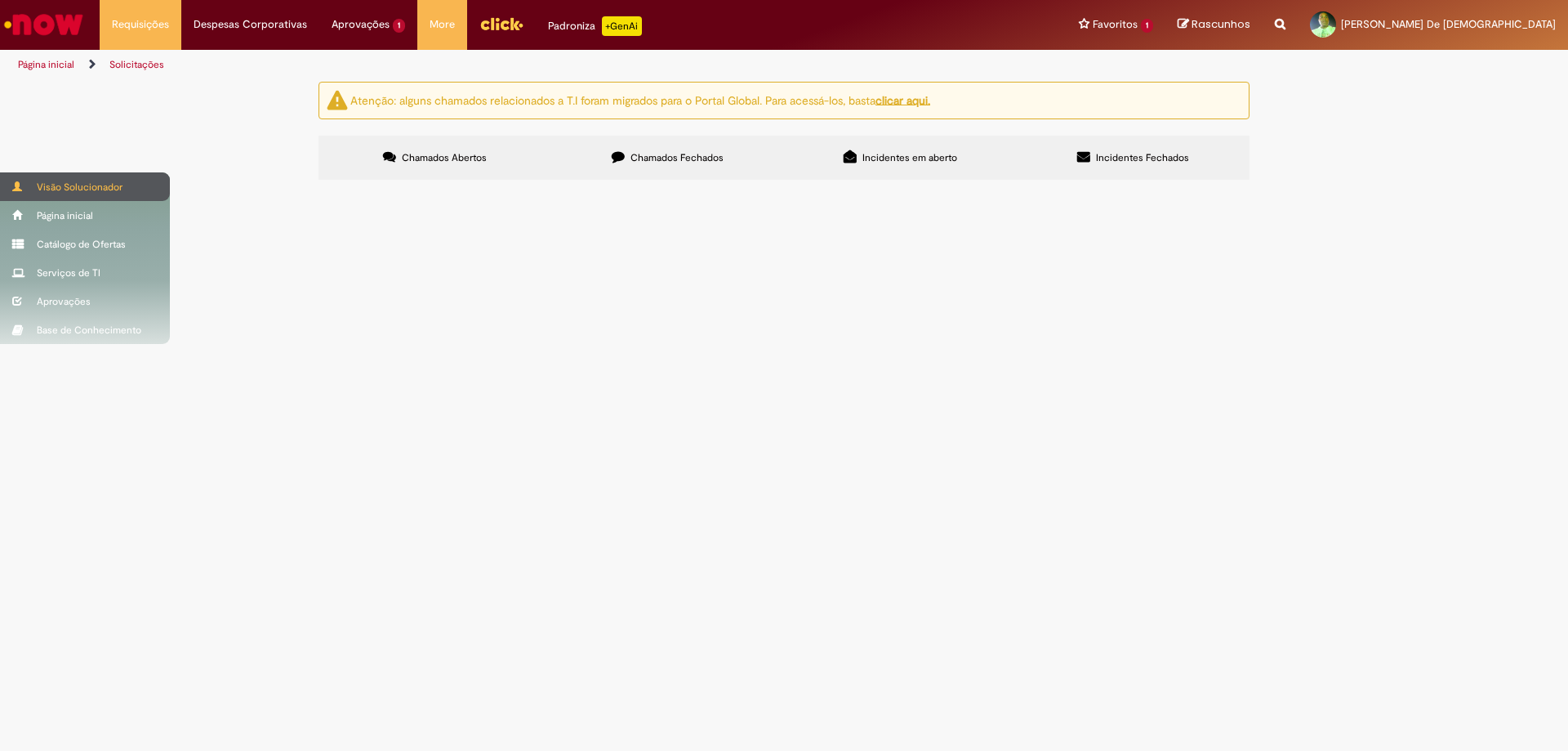
click at [99, 188] on div "Visão Solucionador" at bounding box center [85, 187] width 170 height 29
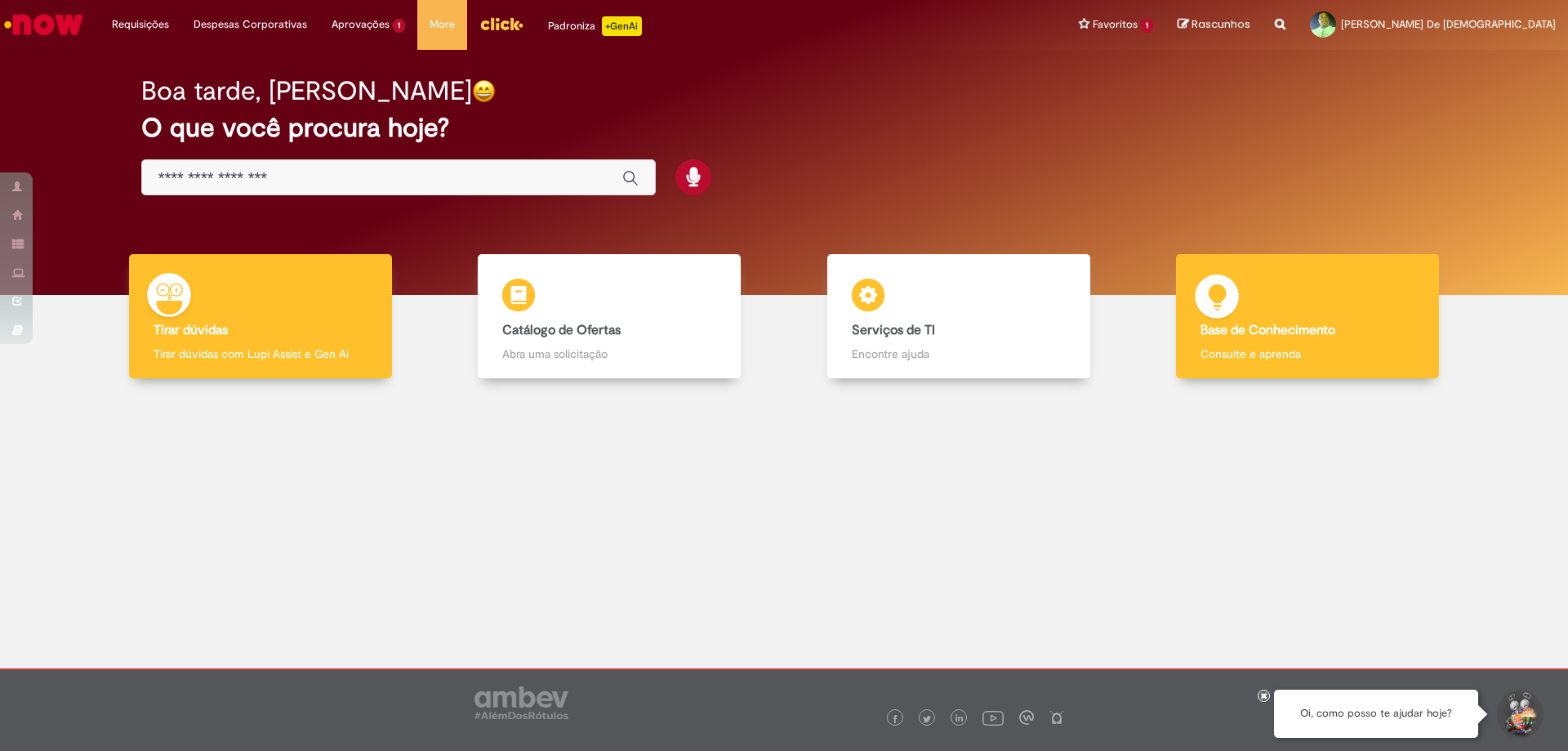
click at [1244, 334] on b "Base de Conhecimento" at bounding box center [1268, 330] width 135 height 16
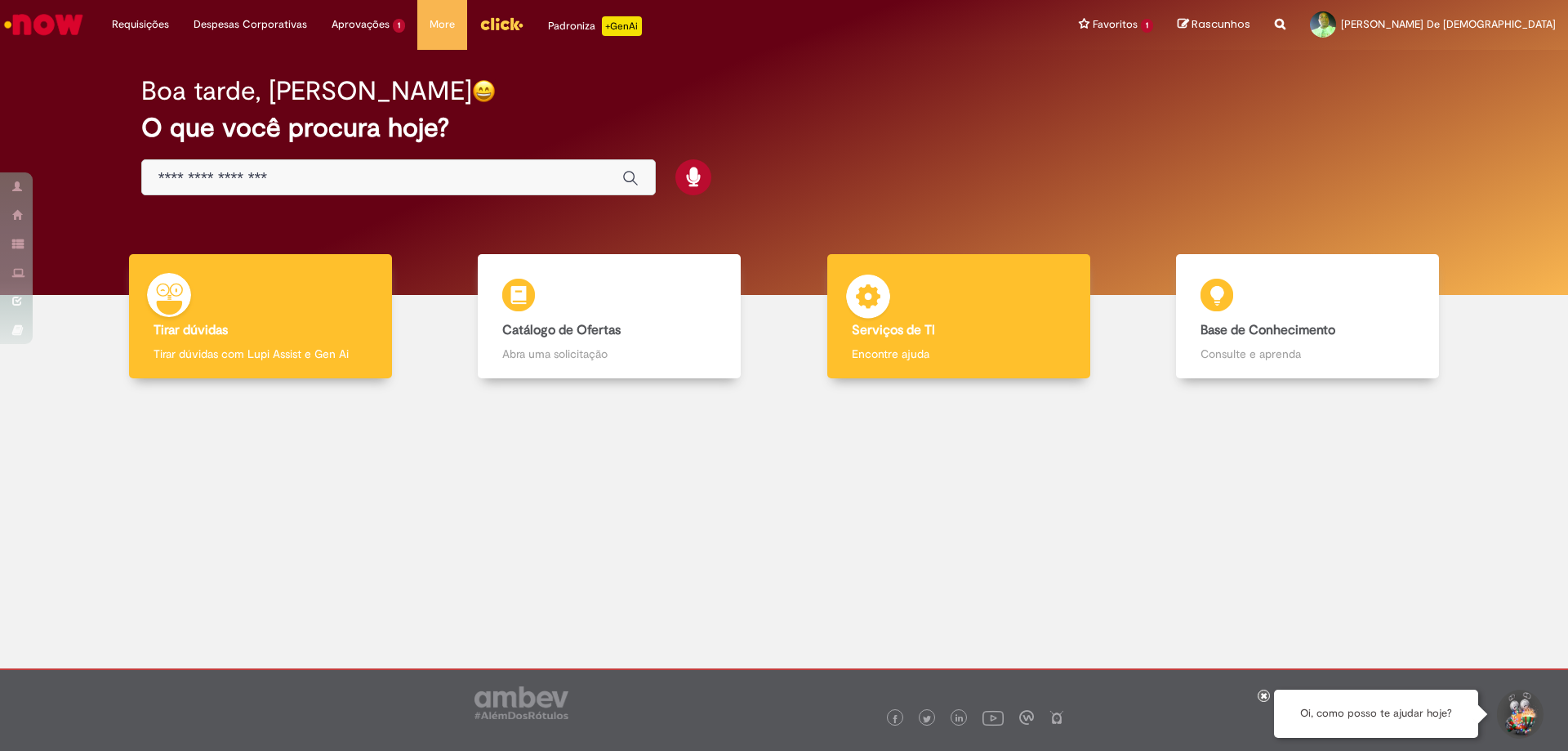
click at [927, 331] on b "Serviços de TI" at bounding box center [893, 330] width 83 height 16
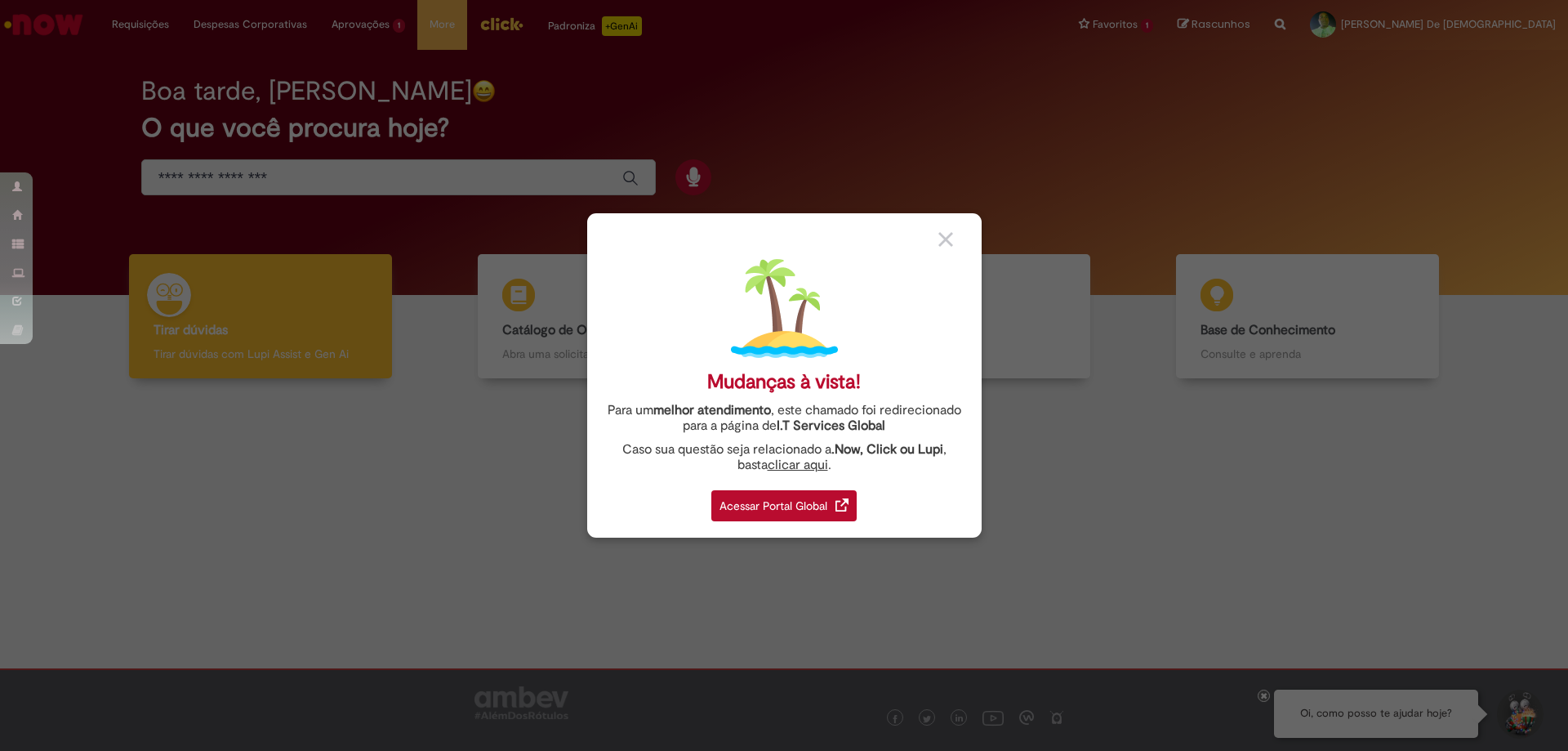
click at [775, 506] on div "Acessar Portal Global" at bounding box center [784, 506] width 145 height 31
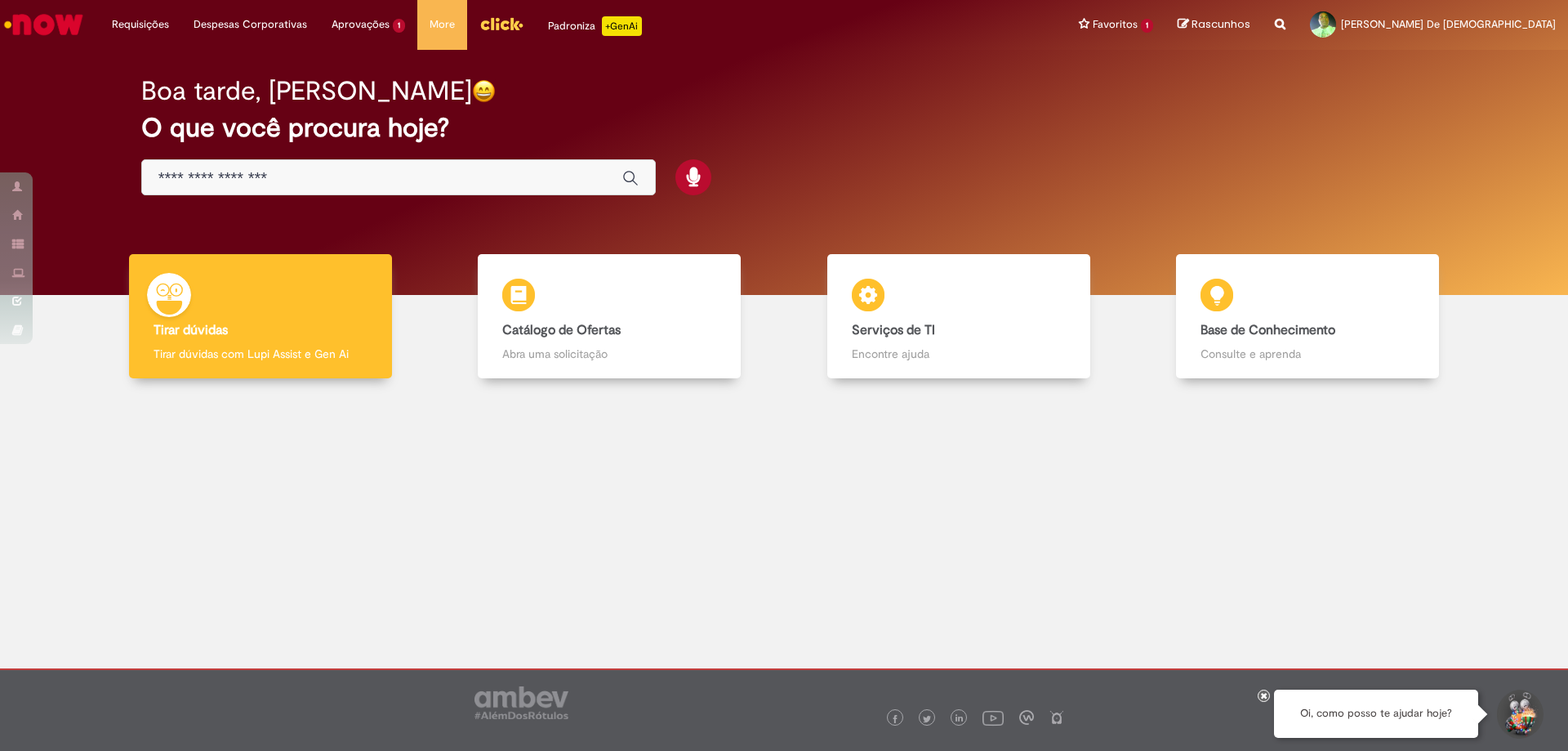
click at [540, 182] on input "Basta digitar aqui" at bounding box center [382, 178] width 448 height 19
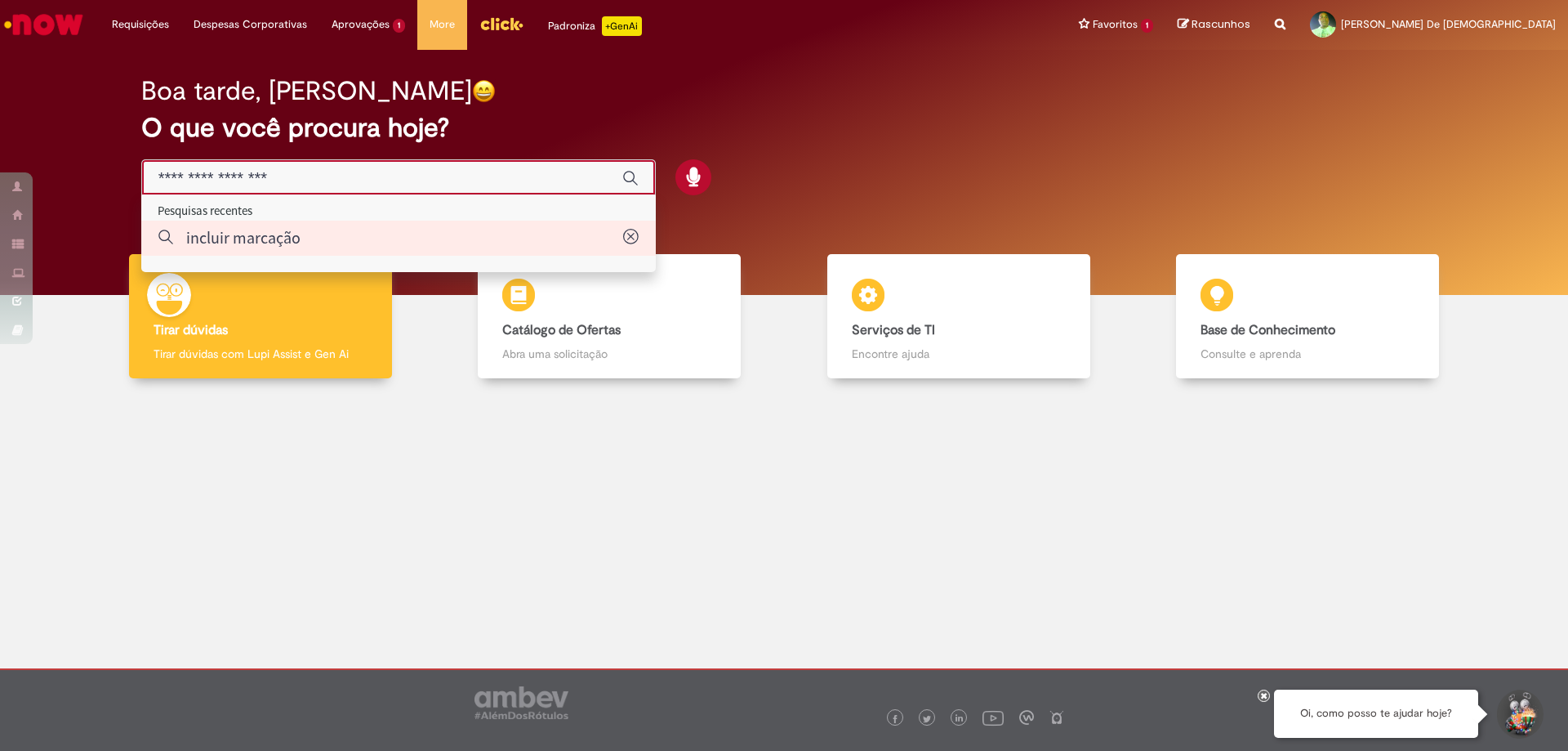
type input "**********"
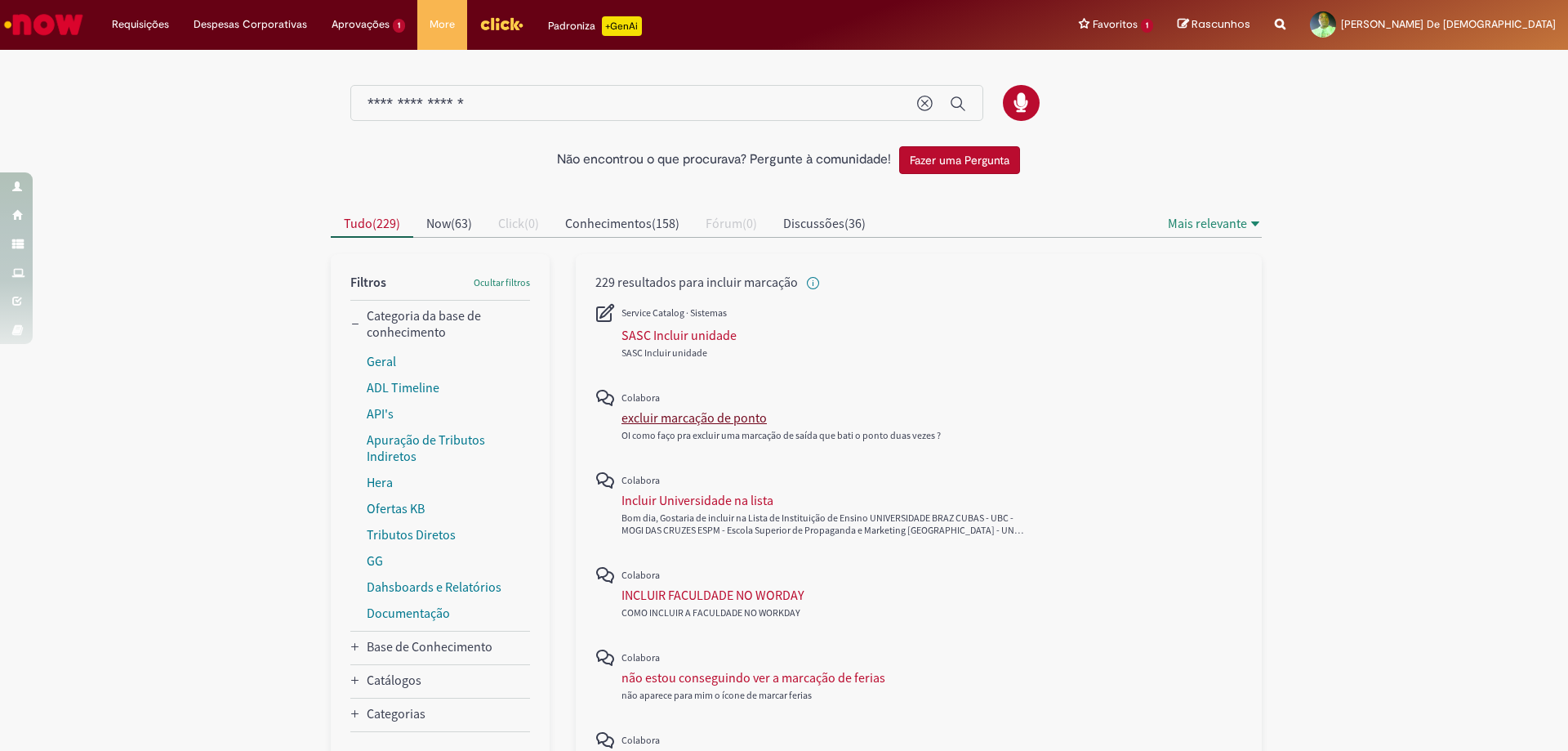
click at [716, 415] on div "excluir marcação de ponto" at bounding box center [694, 417] width 145 height 16
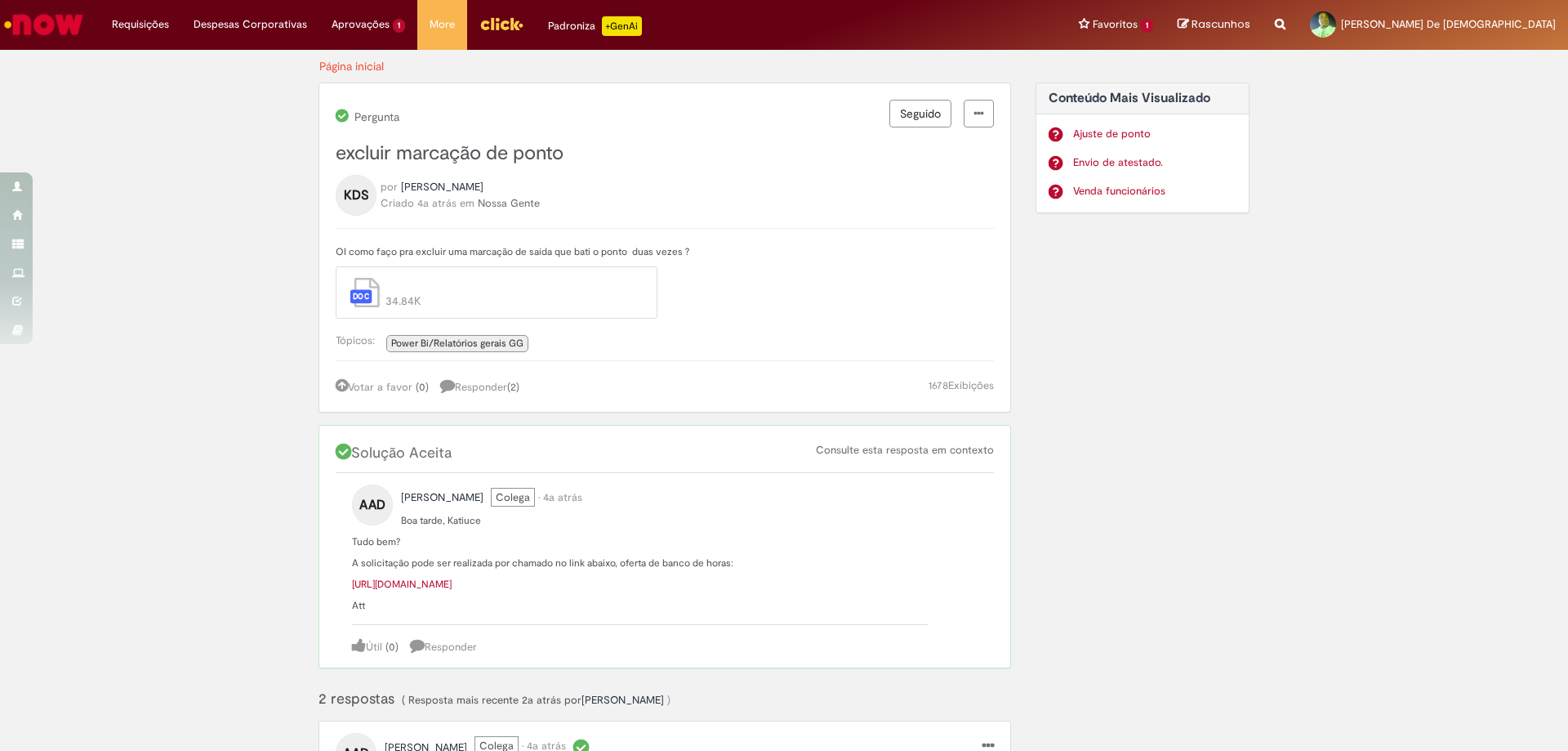
click at [452, 582] on link "[URL][DOMAIN_NAME]" at bounding box center [402, 584] width 99 height 13
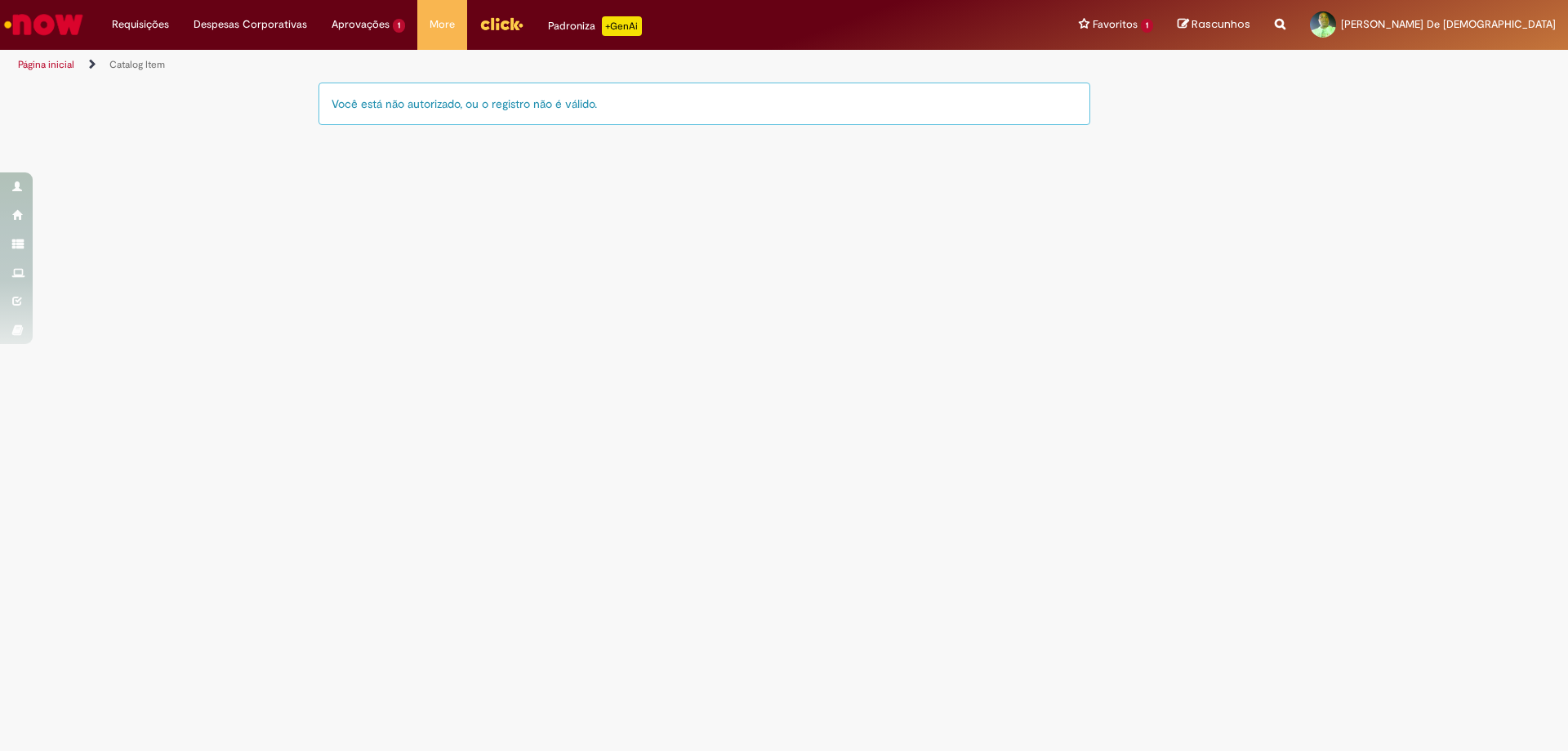
click at [387, 106] on div "Você está não autorizado, ou o registro não é válido." at bounding box center [705, 104] width 772 height 43
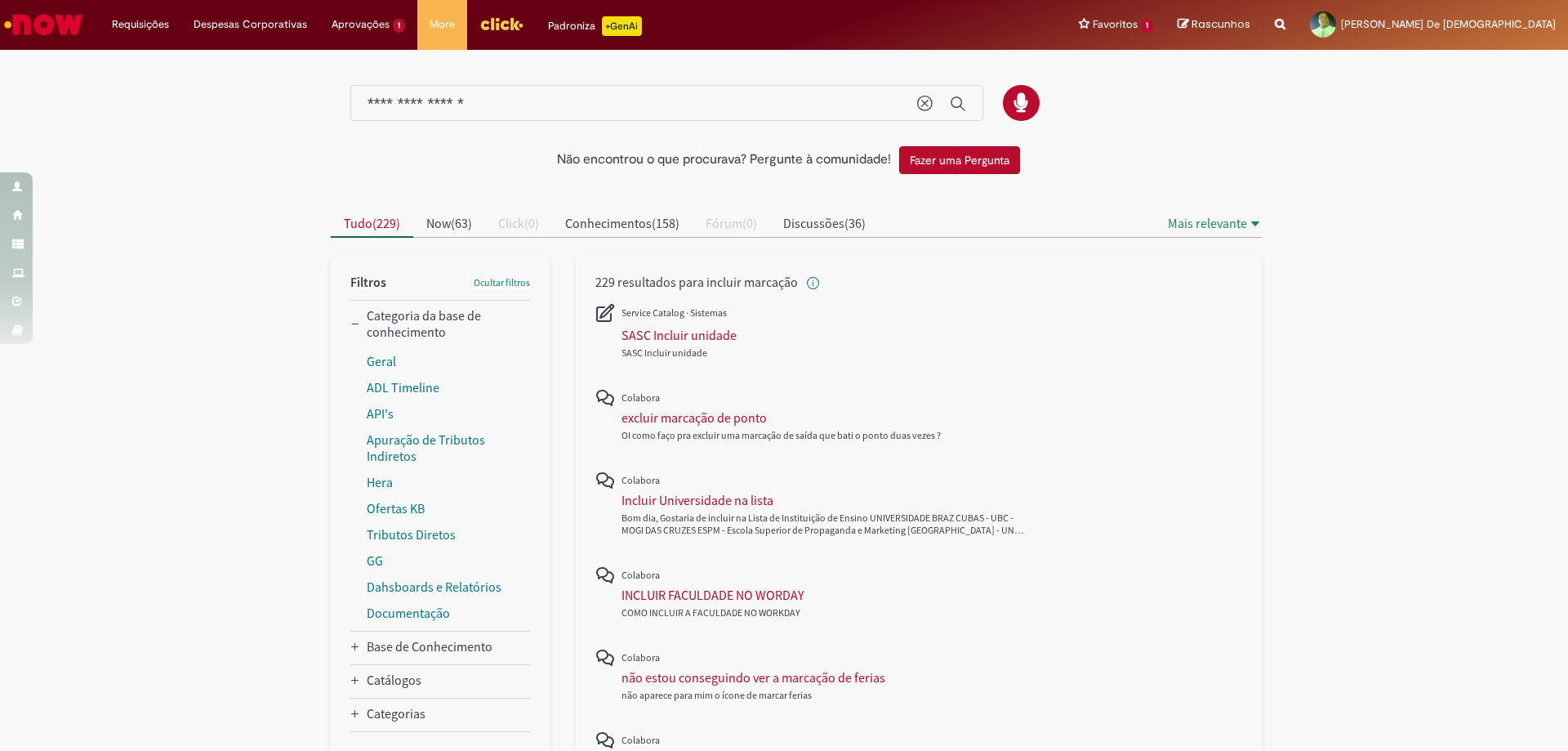
click at [515, 108] on input "**********" at bounding box center [633, 104] width 533 height 19
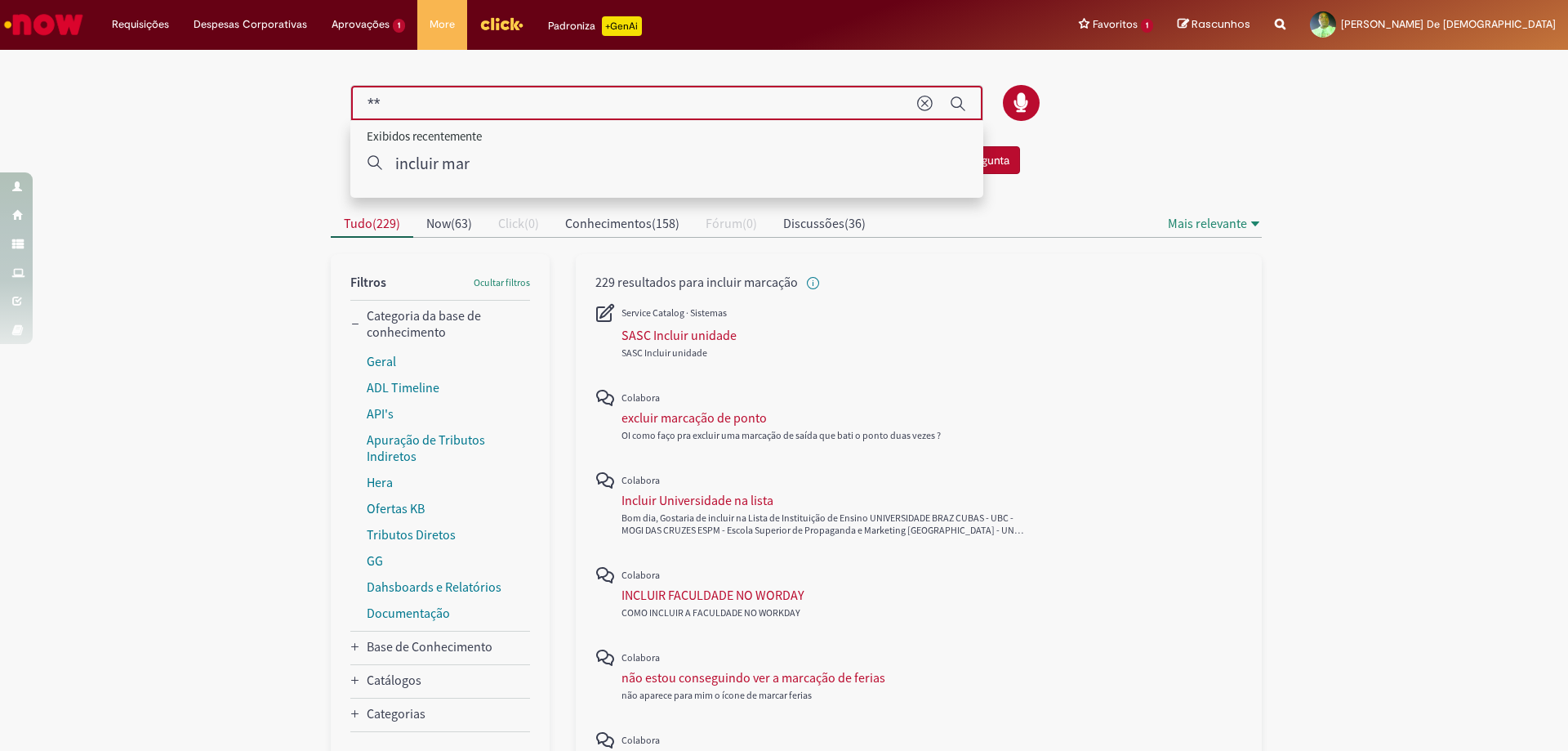
type input "*"
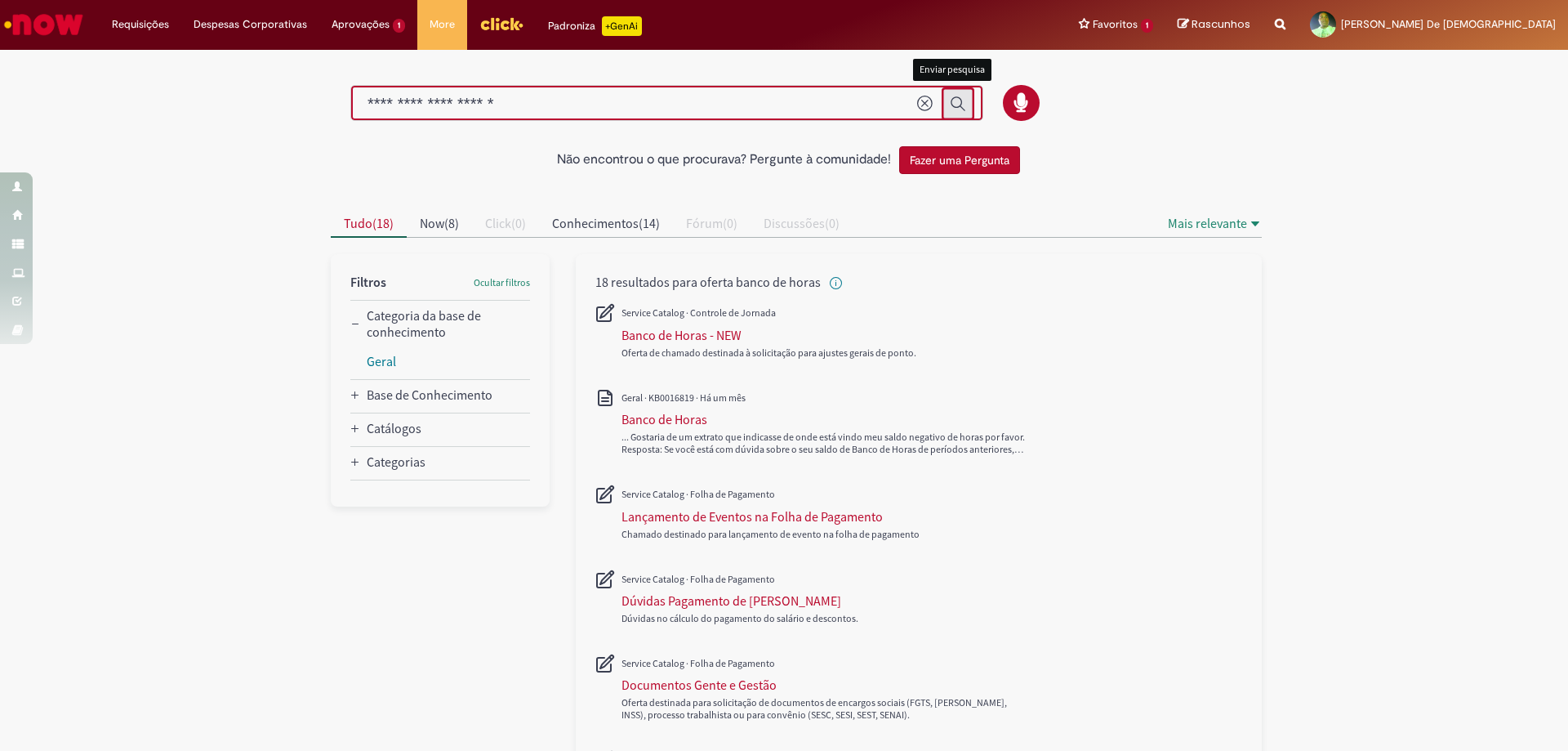
click at [950, 99] on icon "Enviar pesquisa" at bounding box center [958, 104] width 16 height 16
click at [352, 399] on icon "Base de Conhecimento" at bounding box center [356, 395] width 10 height 10
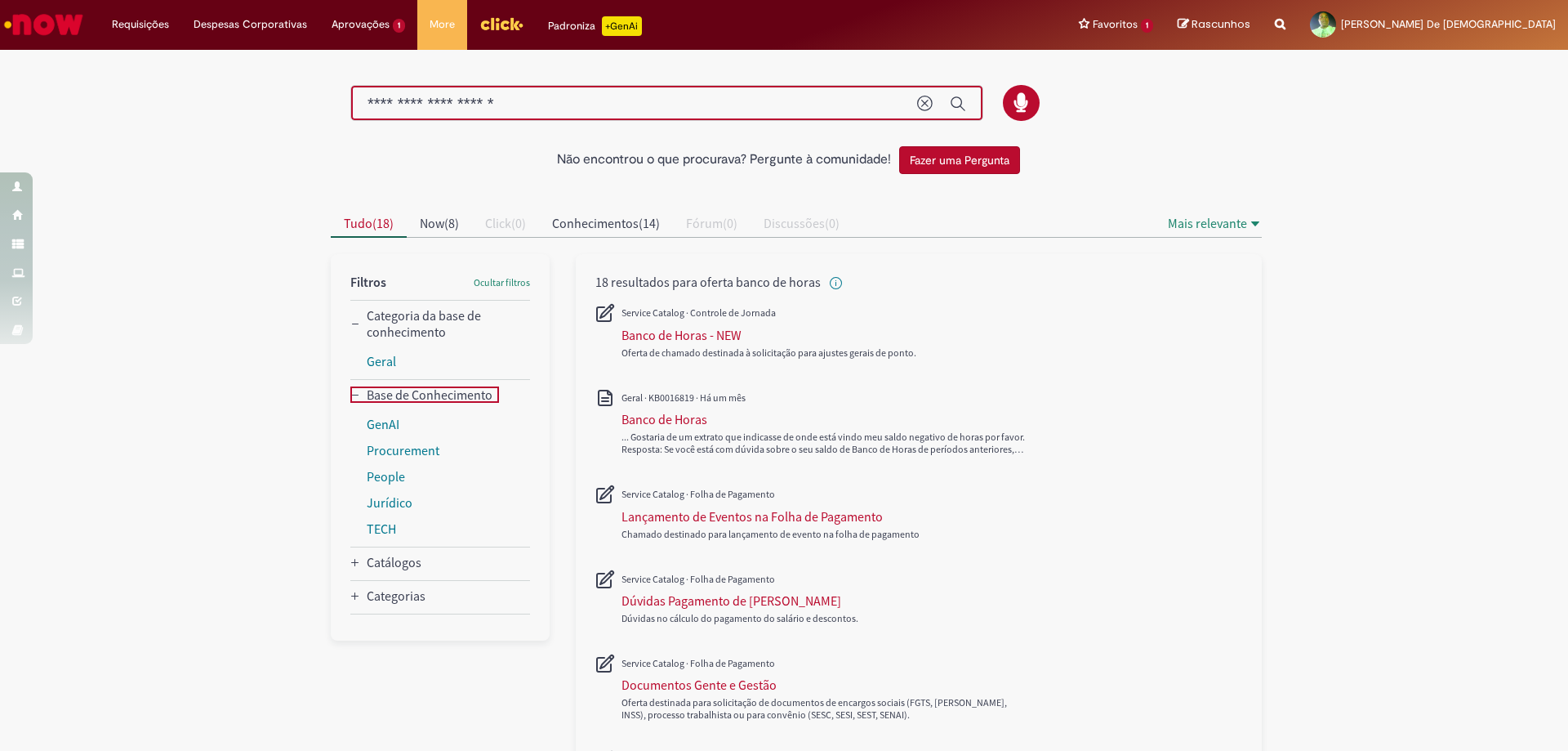
click at [352, 399] on icon "Base de Conhecimento" at bounding box center [356, 395] width 10 height 10
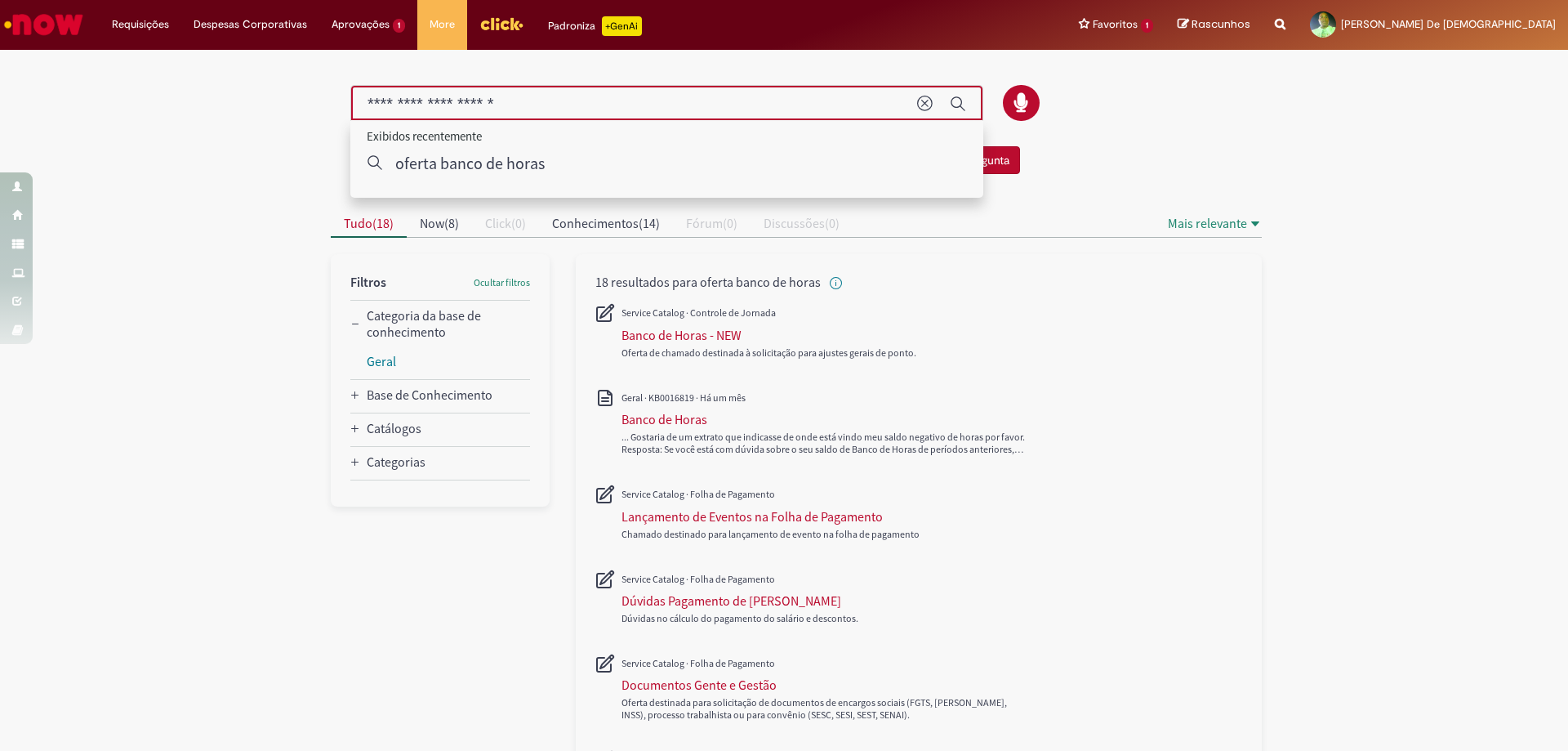
click at [539, 102] on input "**********" at bounding box center [633, 104] width 533 height 19
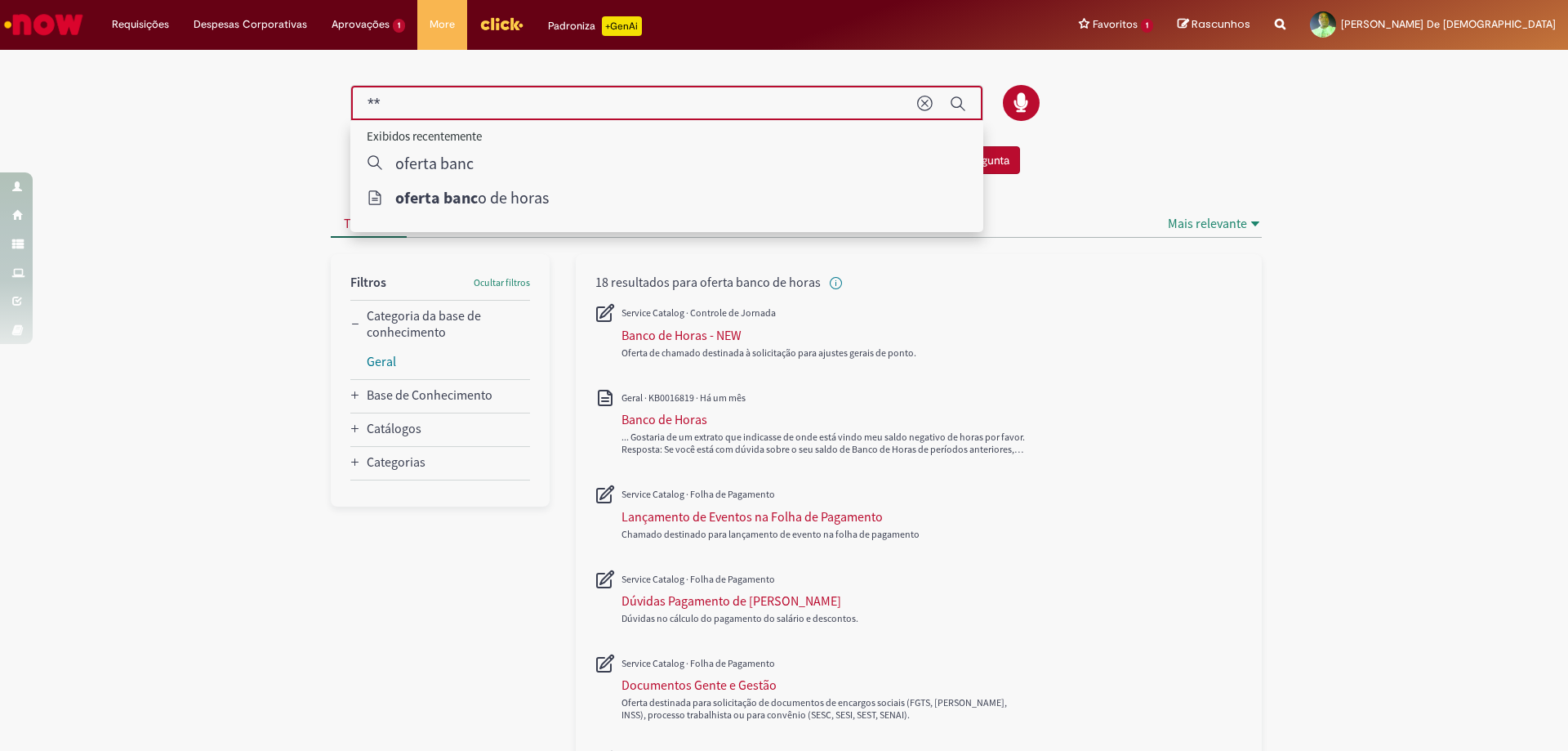
type input "*"
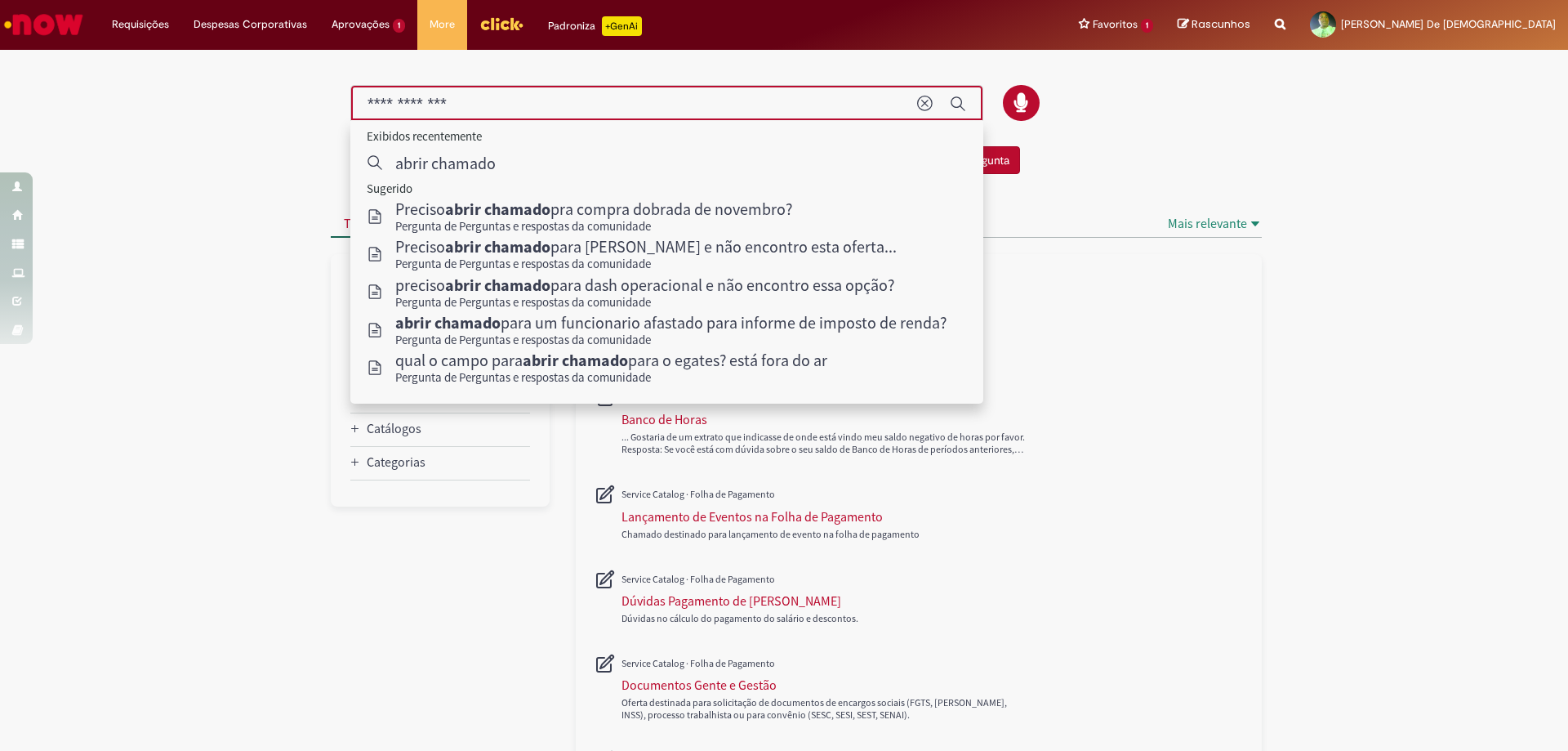
click at [589, 101] on input "**********" at bounding box center [633, 104] width 533 height 19
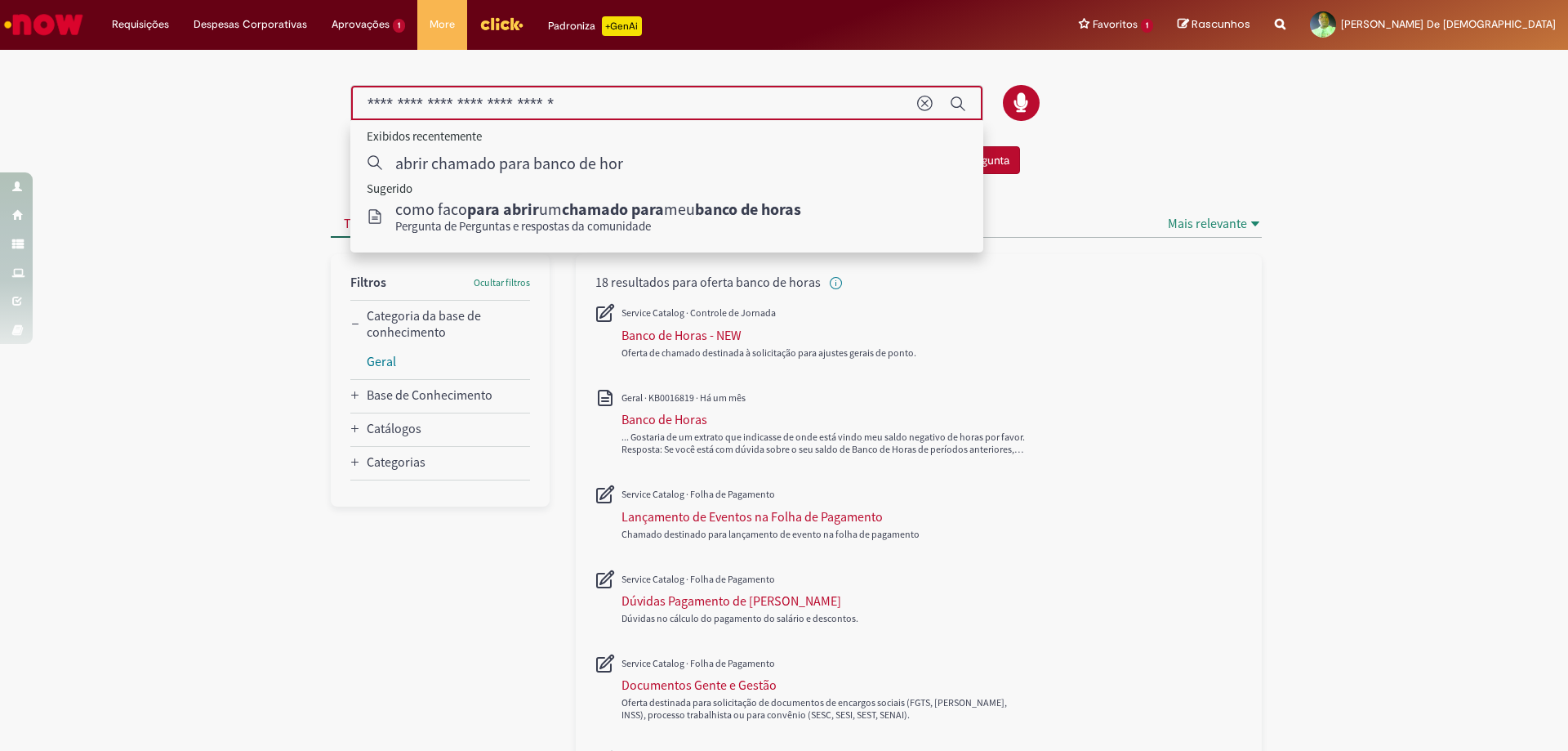
type input "**********"
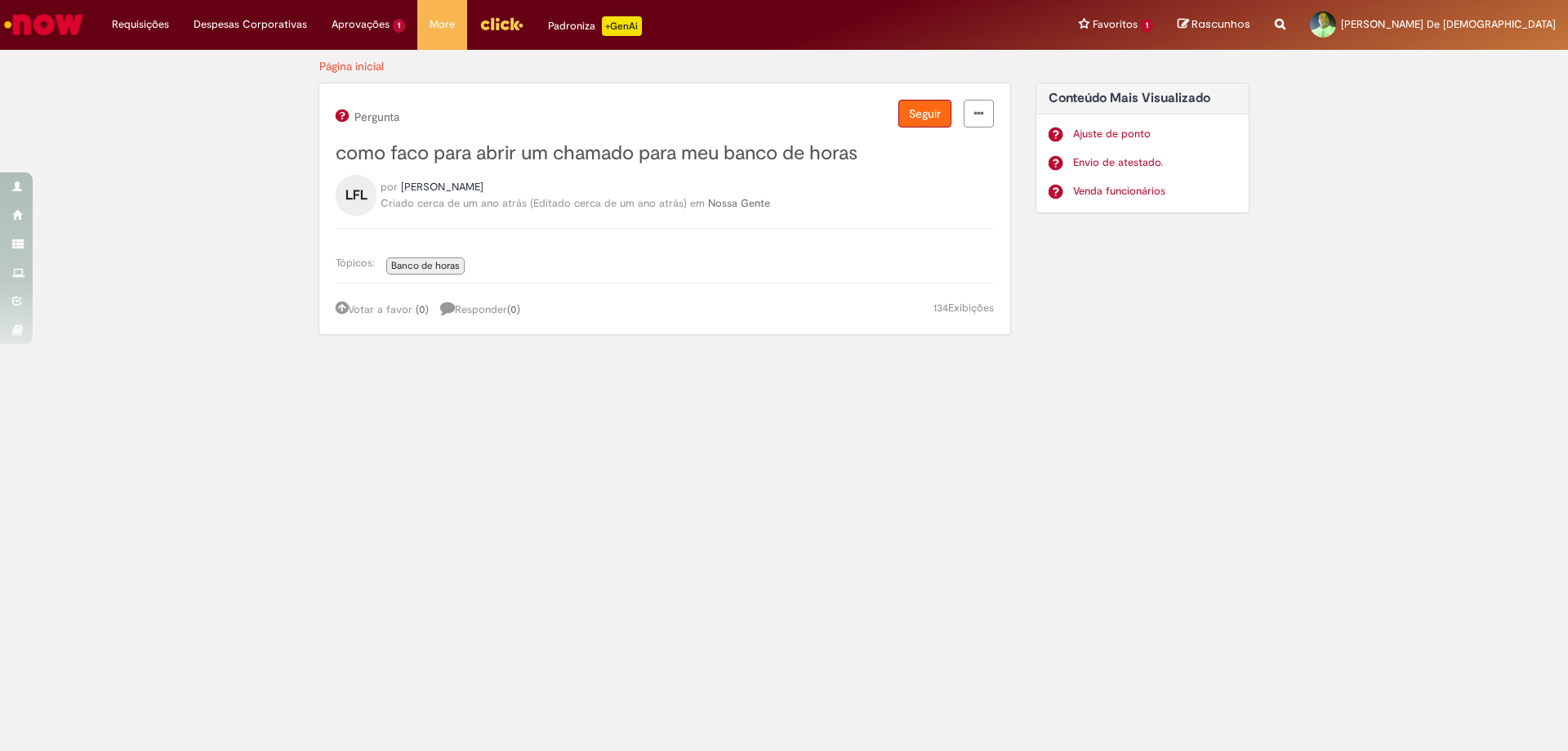
click at [922, 108] on button "Seguir" at bounding box center [925, 113] width 53 height 28
click at [145, 30] on li "Requisições Exibir Todas as Solicitações" at bounding box center [140, 25] width 81 height 49
click at [85, 27] on img "Ir para a Homepage" at bounding box center [44, 25] width 84 height 33
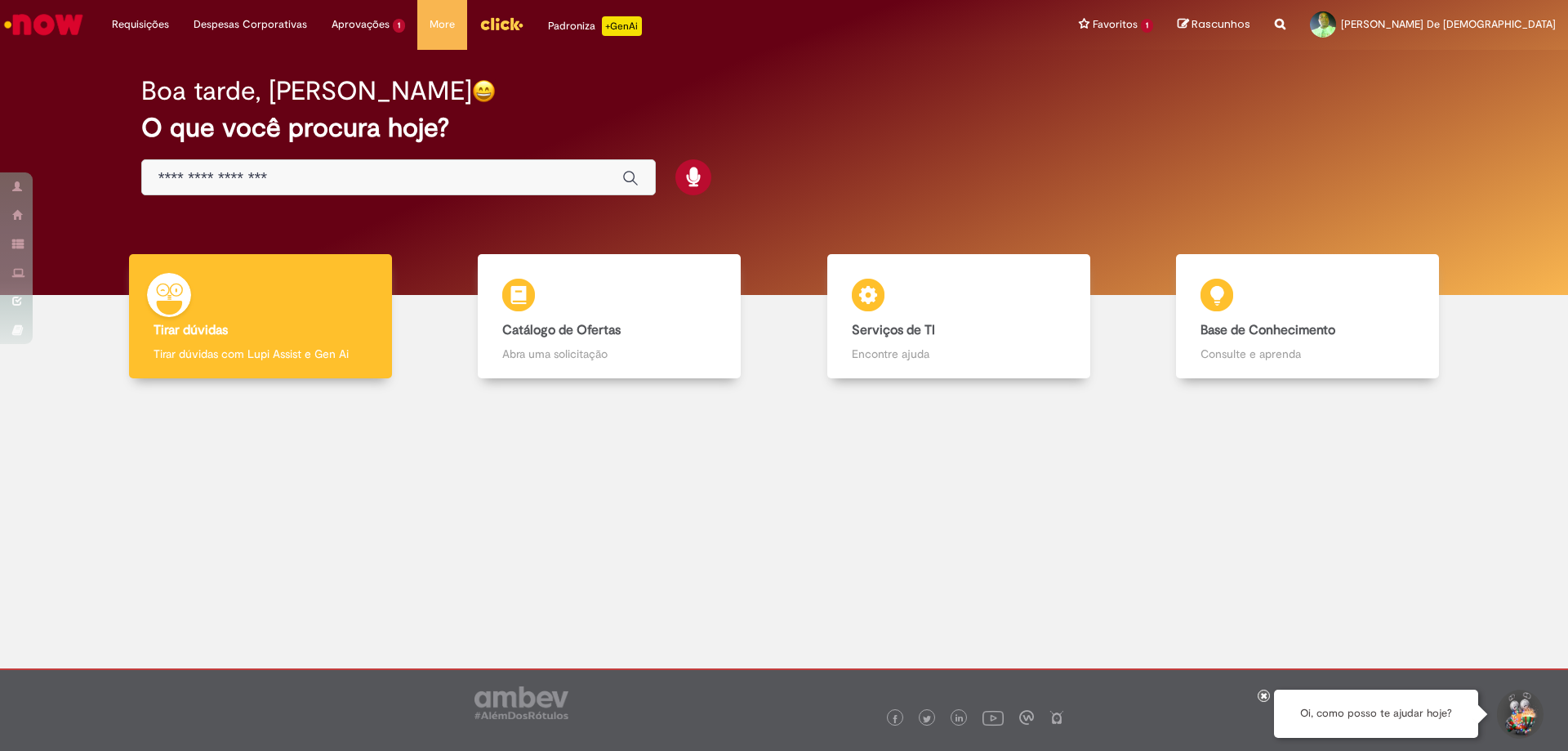
click at [275, 184] on input "Basta digitar aqui" at bounding box center [382, 178] width 448 height 19
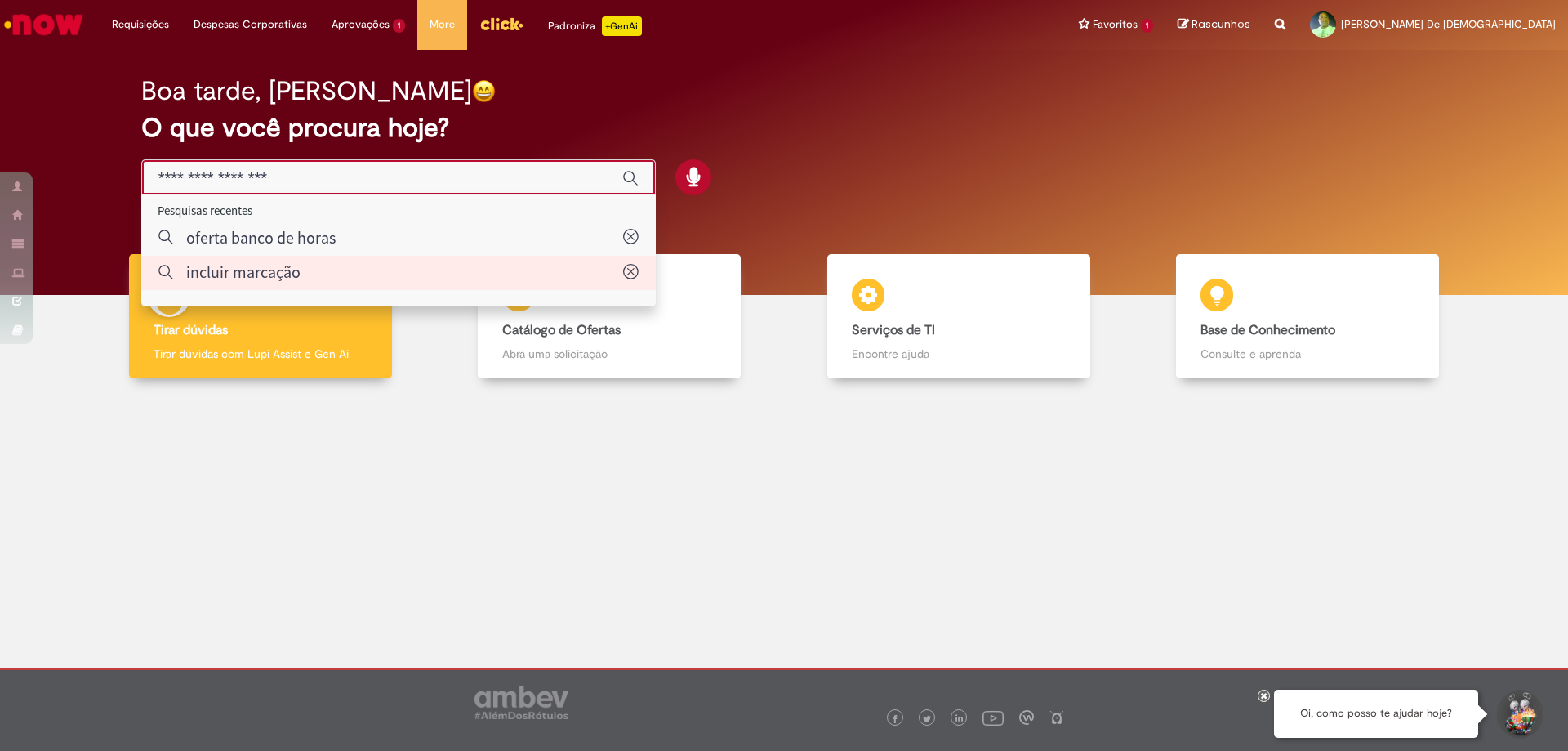
type input "**********"
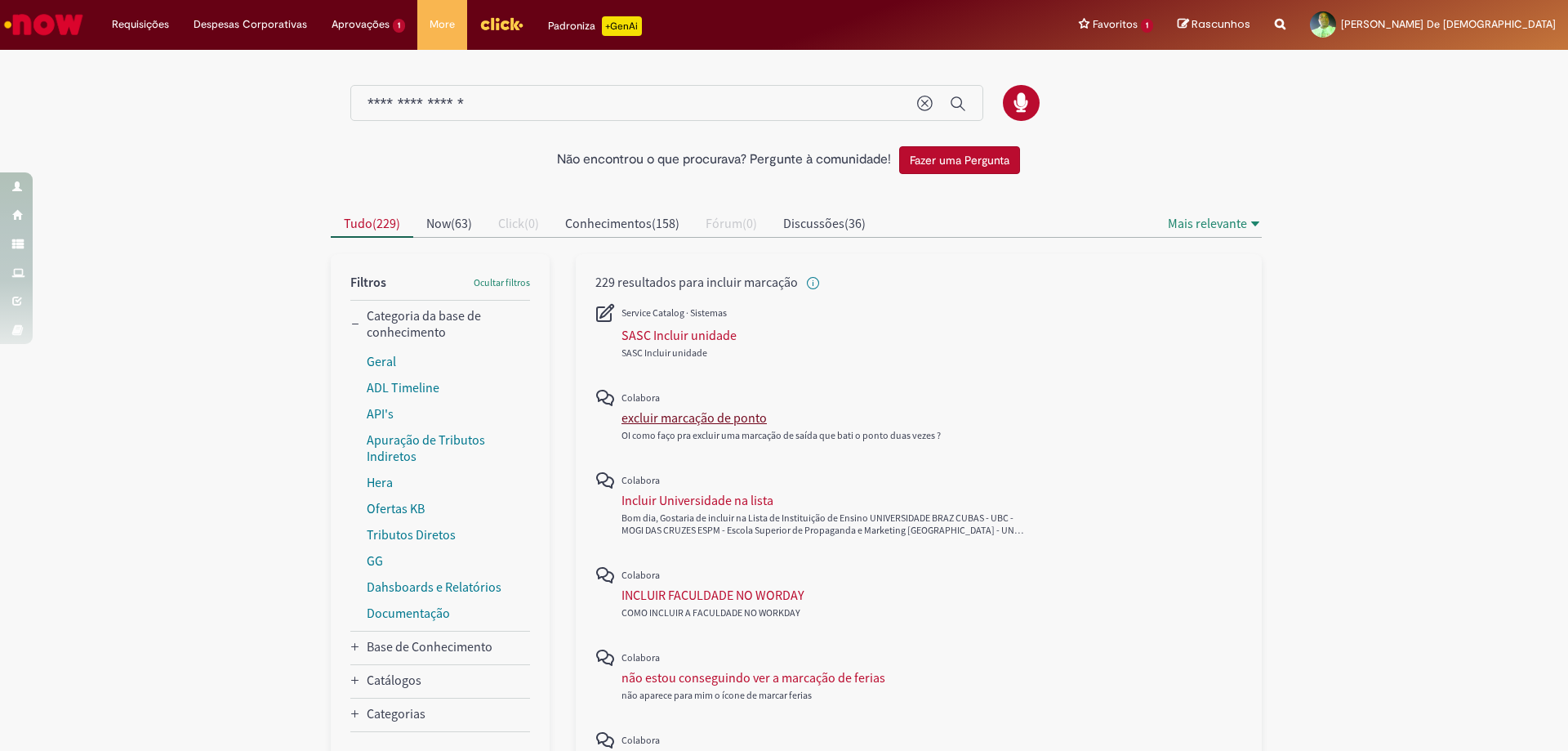
click at [687, 421] on div "excluir marcação de ponto" at bounding box center [694, 417] width 145 height 16
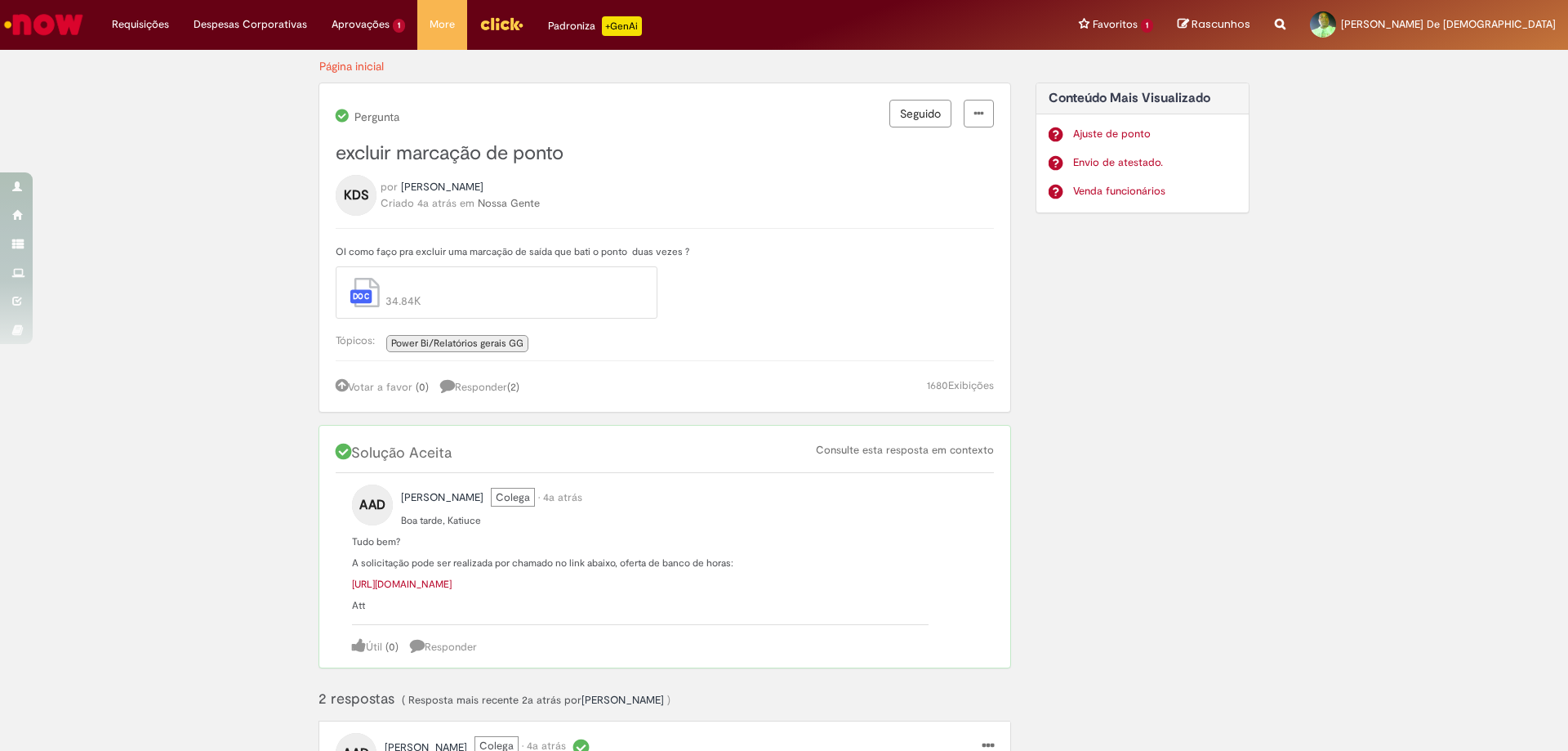
click at [452, 584] on link "[URL][DOMAIN_NAME]" at bounding box center [402, 584] width 99 height 13
